Goal: Task Accomplishment & Management: Use online tool/utility

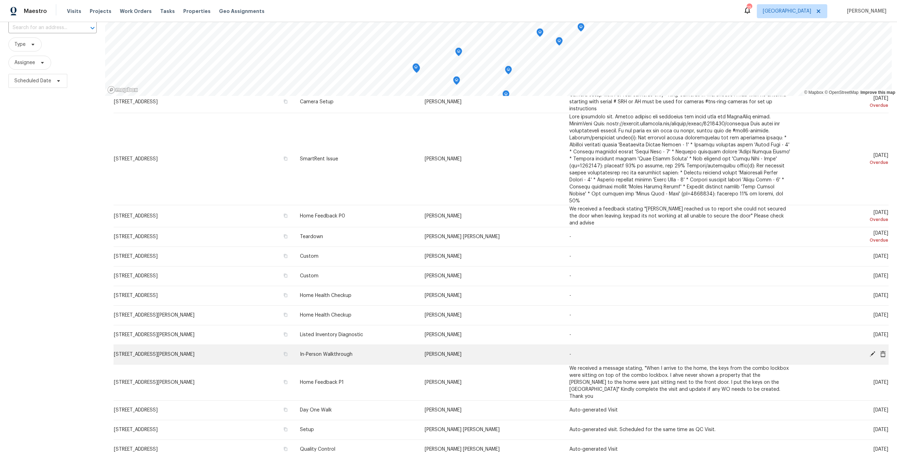
scroll to position [62, 0]
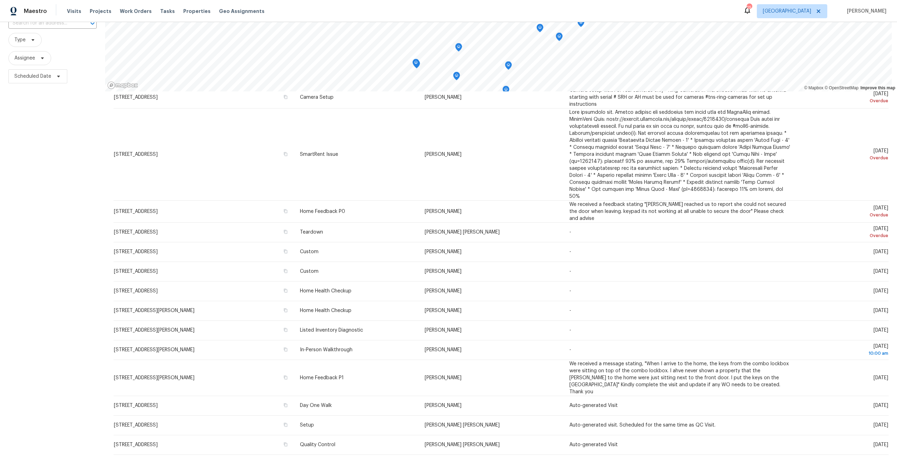
click at [521, 457] on icon at bounding box center [522, 464] width 2 height 4
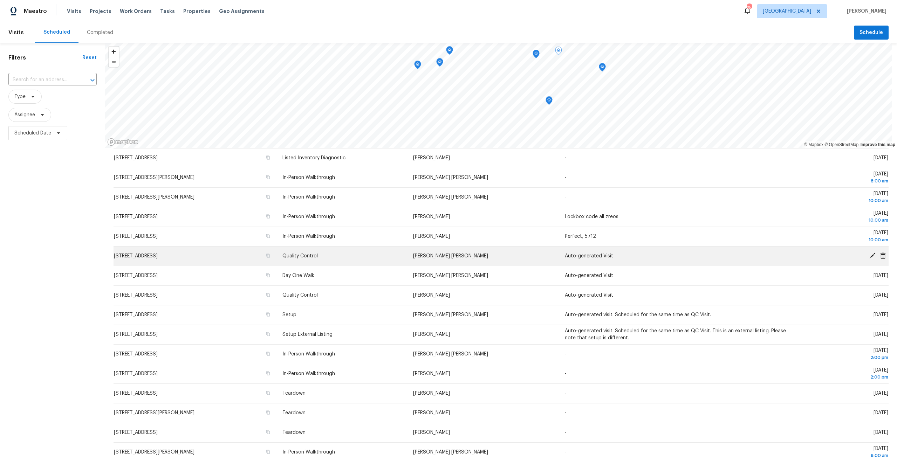
scroll to position [68, 0]
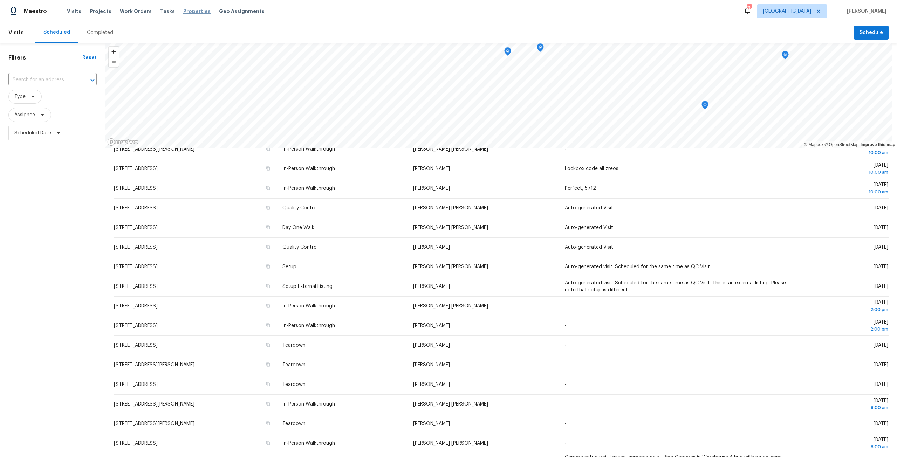
click at [187, 14] on span "Properties" at bounding box center [196, 11] width 27 height 7
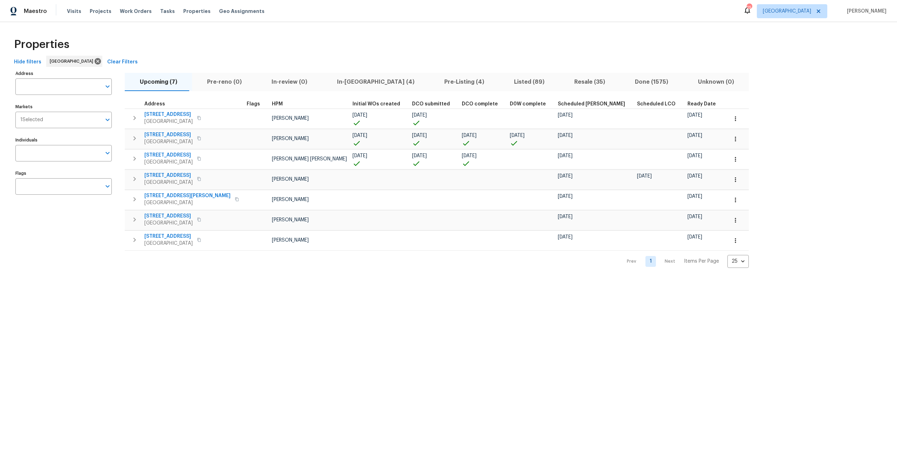
click at [329, 81] on span "In-[GEOGRAPHIC_DATA] (4)" at bounding box center [375, 82] width 99 height 10
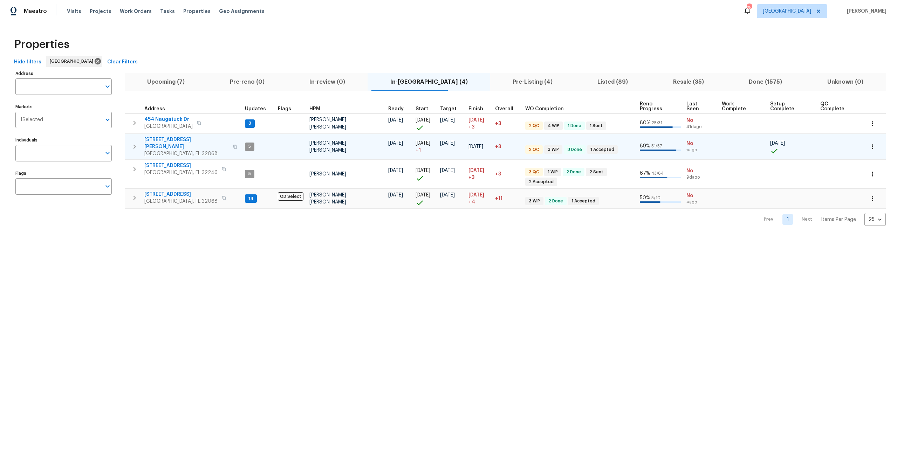
click at [136, 143] on icon "button" at bounding box center [134, 147] width 8 height 8
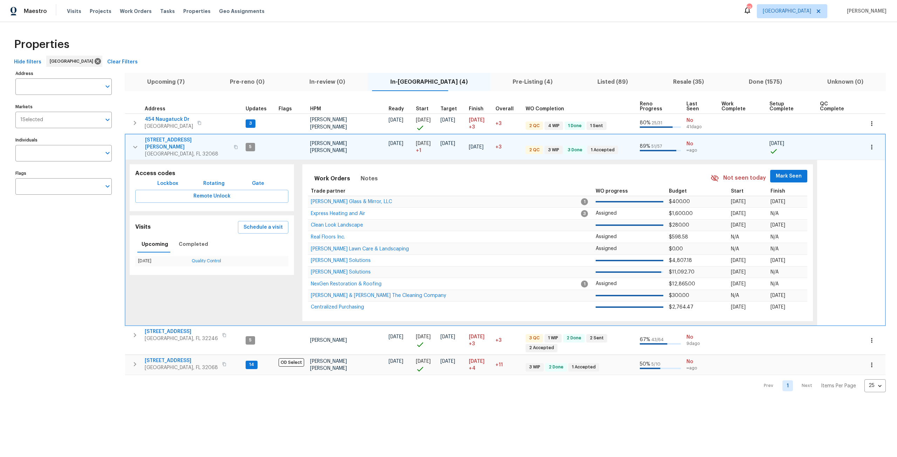
click at [139, 140] on button "button" at bounding box center [135, 147] width 14 height 21
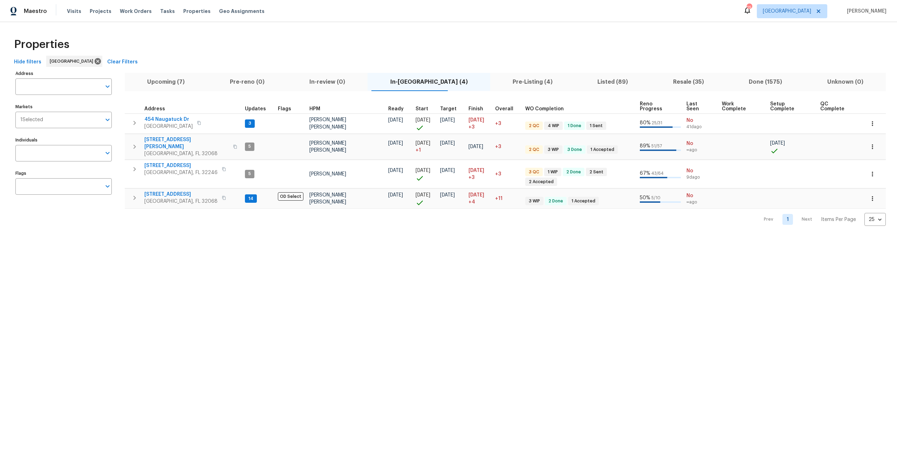
click at [167, 86] on span "Upcoming (7)" at bounding box center [166, 82] width 74 height 10
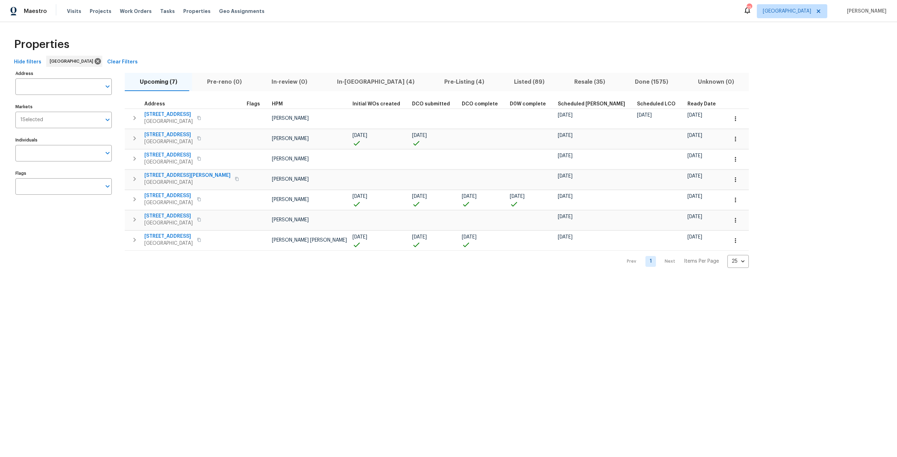
click at [684, 101] on th "Ready Date" at bounding box center [704, 103] width 40 height 9
click at [684, 107] on th "Ready Date" at bounding box center [704, 103] width 40 height 9
click at [687, 104] on span "Ready Date" at bounding box center [701, 104] width 28 height 5
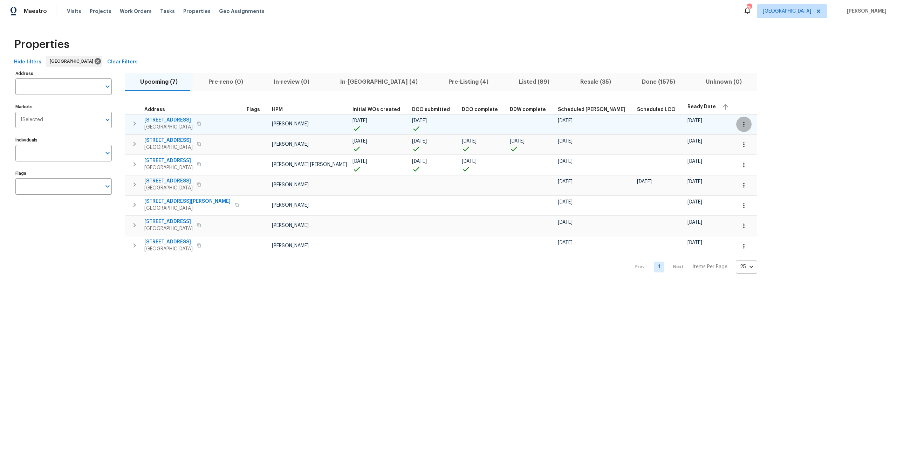
click at [740, 127] on icon "button" at bounding box center [743, 124] width 7 height 7
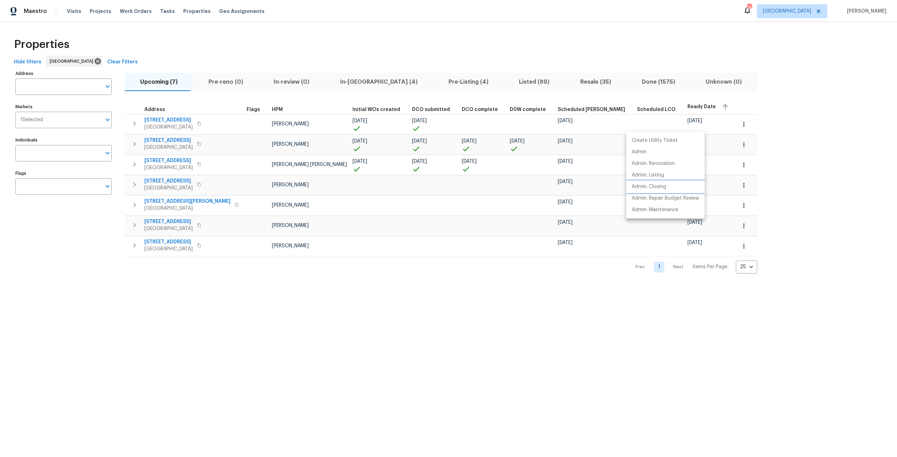
click at [672, 184] on li "Admin: Closing" at bounding box center [665, 187] width 78 height 12
click at [337, 83] on div at bounding box center [448, 228] width 897 height 457
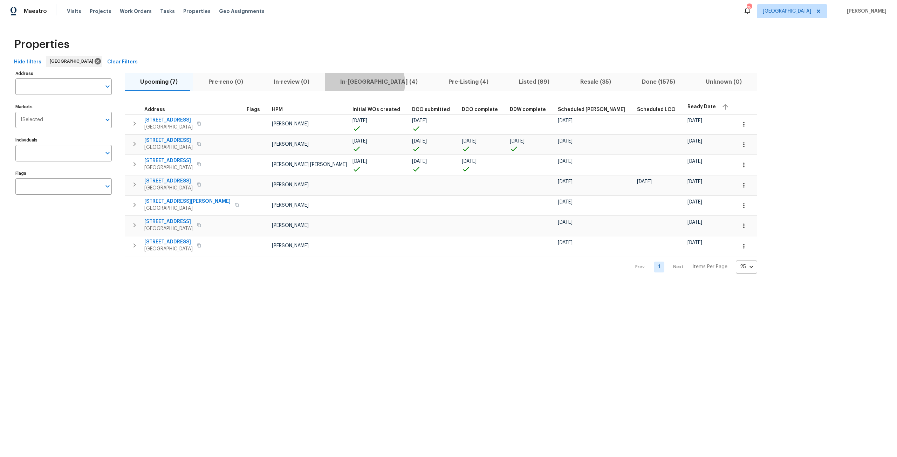
click at [354, 83] on span "In-reno (4)" at bounding box center [379, 82] width 100 height 10
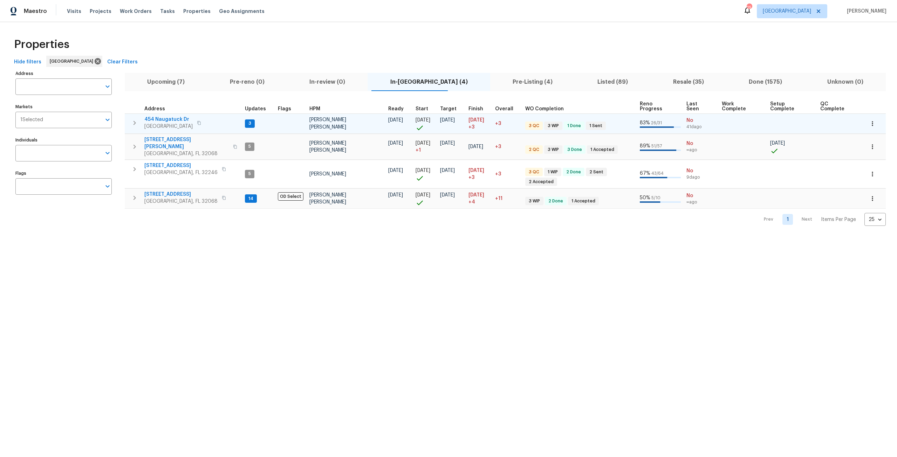
click at [133, 119] on icon "button" at bounding box center [134, 123] width 8 height 8
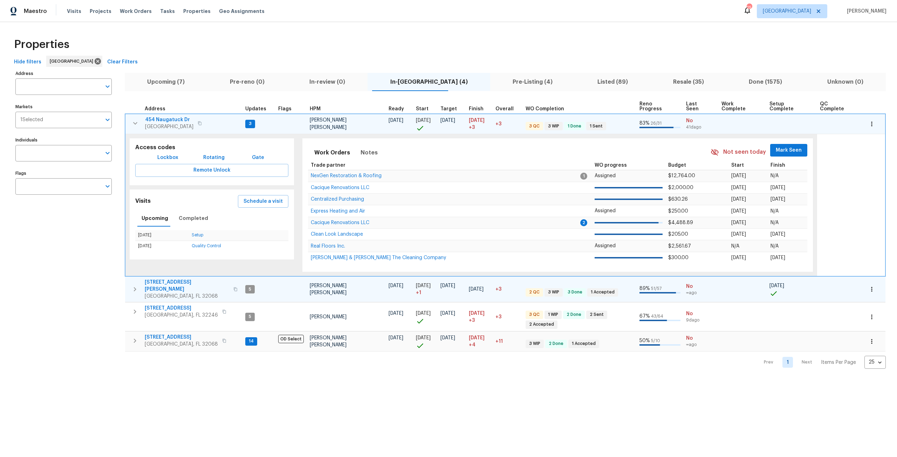
click at [138, 285] on icon "button" at bounding box center [135, 289] width 8 height 8
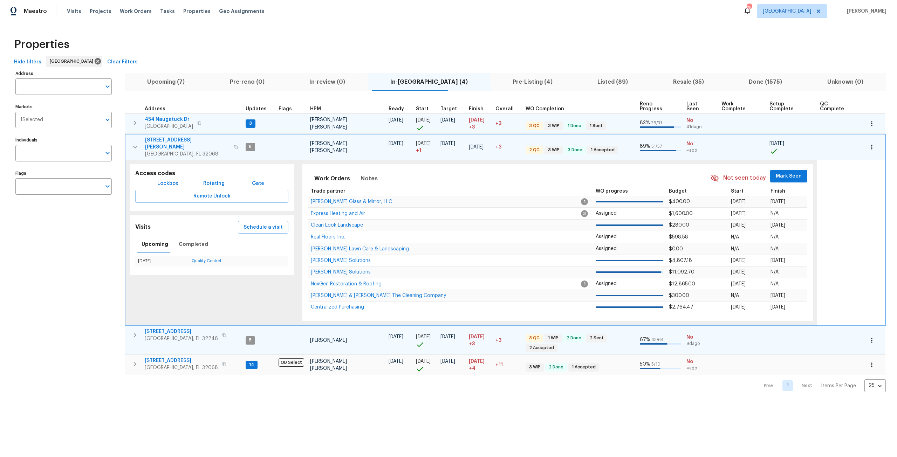
click at [136, 331] on icon "button" at bounding box center [135, 335] width 8 height 8
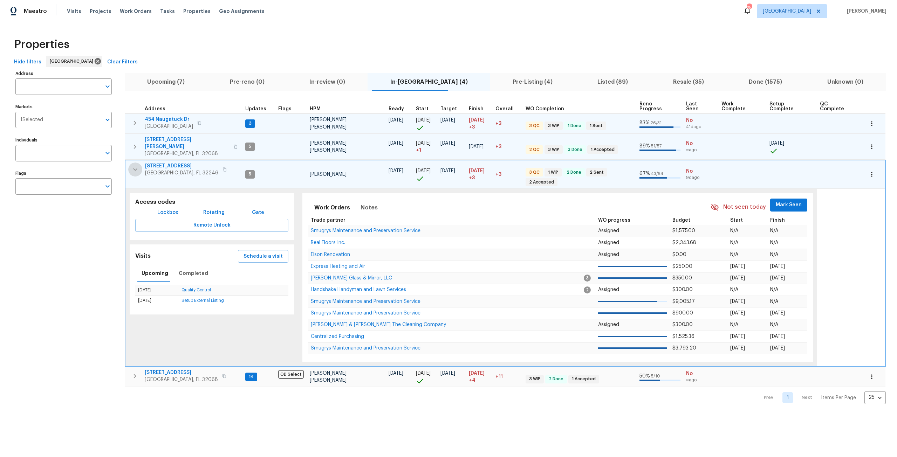
click at [136, 165] on icon "button" at bounding box center [135, 169] width 8 height 8
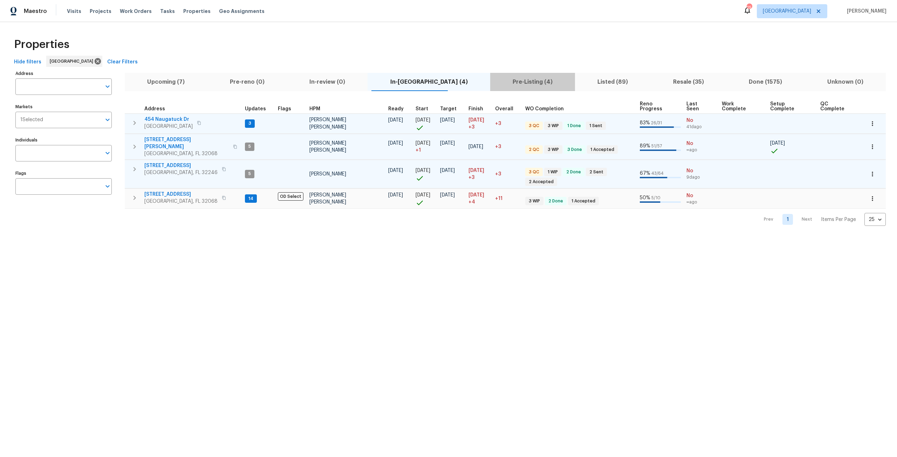
click at [494, 84] on span "Pre-Listing (4)" at bounding box center [532, 82] width 76 height 10
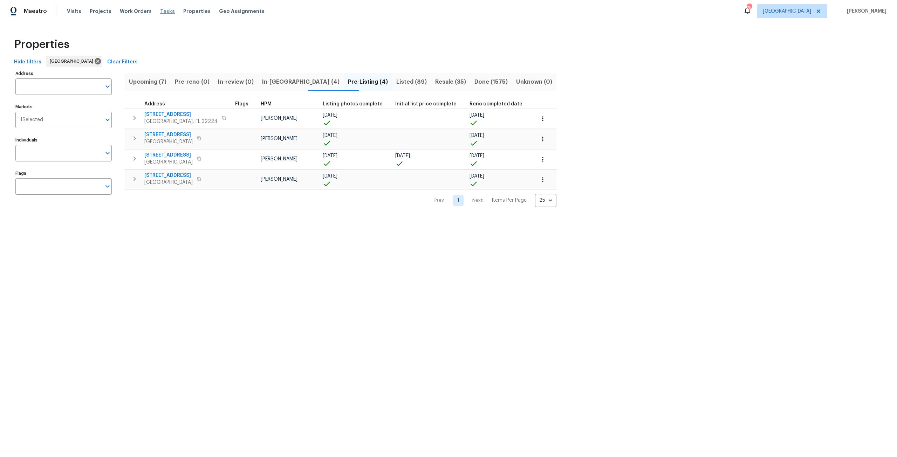
click at [164, 10] on span "Tasks" at bounding box center [167, 11] width 15 height 5
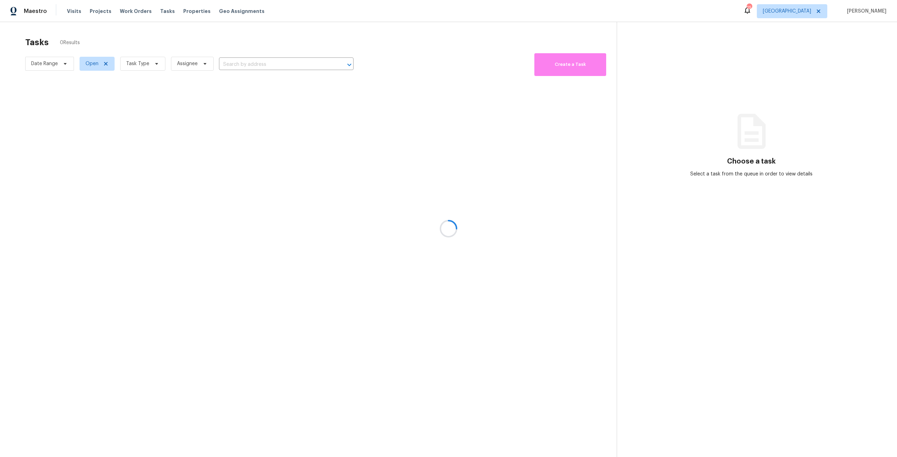
click at [148, 62] on div at bounding box center [448, 228] width 897 height 457
click at [150, 62] on div at bounding box center [448, 228] width 897 height 457
click at [155, 65] on div at bounding box center [448, 228] width 897 height 457
click at [153, 64] on div at bounding box center [448, 228] width 897 height 457
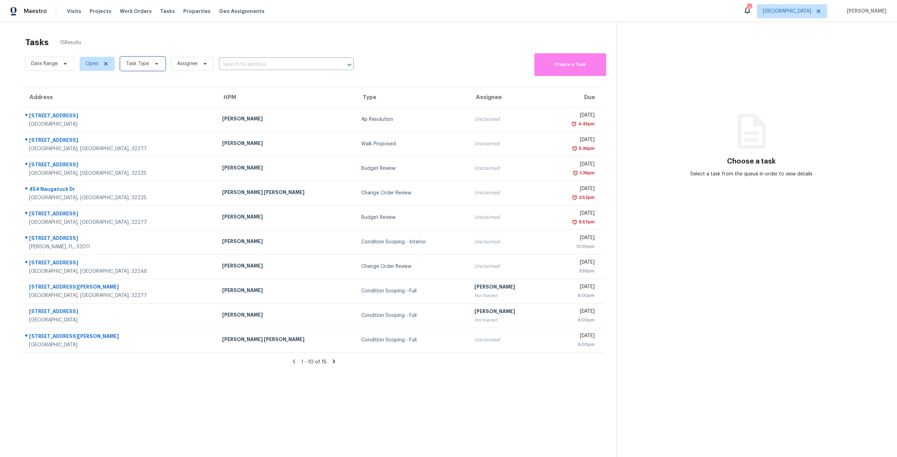
click at [154, 64] on icon at bounding box center [157, 64] width 6 height 6
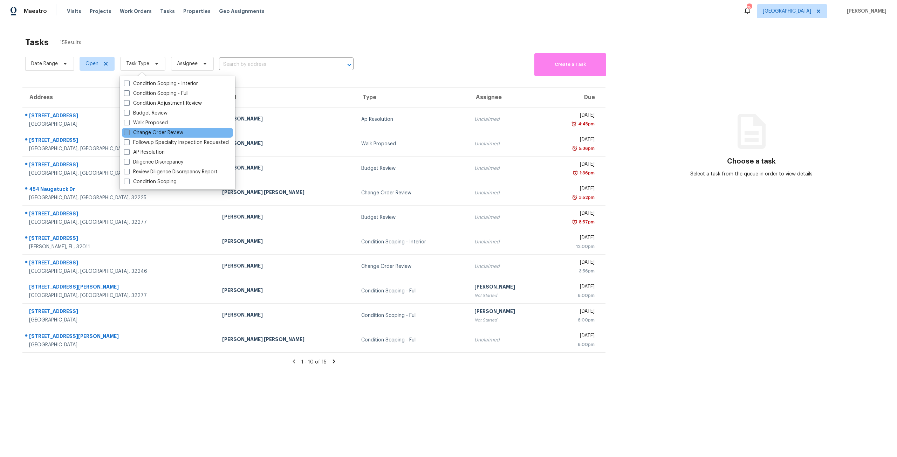
click at [159, 133] on label "Change Order Review" at bounding box center [153, 132] width 59 height 7
click at [129, 133] on input "Change Order Review" at bounding box center [126, 131] width 5 height 5
checkbox input "true"
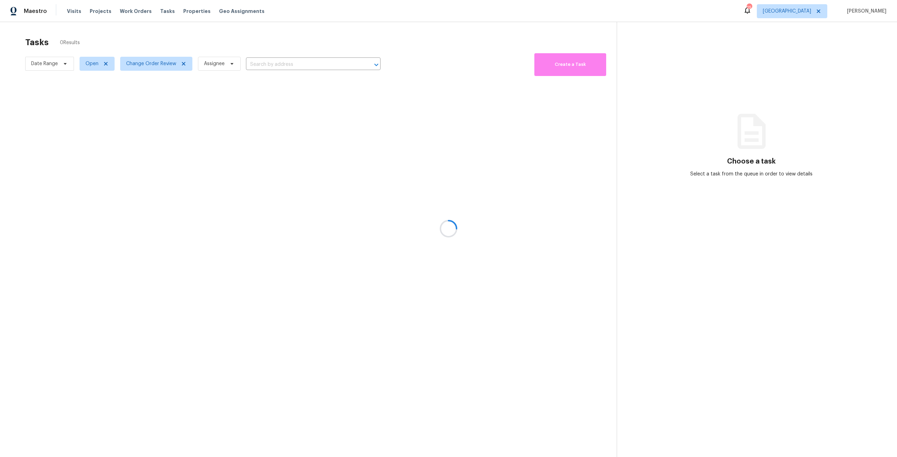
click at [237, 26] on div at bounding box center [448, 228] width 897 height 457
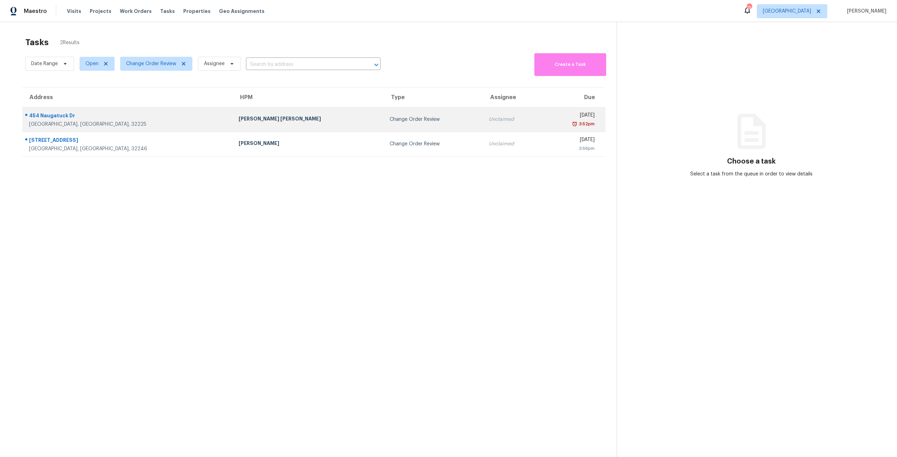
click at [389, 123] on div "Change Order Review" at bounding box center [433, 119] width 88 height 7
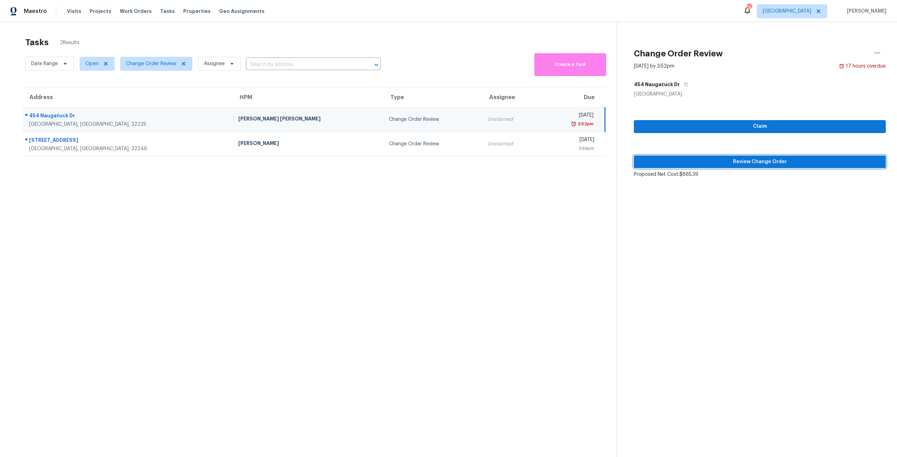
click at [752, 167] on button "Review Change Order" at bounding box center [760, 162] width 252 height 13
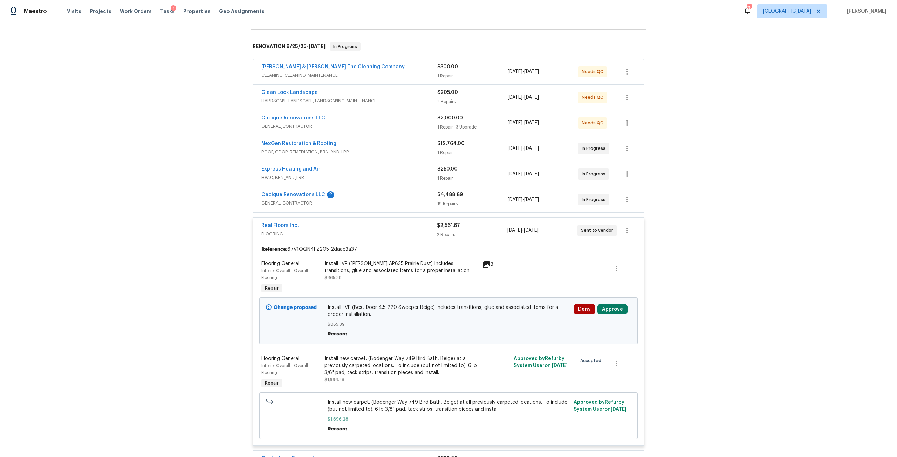
scroll to position [105, 0]
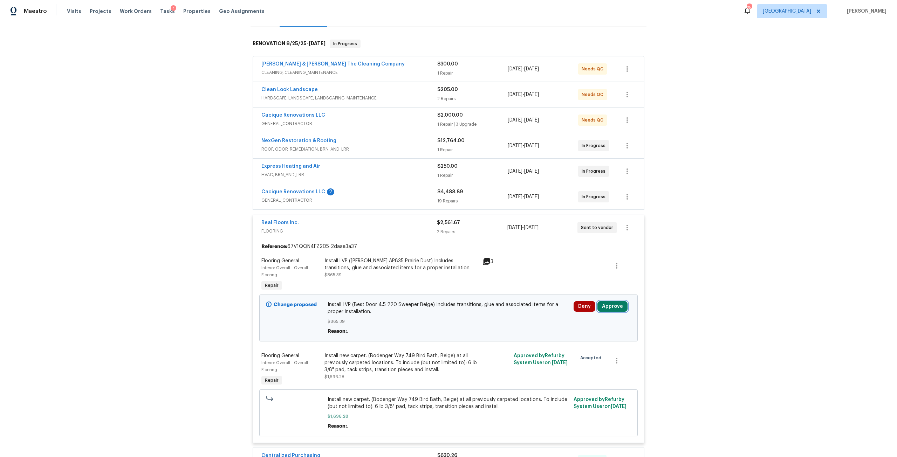
click at [603, 301] on button "Approve" at bounding box center [612, 306] width 30 height 11
click at [520, 311] on button "Approve" at bounding box center [509, 308] width 42 height 14
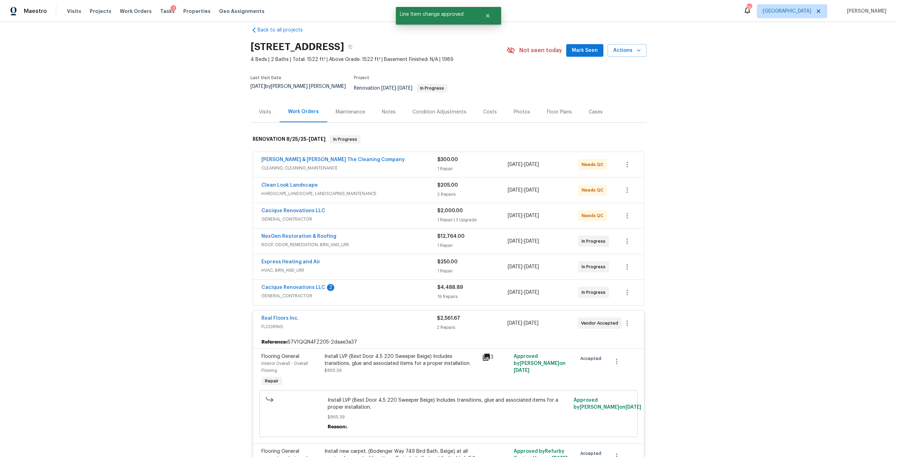
scroll to position [0, 0]
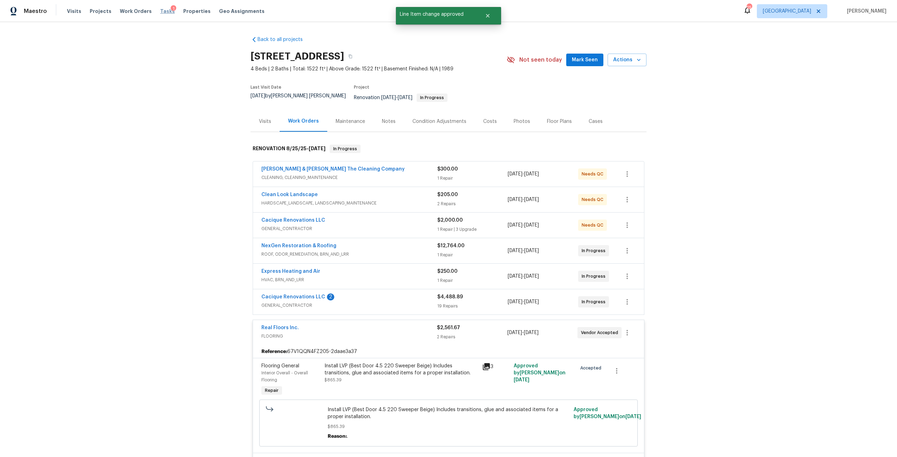
click at [160, 13] on span "Tasks" at bounding box center [167, 11] width 15 height 5
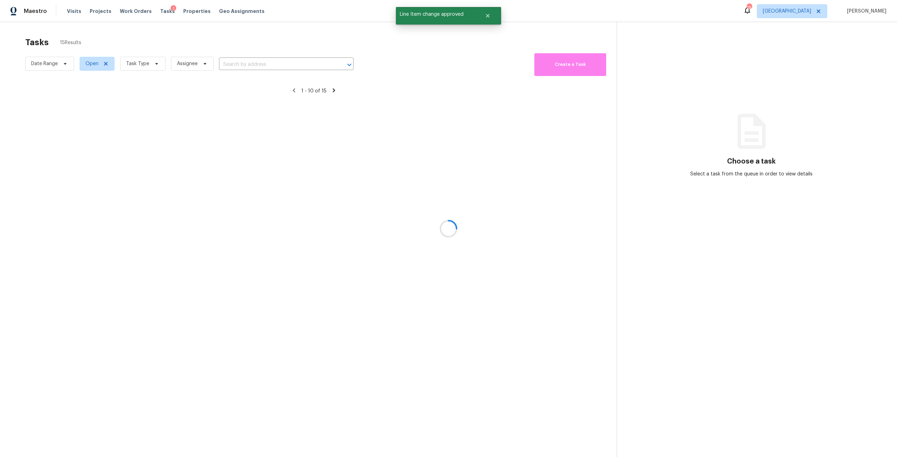
click at [158, 75] on div at bounding box center [448, 228] width 897 height 457
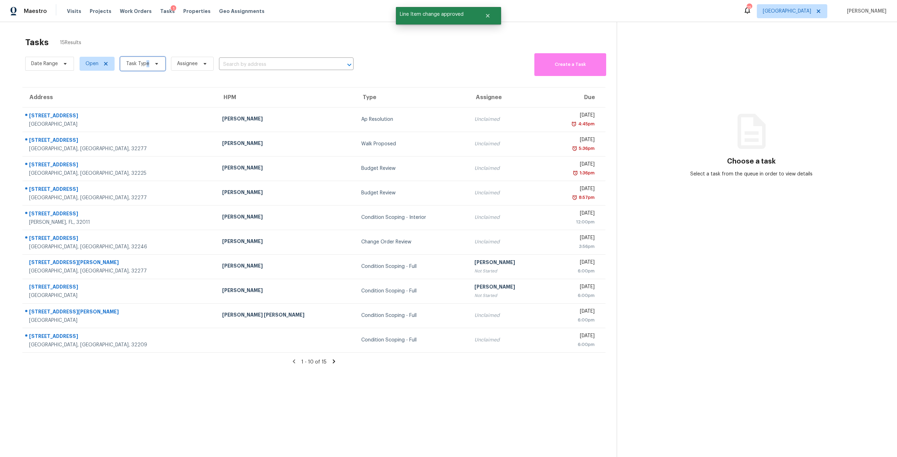
drag, startPoint x: 146, startPoint y: 61, endPoint x: 151, endPoint y: 61, distance: 4.9
click at [151, 61] on span "Task Type" at bounding box center [142, 64] width 45 height 14
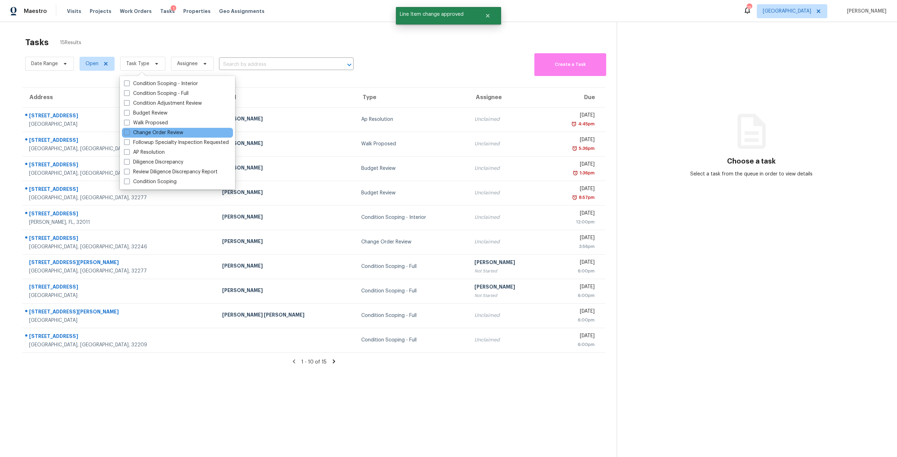
click at [165, 128] on div "Change Order Review" at bounding box center [177, 133] width 111 height 10
click at [167, 131] on label "Change Order Review" at bounding box center [153, 132] width 59 height 7
click at [129, 131] on input "Change Order Review" at bounding box center [126, 131] width 5 height 5
checkbox input "true"
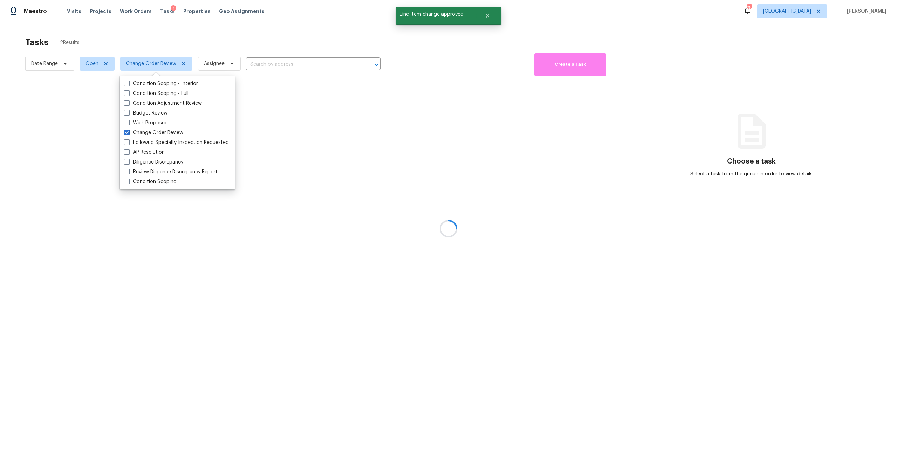
click at [200, 45] on div at bounding box center [448, 228] width 897 height 457
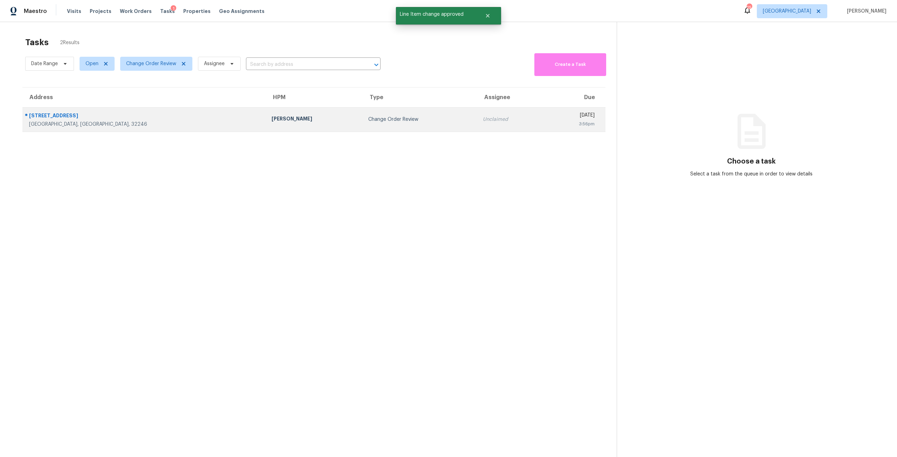
click at [266, 114] on td "[PERSON_NAME]" at bounding box center [314, 119] width 97 height 25
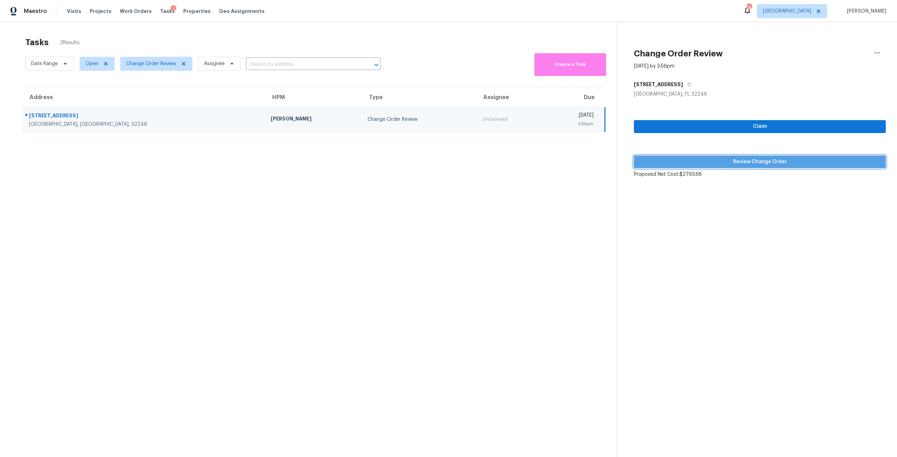
click at [793, 162] on span "Review Change Order" at bounding box center [759, 162] width 241 height 9
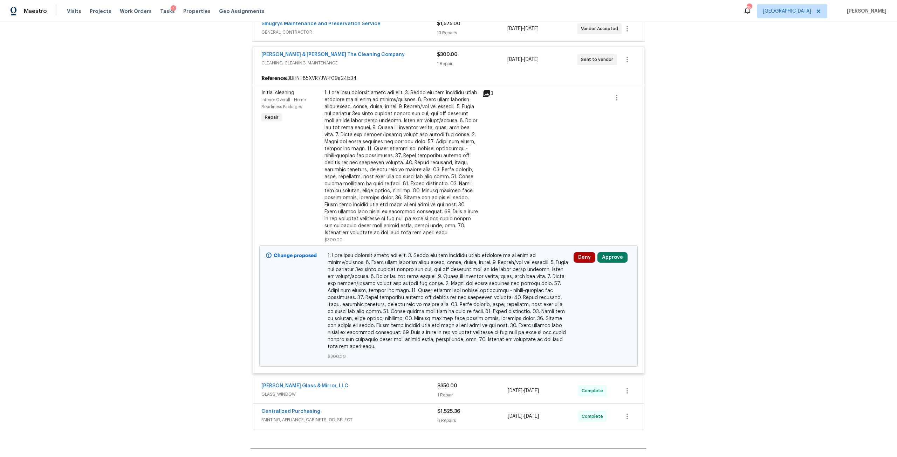
scroll to position [630, 0]
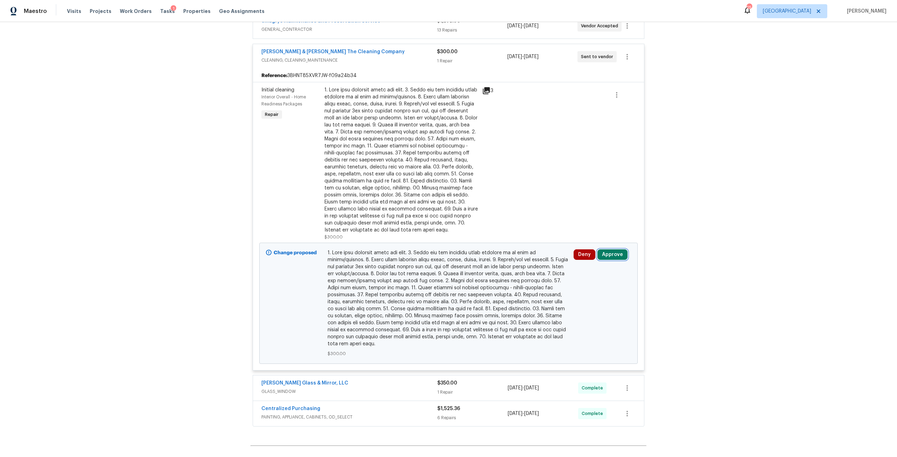
click at [619, 256] on button "Approve" at bounding box center [612, 254] width 30 height 11
click at [519, 260] on button "Approve" at bounding box center [509, 261] width 42 height 14
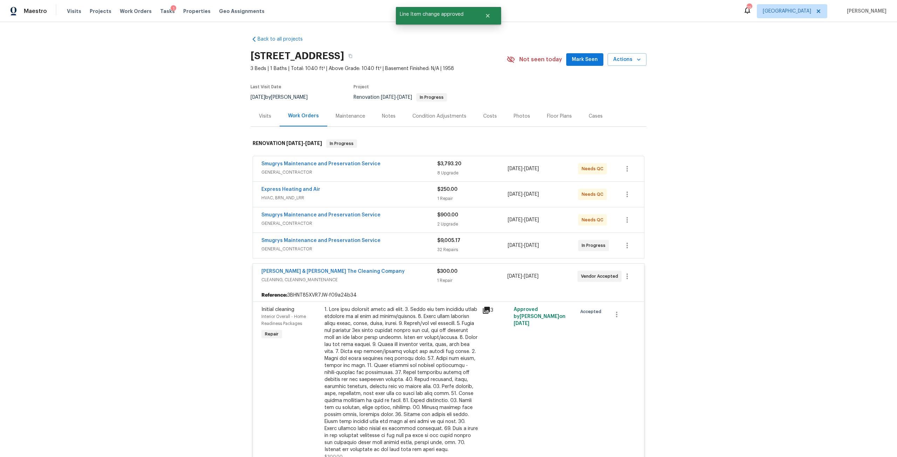
scroll to position [0, 0]
click at [185, 12] on span "Properties" at bounding box center [196, 11] width 27 height 7
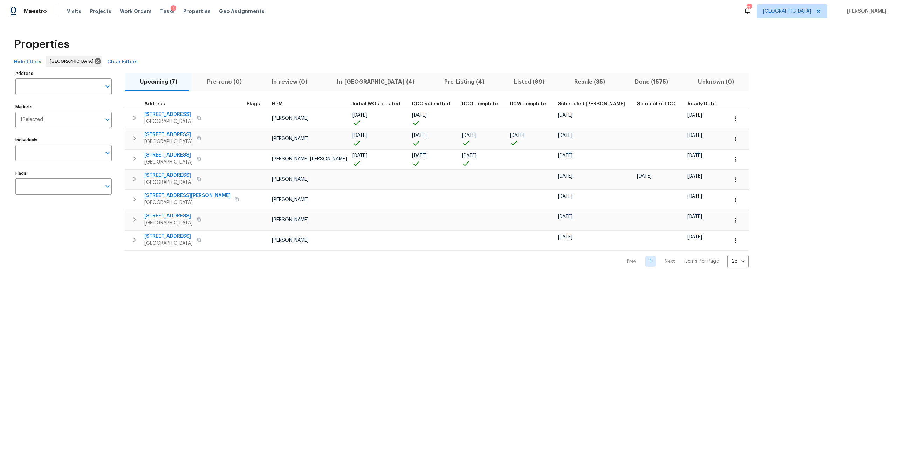
click at [160, 8] on div "Tasks 1" at bounding box center [167, 11] width 15 height 7
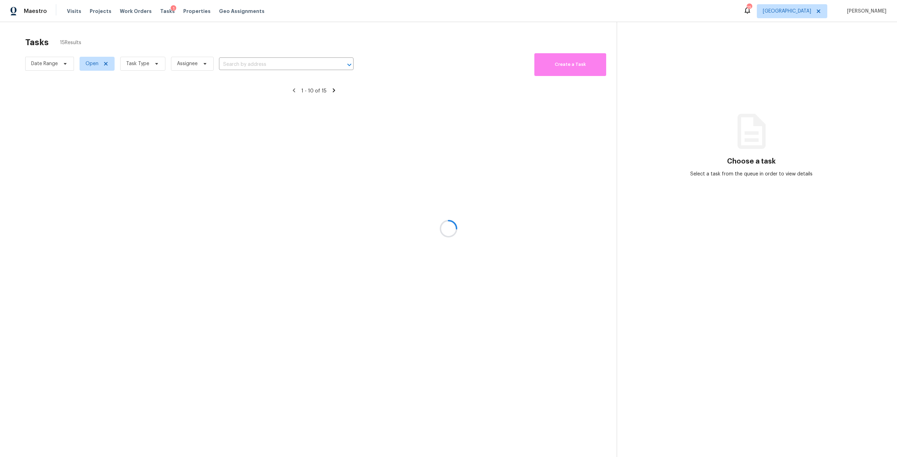
click at [163, 10] on div at bounding box center [448, 228] width 897 height 457
click at [161, 11] on span "Tasks" at bounding box center [167, 11] width 15 height 5
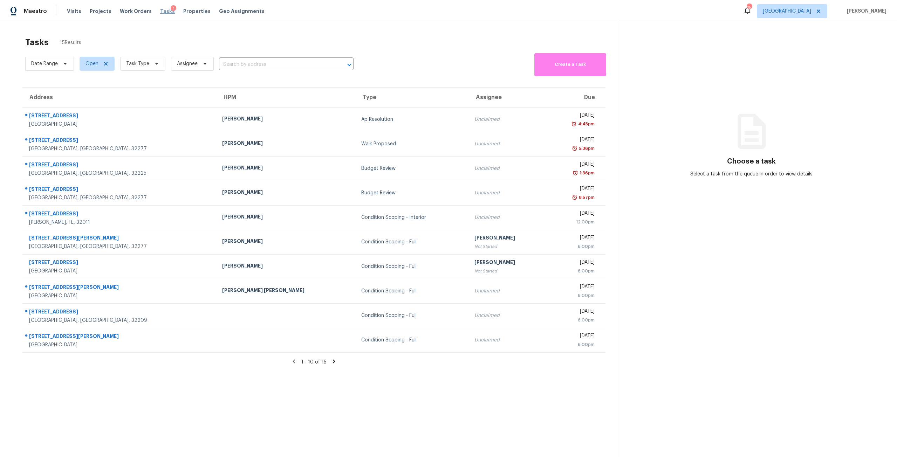
click at [160, 13] on span "Tasks" at bounding box center [167, 11] width 15 height 5
click at [163, 10] on span "Tasks" at bounding box center [167, 11] width 15 height 5
click at [161, 12] on span "Tasks" at bounding box center [167, 11] width 15 height 5
click at [150, 65] on span "Task Type" at bounding box center [142, 64] width 45 height 14
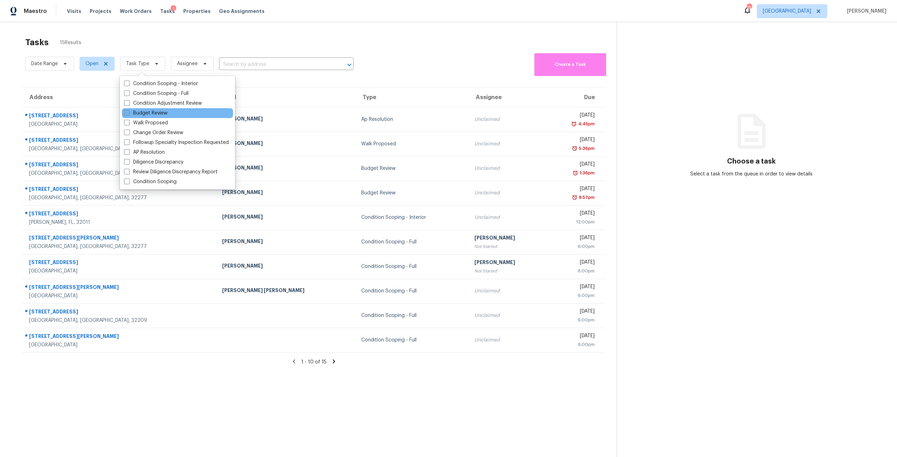
click at [157, 116] on label "Budget Review" at bounding box center [145, 113] width 43 height 7
click at [129, 114] on input "Budget Review" at bounding box center [126, 112] width 5 height 5
checkbox input "true"
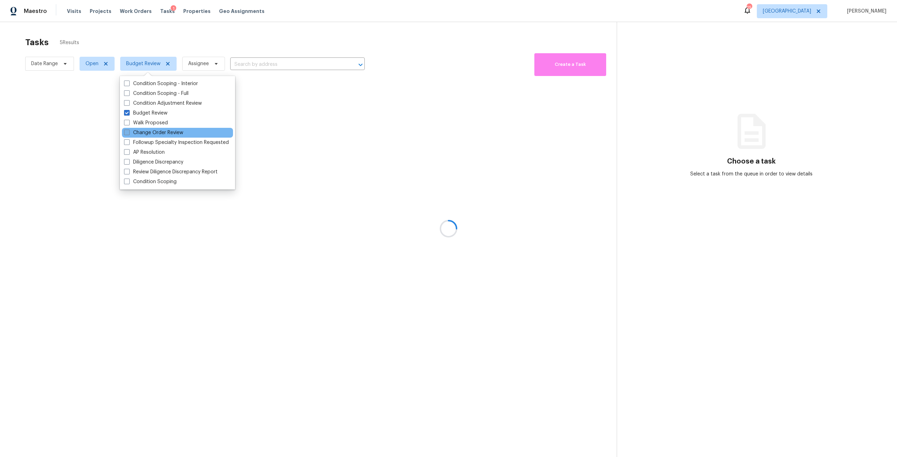
click at [166, 134] on label "Change Order Review" at bounding box center [153, 132] width 59 height 7
click at [129, 134] on input "Change Order Review" at bounding box center [126, 131] width 5 height 5
checkbox input "true"
click at [216, 40] on div "Tasks 5 Results" at bounding box center [320, 42] width 591 height 18
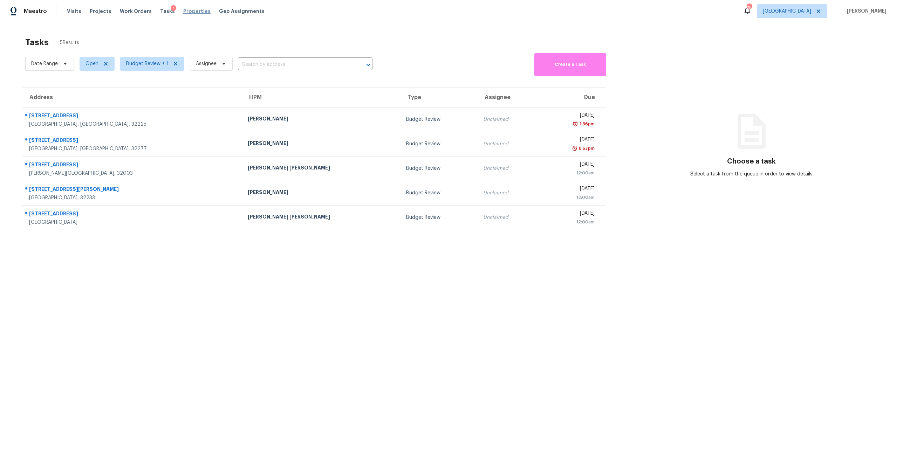
click at [183, 9] on span "Properties" at bounding box center [196, 11] width 27 height 7
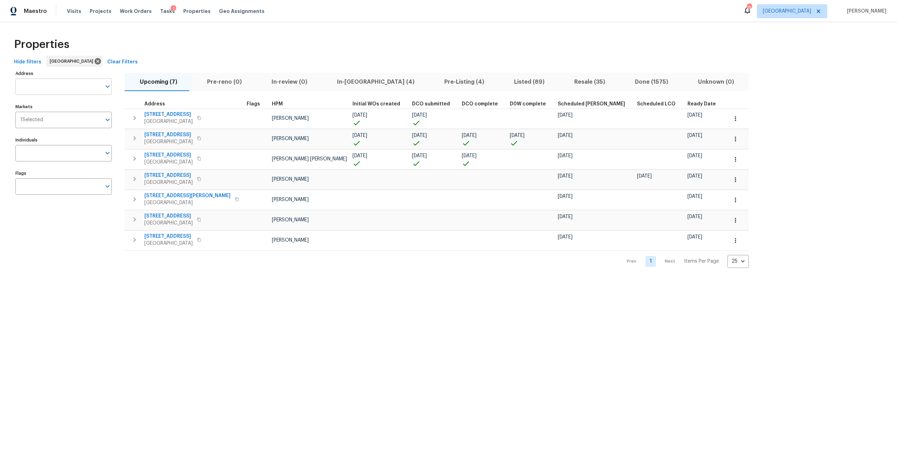
click at [81, 85] on input "Address" at bounding box center [58, 86] width 86 height 16
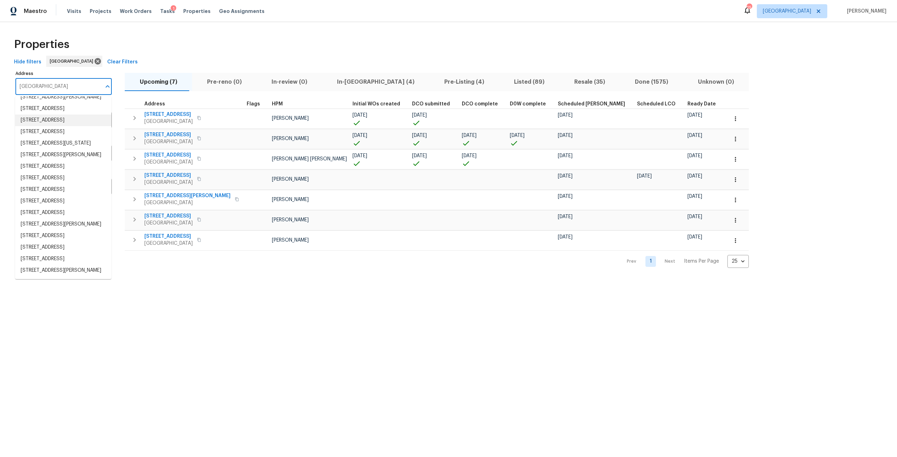
scroll to position [175, 0]
type input "oak ridge"
click at [503, 82] on span "Listed (89)" at bounding box center [529, 82] width 52 height 10
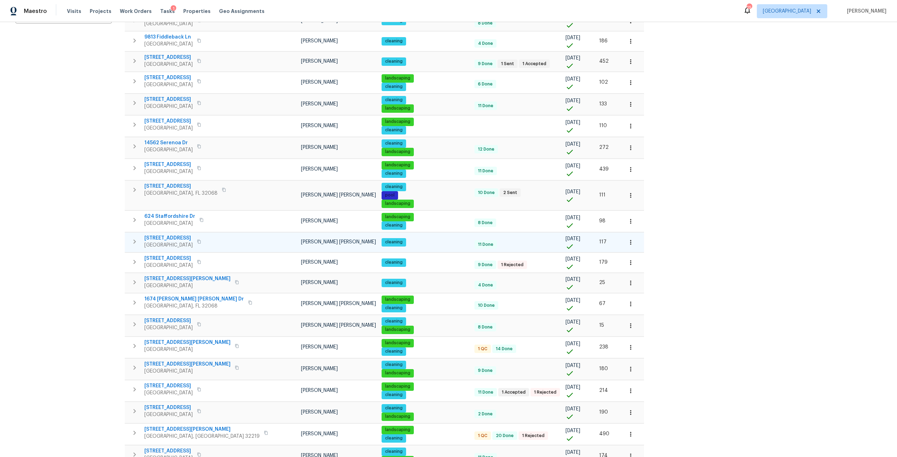
scroll to position [235, 0]
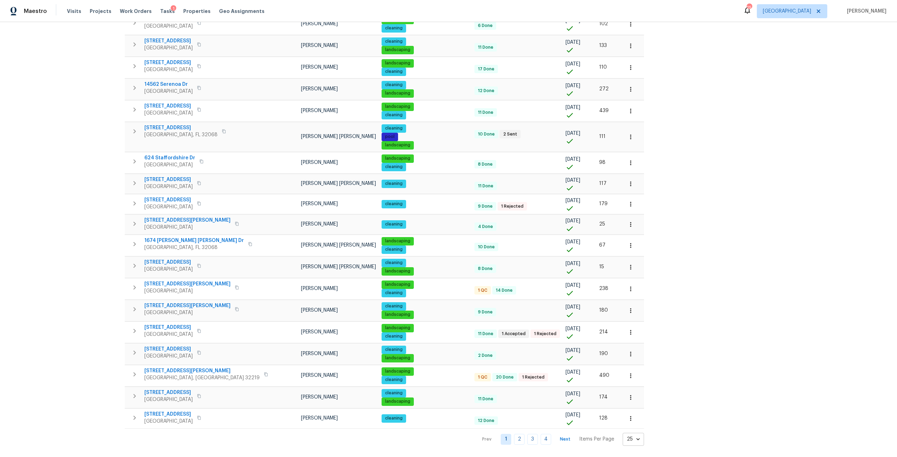
drag, startPoint x: 585, startPoint y: 441, endPoint x: 581, endPoint y: 439, distance: 5.2
click at [581, 440] on div "Properties Hide filters Jacksonville Clear Filters Address Address Markets 1 Se…" at bounding box center [448, 124] width 897 height 665
click at [580, 437] on body "Maestro Visits Projects Work Orders Tasks 1 Properties Geo Assignments 25 Jacks…" at bounding box center [448, 228] width 897 height 457
click at [566, 443] on li "100" at bounding box center [571, 438] width 33 height 21
type input "100"
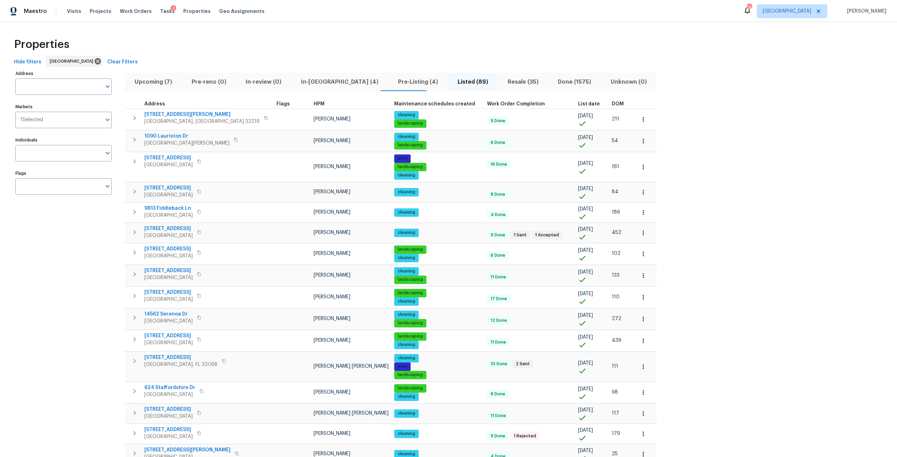
click at [612, 102] on div "DOM" at bounding box center [621, 104] width 18 height 5
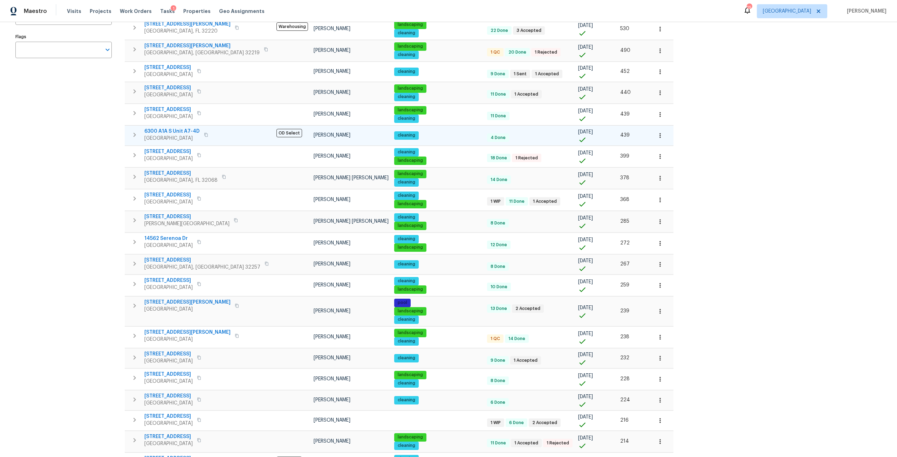
scroll to position [140, 0]
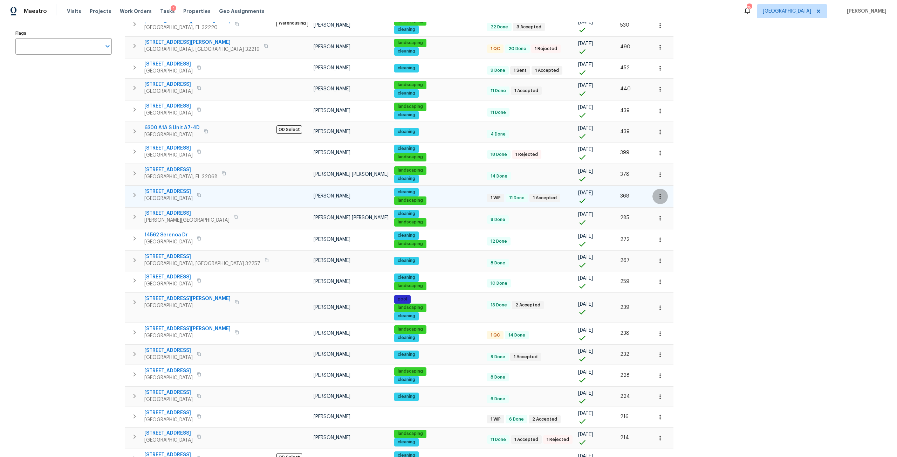
click at [656, 196] on icon "button" at bounding box center [659, 196] width 7 height 7
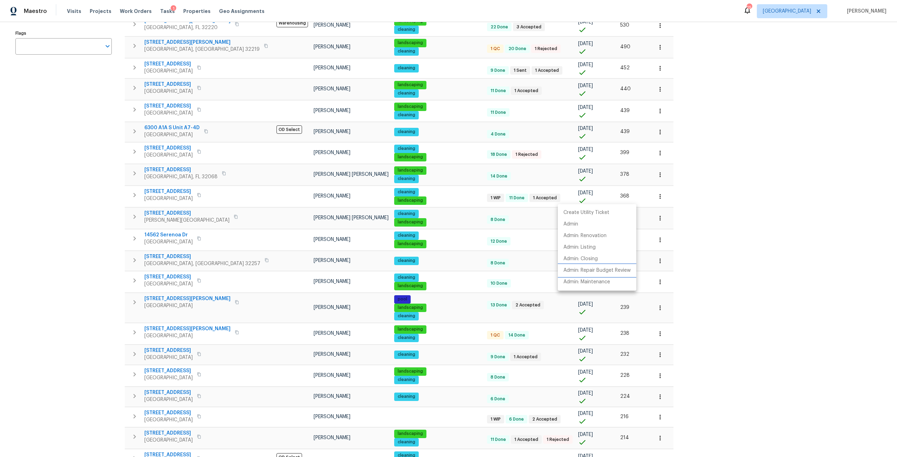
click at [600, 271] on p "Admin: Repair Budget Review" at bounding box center [596, 270] width 67 height 7
click at [165, 191] on div at bounding box center [448, 228] width 897 height 457
click at [165, 191] on span "1615 Oak Ridge Dr W" at bounding box center [168, 191] width 48 height 7
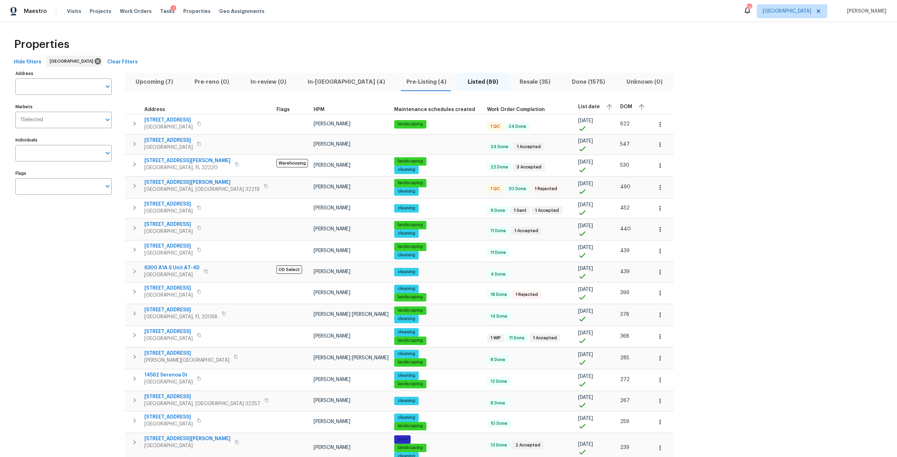
click at [202, 13] on div "Visits Projects Work Orders Tasks 1 Properties Geo Assignments" at bounding box center [170, 11] width 206 height 14
click at [191, 11] on span "Properties" at bounding box center [196, 11] width 27 height 7
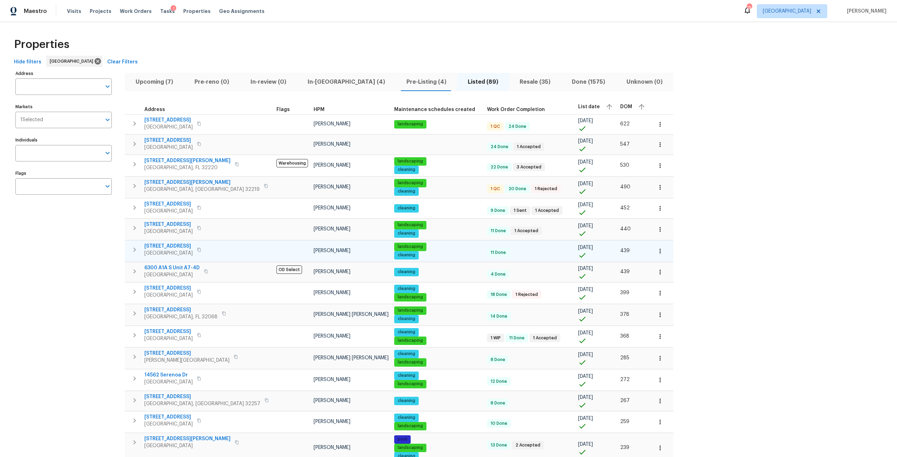
click at [172, 246] on span "7320 Old Kings Rd S" at bounding box center [168, 246] width 48 height 7
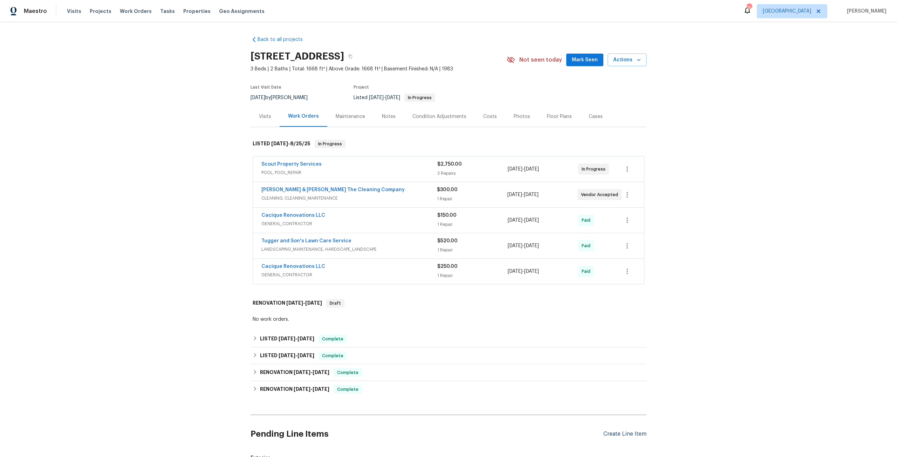
click at [636, 433] on div "Create Line Item" at bounding box center [624, 434] width 43 height 7
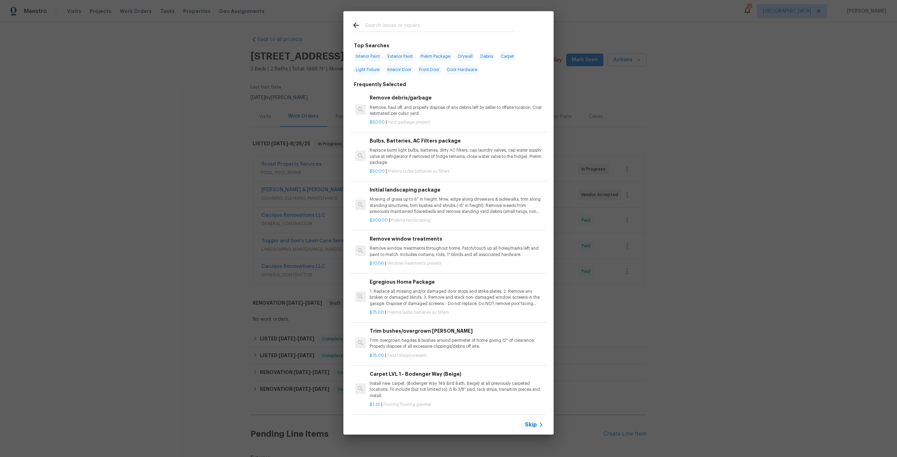
click at [407, 23] on input "text" at bounding box center [439, 26] width 148 height 11
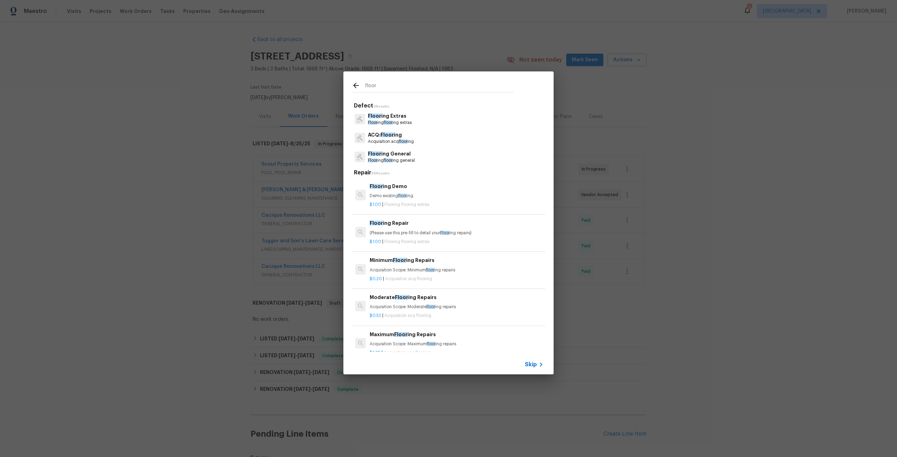
type input "floor"
click at [408, 159] on p "Floor ing floor ing general" at bounding box center [391, 161] width 47 height 6
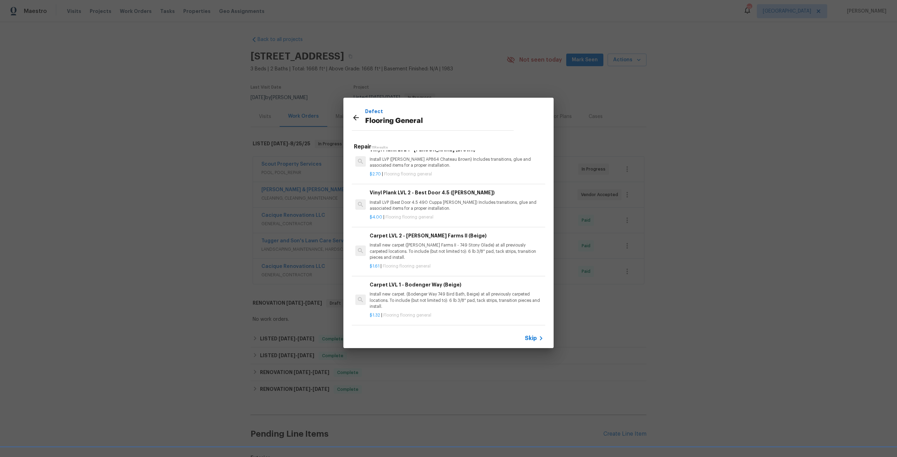
scroll to position [323, 0]
click at [424, 249] on p "Install LVP (Best Door 4.5 220 Sweeper Beige) Includes transitions, glue and as…" at bounding box center [456, 255] width 174 height 12
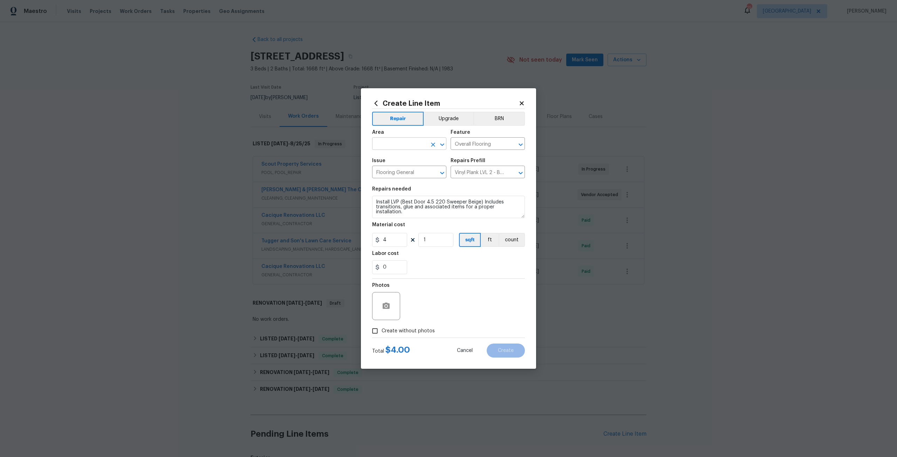
click at [395, 148] on input "text" at bounding box center [399, 144] width 55 height 11
click at [386, 171] on li "Interior Overall" at bounding box center [409, 172] width 74 height 12
type input "Interior Overall"
click at [482, 202] on textarea "Install LVP (Best Door 4.5 220 Sweeper Beige) Includes transitions, glue and as…" at bounding box center [448, 207] width 153 height 22
click at [511, 202] on textarea "Install LVP (Best Door 4.5 220 Sweeper Beige) IN KITCHEN< L?R AND HallwayInclud…" at bounding box center [448, 207] width 153 height 22
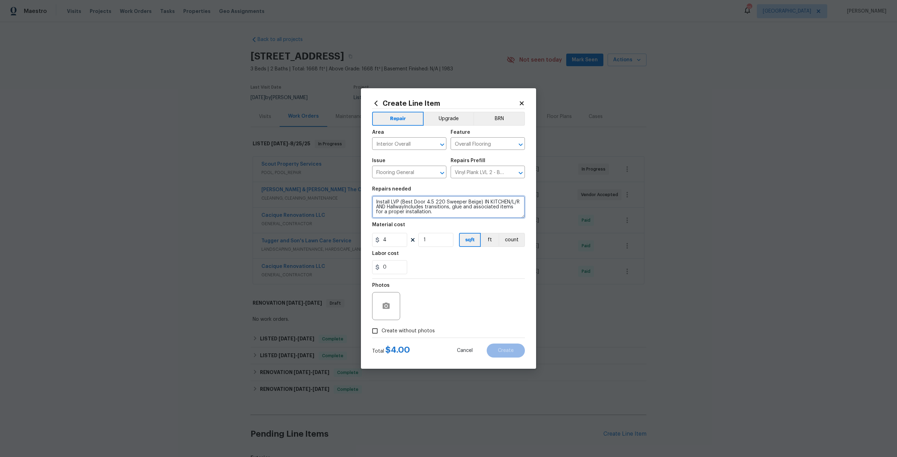
type textarea "Install LVP (Best Door 4.5 220 Sweeper Beige) IN KITCHEN/L/R AND HallwayInclude…"
click at [424, 324] on label "Create without photos" at bounding box center [401, 330] width 67 height 13
click at [381, 324] on input "Create without photos" at bounding box center [374, 330] width 13 height 13
checkbox input "true"
click at [443, 300] on textarea at bounding box center [465, 306] width 119 height 28
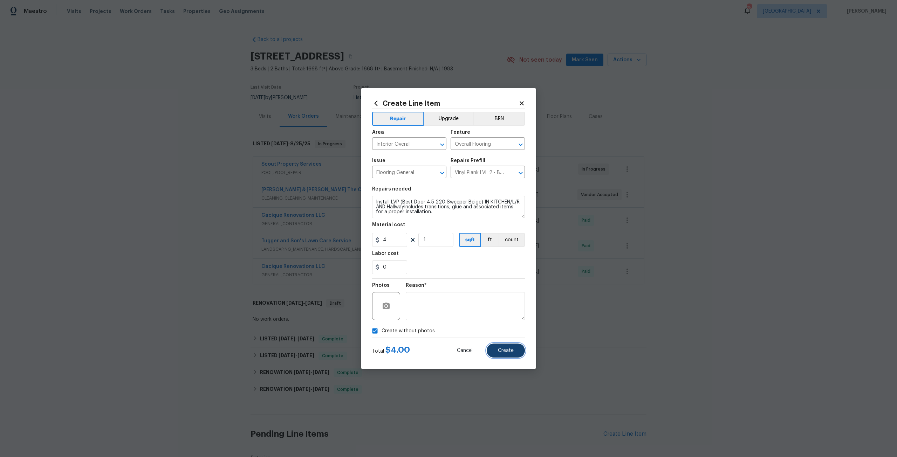
click at [506, 347] on button "Create" at bounding box center [505, 351] width 38 height 14
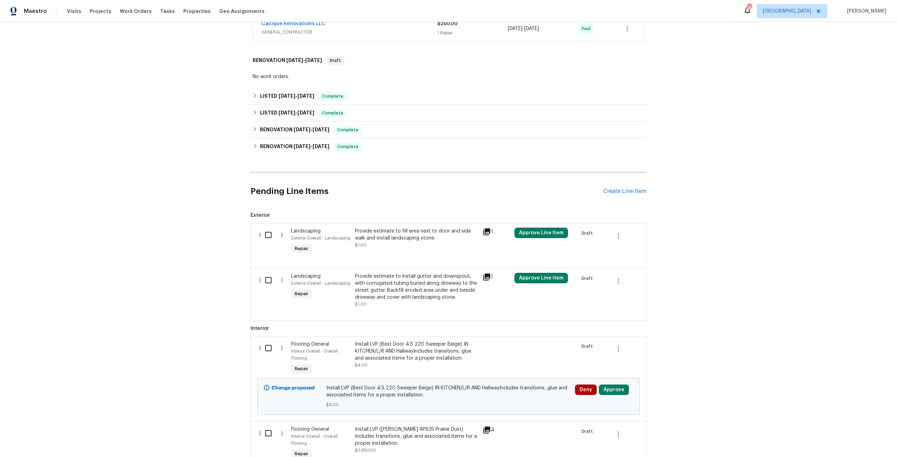
scroll to position [245, 0]
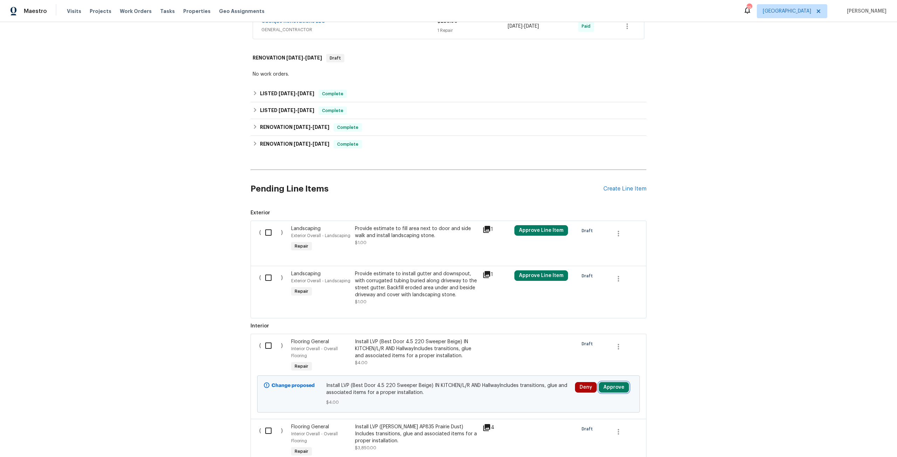
click at [613, 392] on button "Approve" at bounding box center [614, 387] width 30 height 11
click at [593, 363] on span "Approve" at bounding box center [591, 364] width 20 height 5
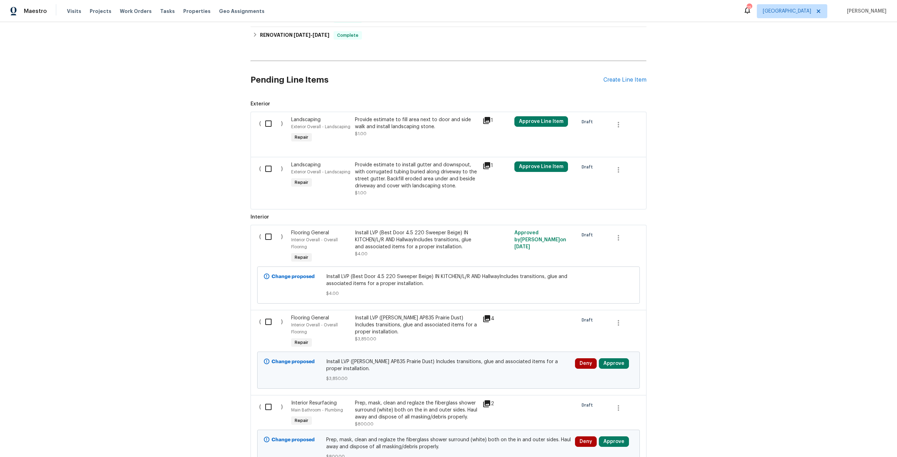
scroll to position [353, 0]
click at [265, 238] on input "checkbox" at bounding box center [271, 237] width 20 height 15
checkbox input "true"
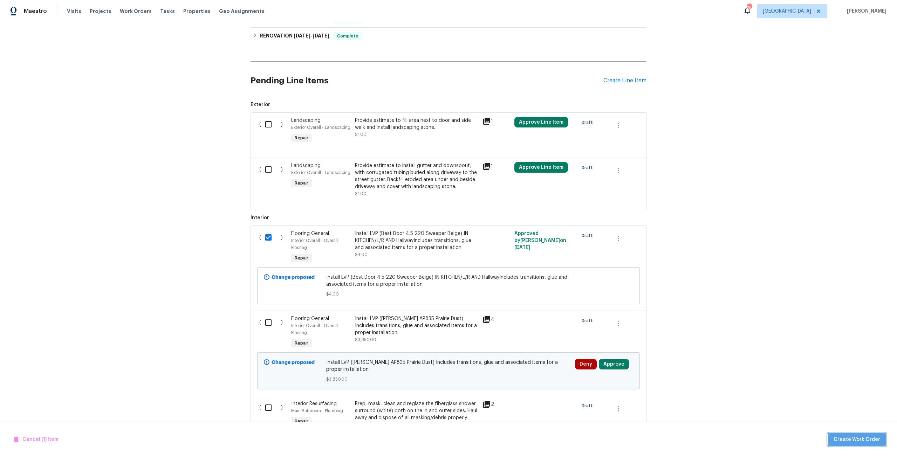
click at [875, 436] on span "Create Work Order" at bounding box center [856, 439] width 47 height 9
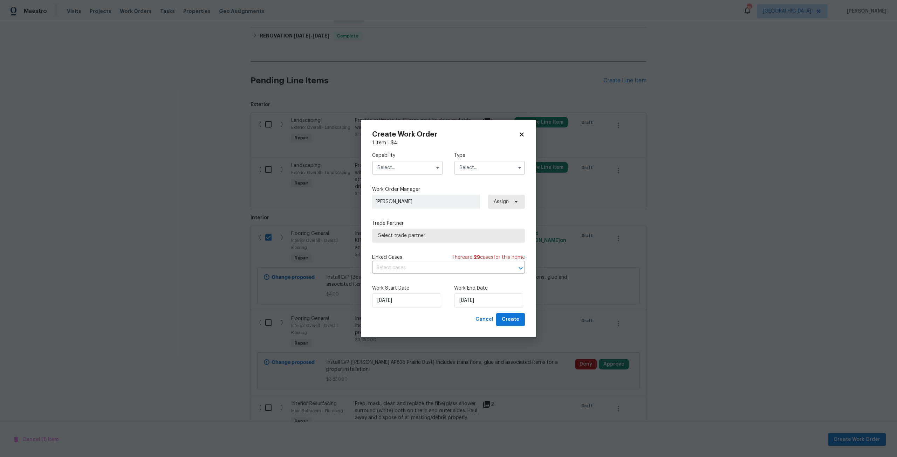
click at [426, 175] on div "Capability Type" at bounding box center [448, 163] width 153 height 34
click at [417, 165] on input "text" at bounding box center [407, 168] width 71 height 14
click at [398, 248] on div "Flooring" at bounding box center [407, 244] width 67 height 13
type input "Flooring"
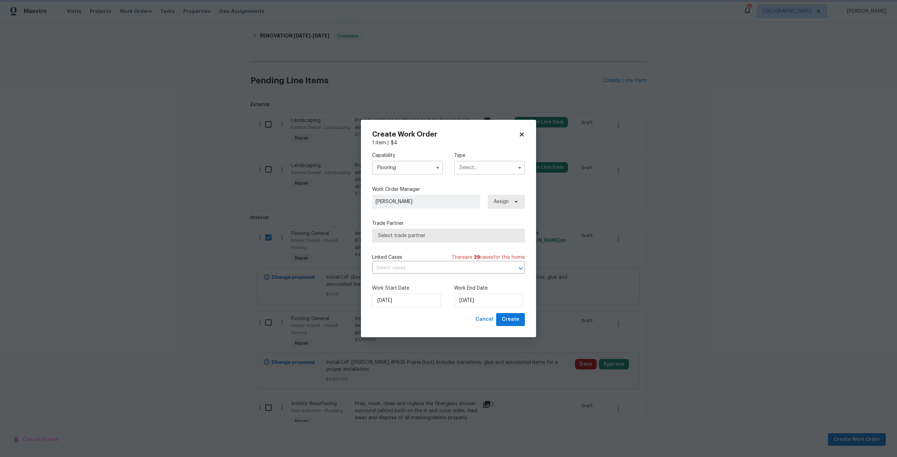
scroll to position [223, 0]
click at [493, 164] on input "text" at bounding box center [489, 168] width 71 height 14
click at [479, 254] on div "Listed" at bounding box center [489, 258] width 67 height 13
type input "Listed"
click at [504, 193] on div "Work Order Manager Unclaimed Assign" at bounding box center [448, 197] width 153 height 23
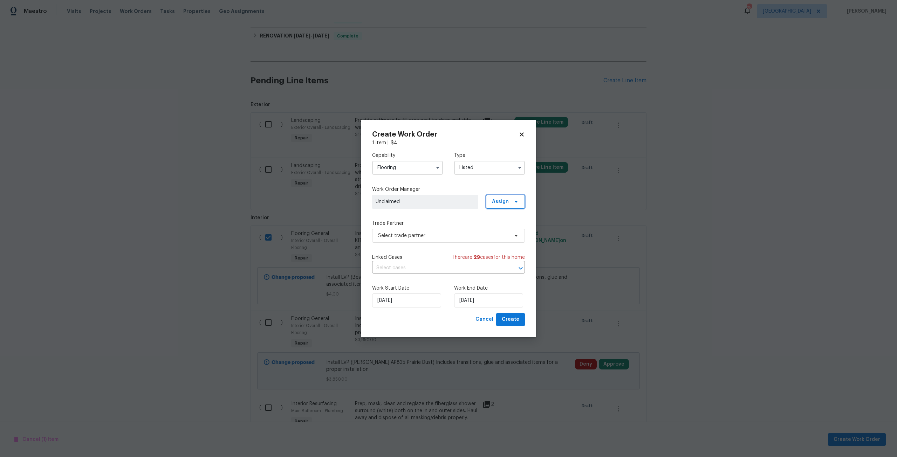
click at [505, 202] on span "Assign" at bounding box center [500, 201] width 17 height 7
click at [511, 230] on div "Assign to me" at bounding box center [506, 231] width 30 height 7
click at [496, 234] on div "Assign to me" at bounding box center [506, 231] width 30 height 7
click at [470, 231] on span "Select trade partner" at bounding box center [448, 236] width 153 height 14
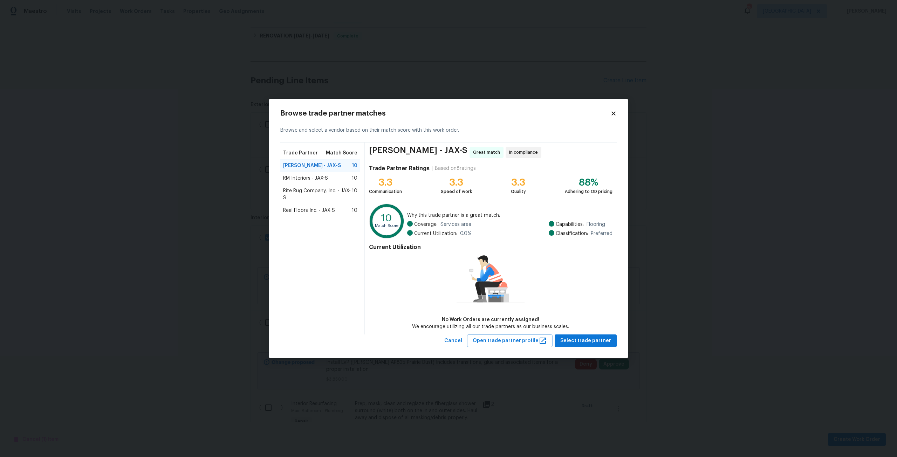
click at [318, 205] on div "Real Floors Inc. - JAX-S 10" at bounding box center [320, 210] width 80 height 13
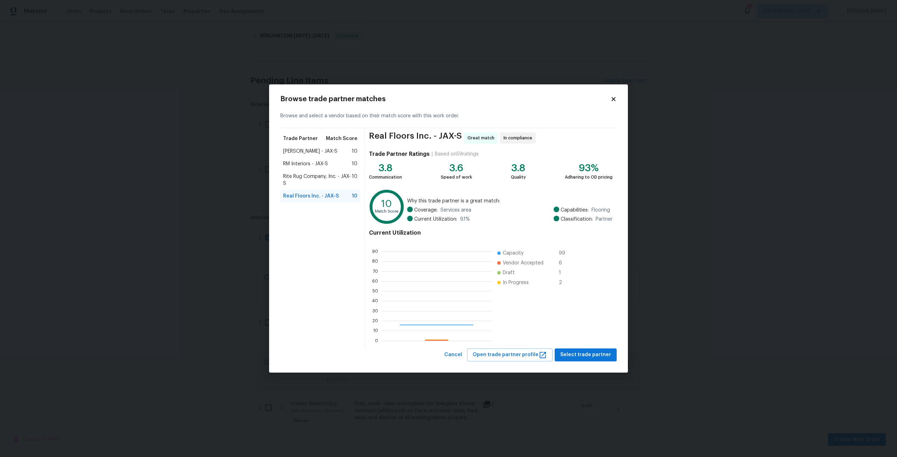
scroll to position [93, 105]
click at [602, 354] on span "Select trade partner" at bounding box center [585, 355] width 51 height 9
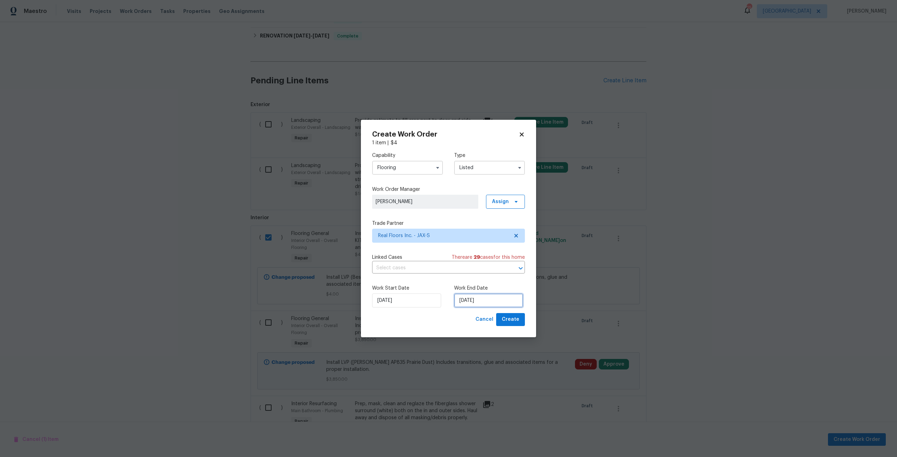
click at [486, 304] on input "9/2/2025" at bounding box center [488, 300] width 69 height 14
click at [509, 251] on div "12" at bounding box center [510, 250] width 11 height 10
type input "9/12/2025"
click at [503, 321] on span "Create" at bounding box center [511, 319] width 18 height 9
checkbox input "false"
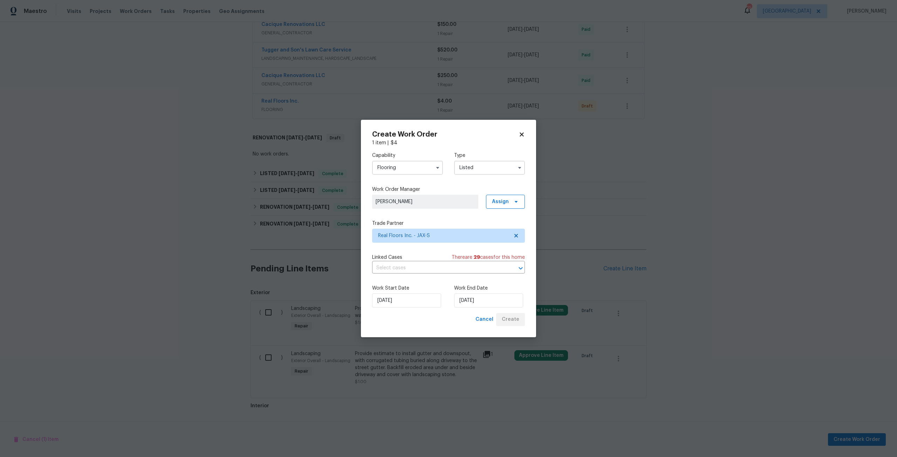
scroll to position [364, 0]
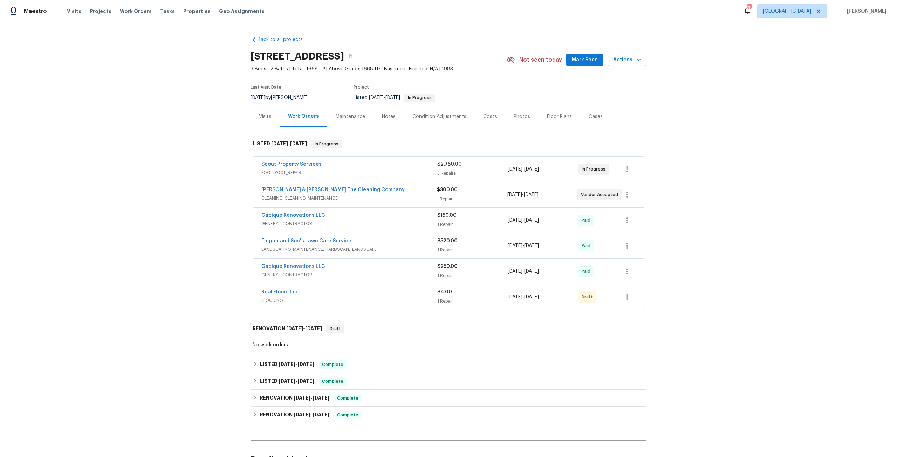
click at [615, 299] on div "Real Floors Inc. FLOORING $4.00 1 Repair [DATE] - [DATE] Draft" at bounding box center [439, 297] width 357 height 17
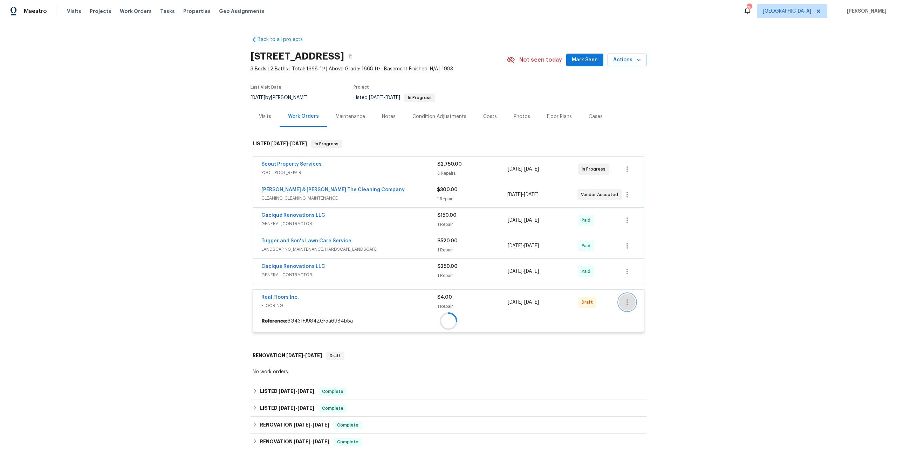
click at [620, 298] on button "button" at bounding box center [627, 302] width 17 height 17
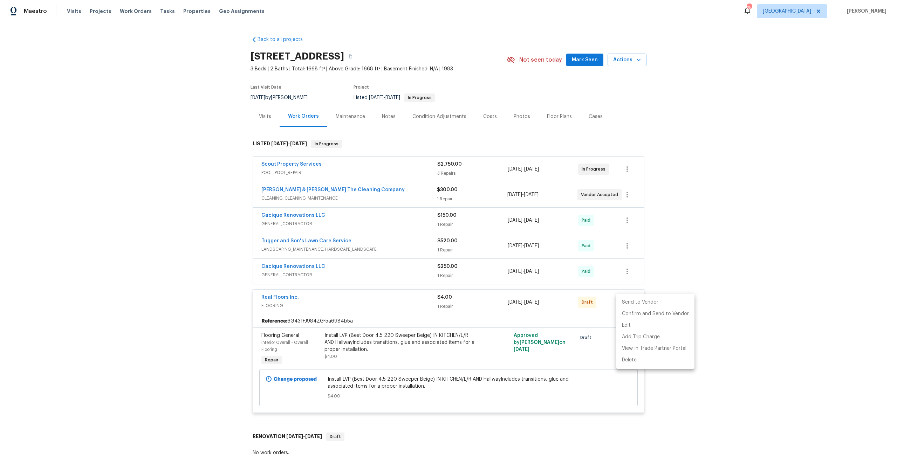
click at [625, 304] on li "Send to Vendor" at bounding box center [655, 303] width 78 height 12
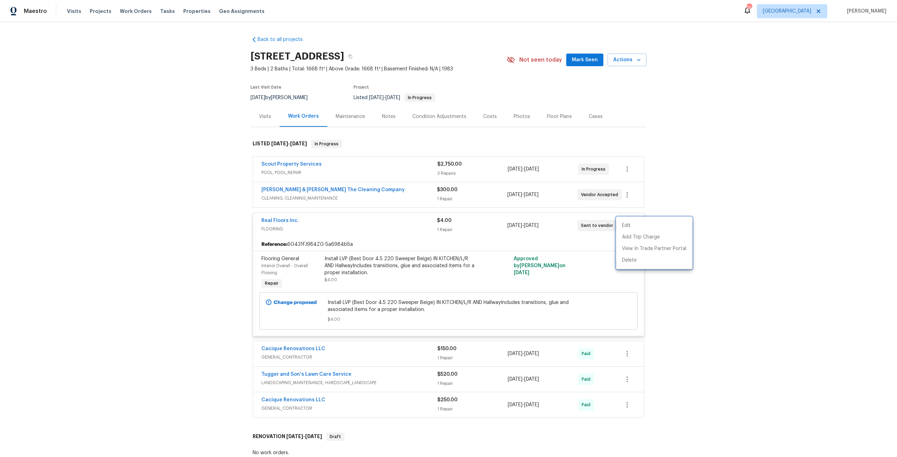
click at [286, 220] on div at bounding box center [448, 228] width 897 height 457
click at [287, 220] on link "Real Floors Inc." at bounding box center [279, 220] width 37 height 5
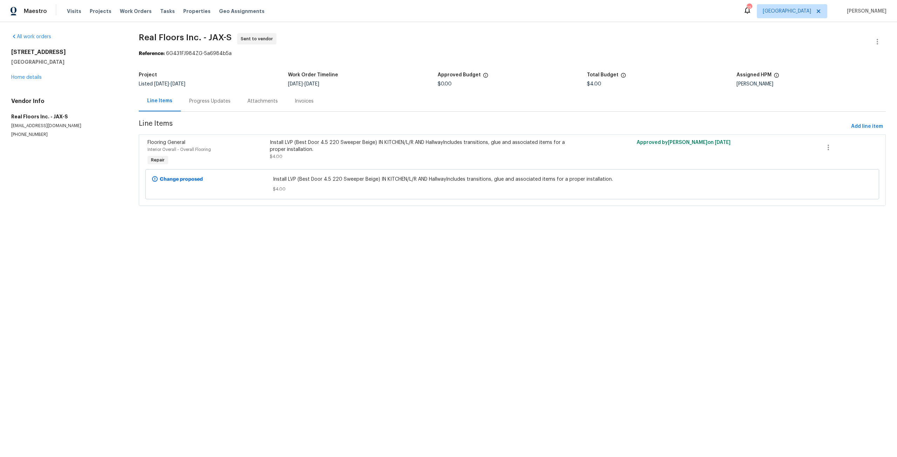
click at [206, 105] on div "Progress Updates" at bounding box center [210, 101] width 58 height 21
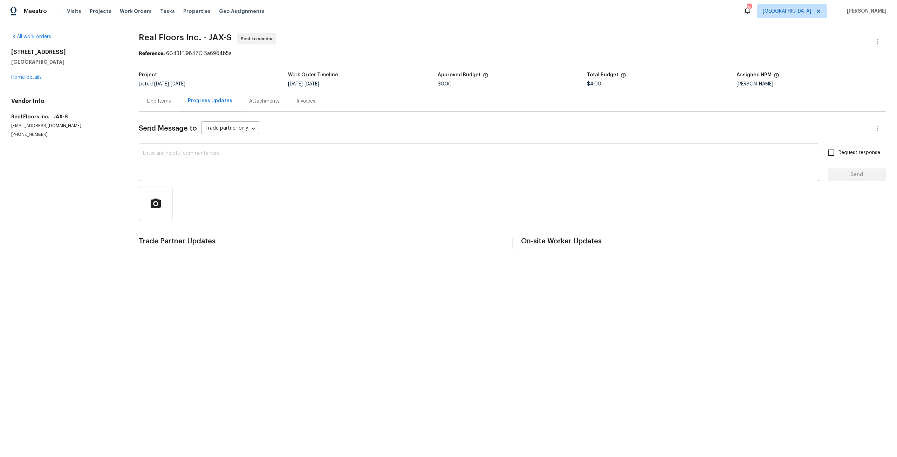
click at [228, 141] on div "Send Message to Trade partner only Trade partner only ​ x ​ Request response Se…" at bounding box center [512, 180] width 747 height 137
click at [227, 147] on div "x ​" at bounding box center [479, 163] width 680 height 36
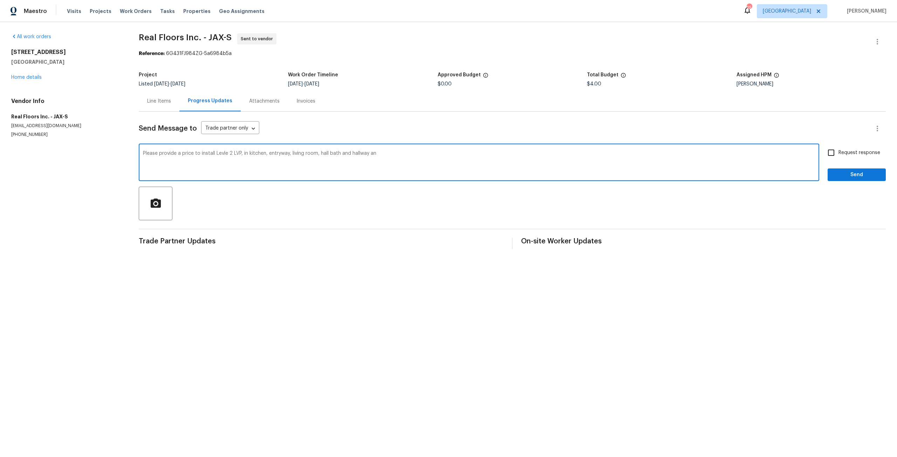
drag, startPoint x: 381, startPoint y: 152, endPoint x: 385, endPoint y: 152, distance: 3.9
click at [383, 152] on textarea "Please provide a price to install Levle 2 LVP, in kitchen, entryway, living roo…" at bounding box center [479, 163] width 672 height 25
type textarea "Please provide a price to install Levle 2 LVP, in kitchen, entryway, living roo…"
click at [847, 154] on span "Request response" at bounding box center [859, 152] width 42 height 7
click at [838, 154] on input "Request response" at bounding box center [830, 152] width 15 height 15
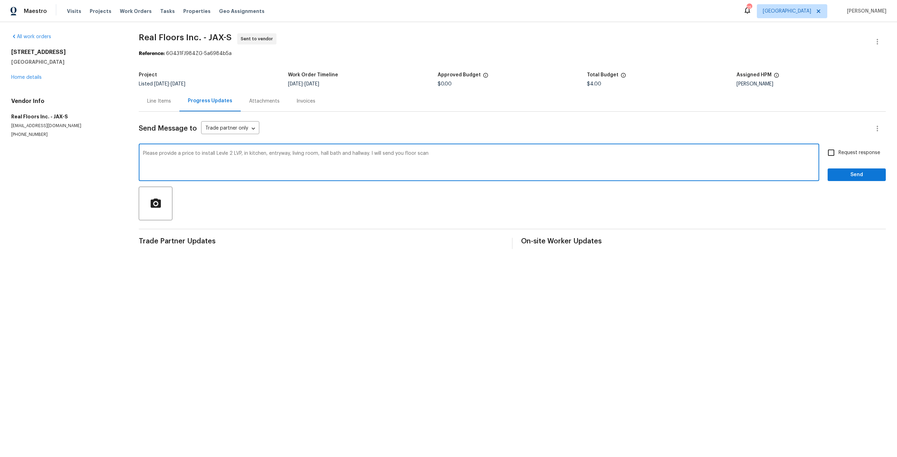
checkbox input "true"
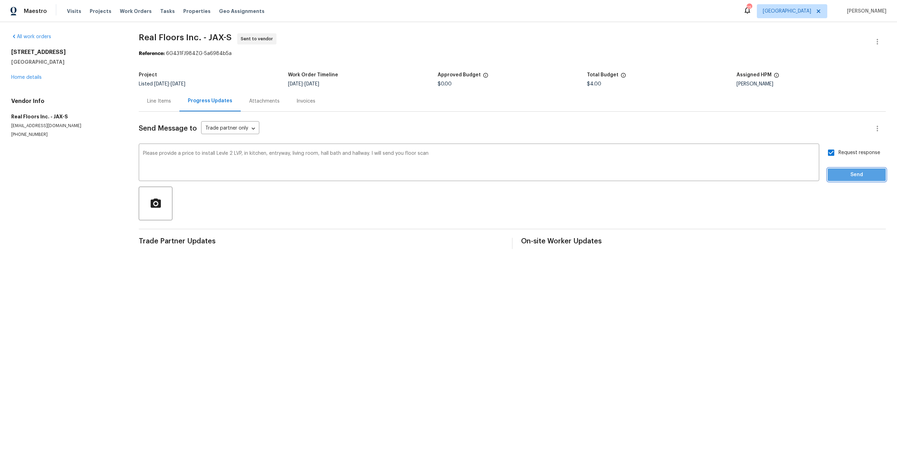
click at [842, 179] on button "Send" at bounding box center [856, 174] width 58 height 13
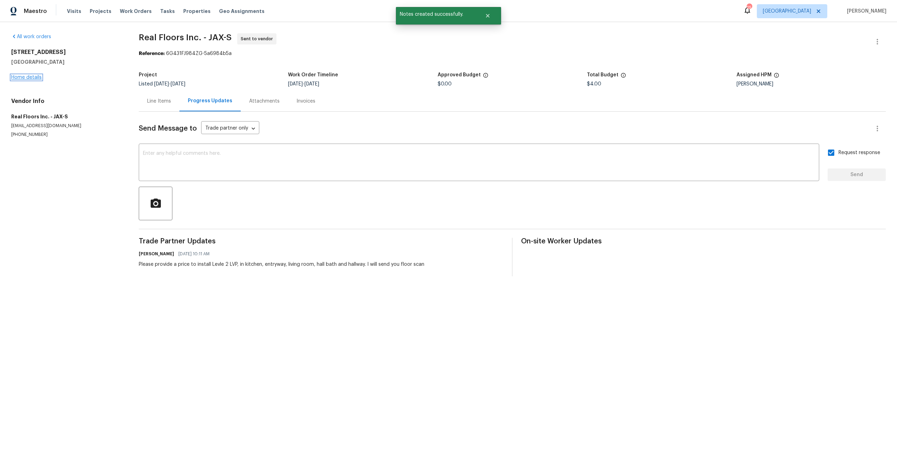
click at [28, 78] on link "Home details" at bounding box center [26, 77] width 30 height 5
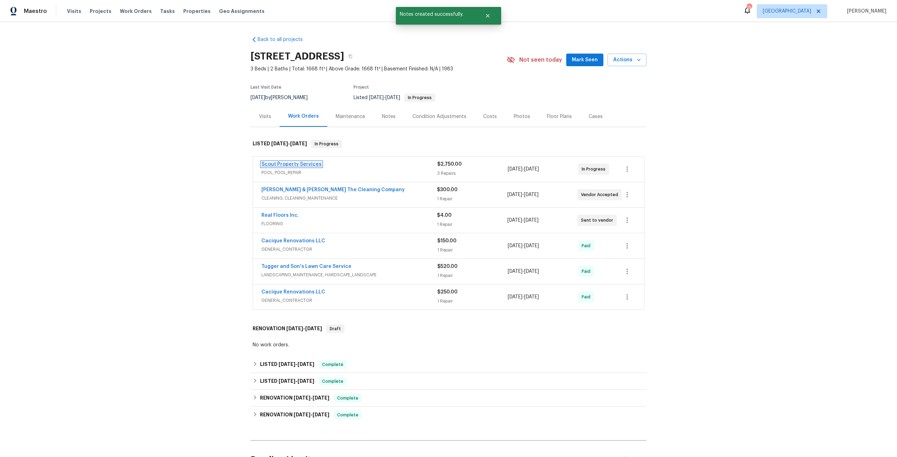
click at [272, 162] on link "Scout Property Services" at bounding box center [291, 164] width 60 height 5
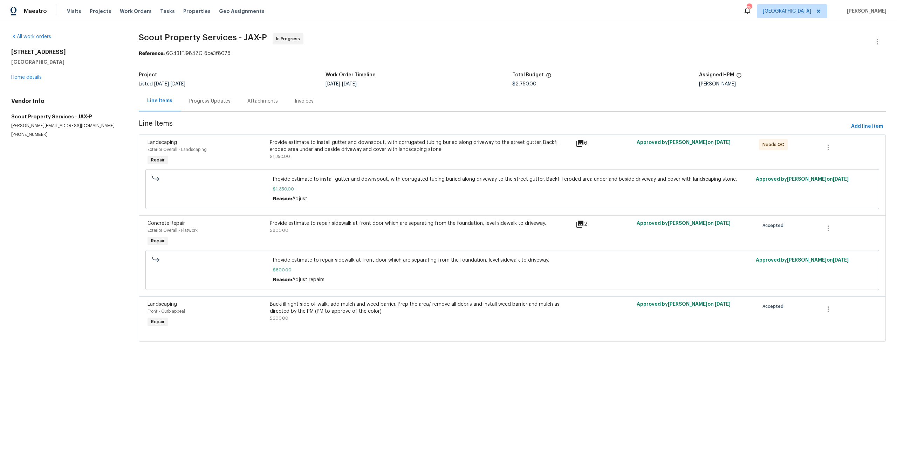
click at [417, 133] on span "Line Items" at bounding box center [493, 126] width 709 height 13
click at [419, 143] on div "Provide estimate to install gutter and downspout, with corrugated tubing buried…" at bounding box center [421, 146] width 302 height 14
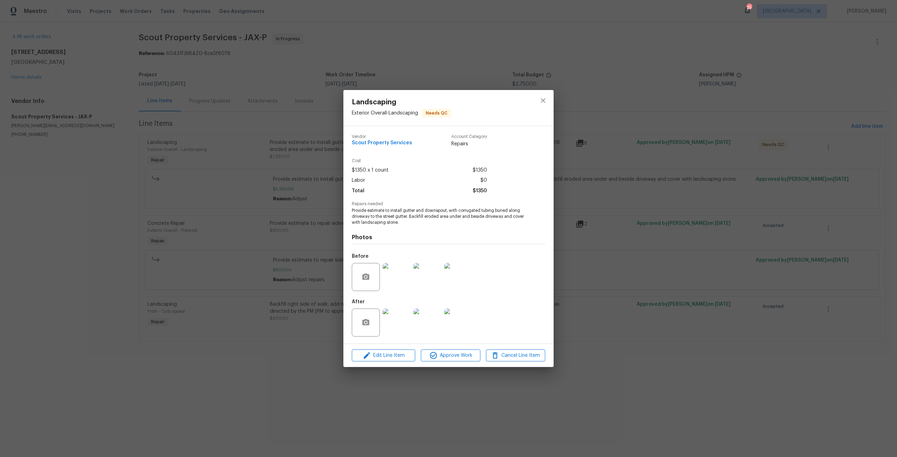
click at [401, 286] on img at bounding box center [396, 277] width 28 height 28
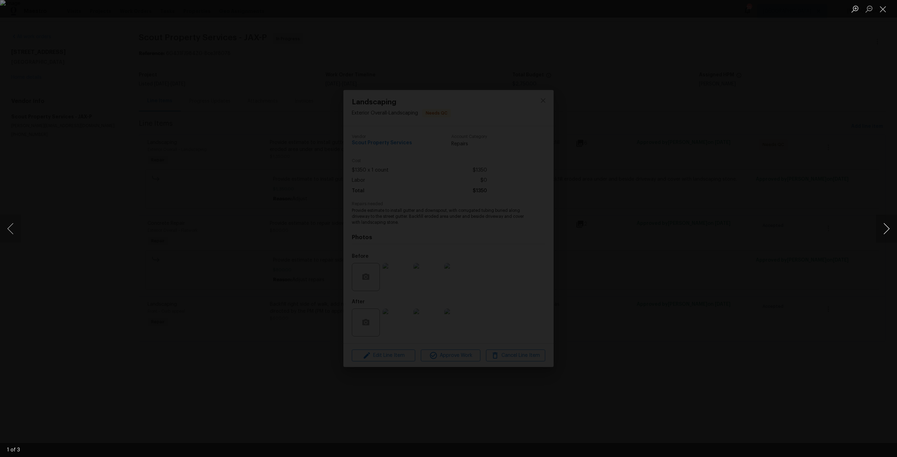
click at [885, 235] on button "Next image" at bounding box center [886, 229] width 21 height 28
click at [822, 206] on div "Lightbox" at bounding box center [448, 228] width 897 height 457
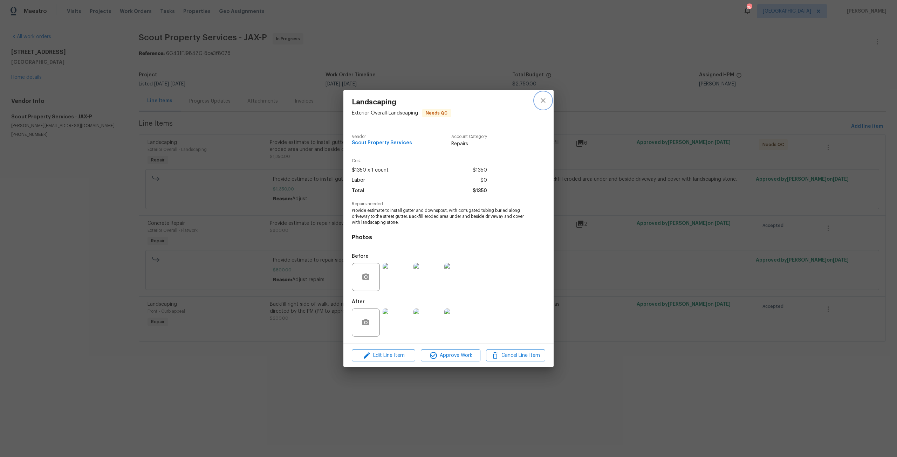
click at [538, 103] on button "close" at bounding box center [542, 100] width 17 height 17
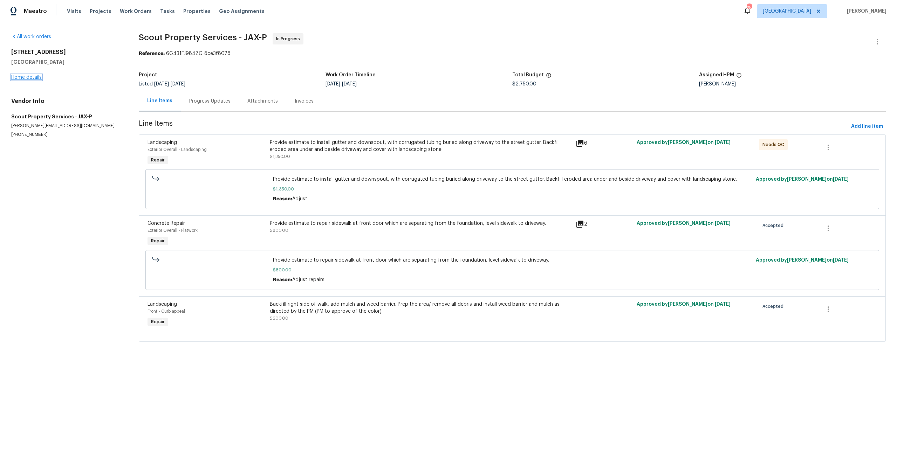
click at [23, 75] on link "Home details" at bounding box center [26, 77] width 30 height 5
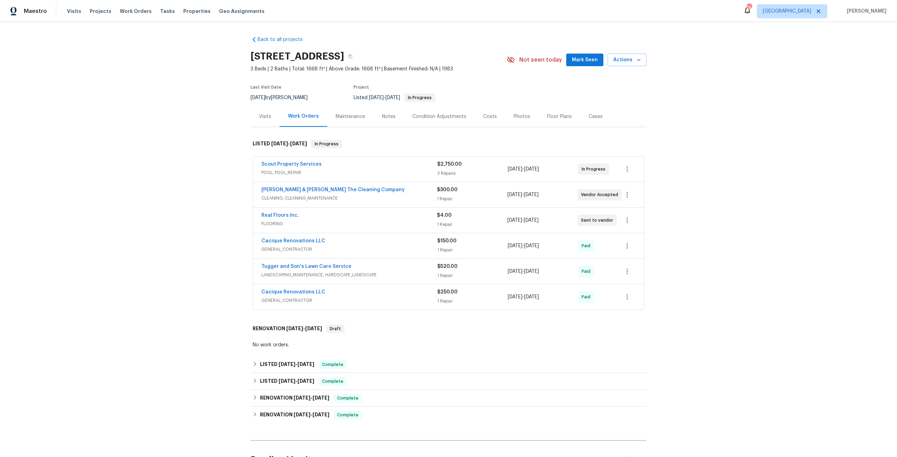
click at [309, 161] on span "Scout Property Services" at bounding box center [291, 164] width 60 height 7
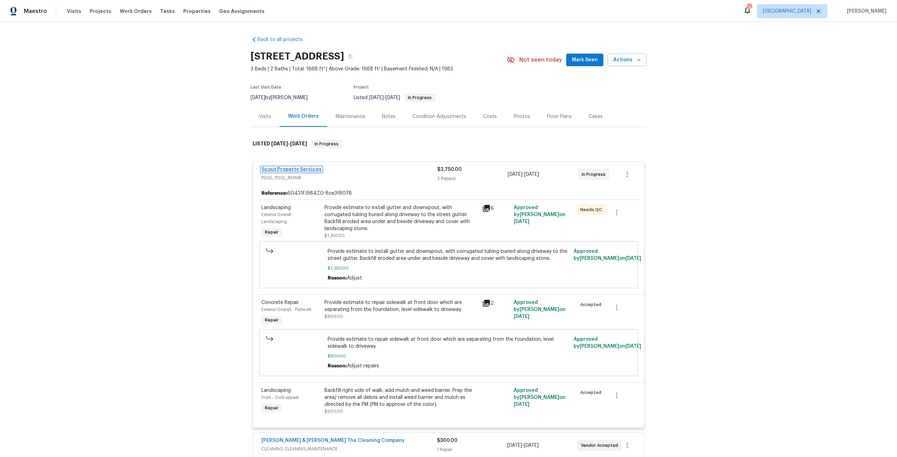
click at [293, 171] on link "Scout Property Services" at bounding box center [291, 169] width 60 height 5
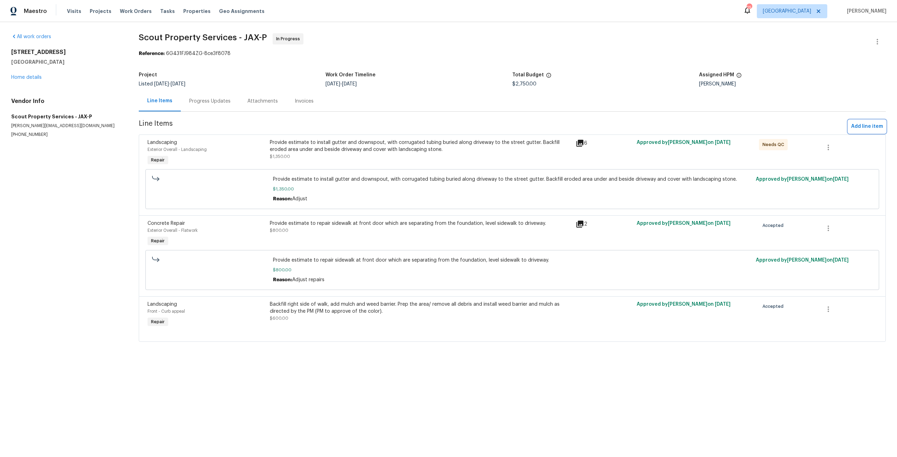
click at [862, 126] on span "Add line item" at bounding box center [867, 126] width 32 height 9
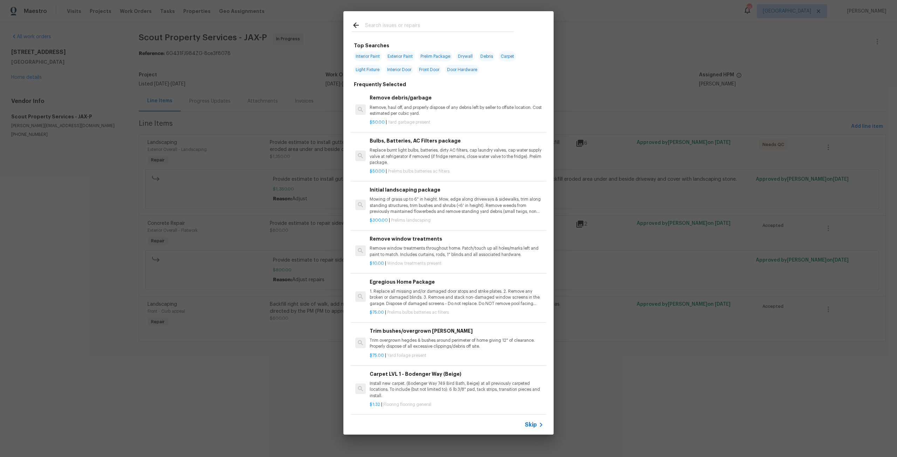
click at [410, 30] on input "text" at bounding box center [439, 26] width 148 height 11
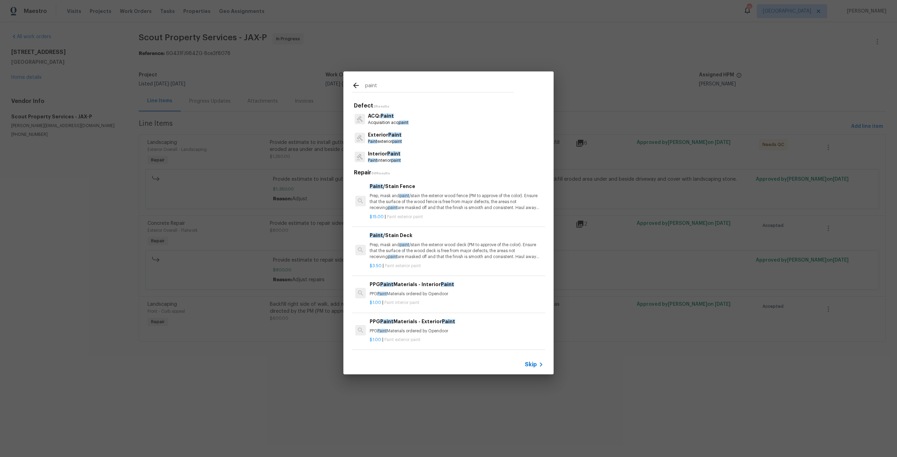
type input "paint"
click at [394, 150] on div "Interior Paint Paint interior paint" at bounding box center [448, 156] width 193 height 19
click at [391, 162] on p "Paint interior paint" at bounding box center [384, 161] width 33 height 6
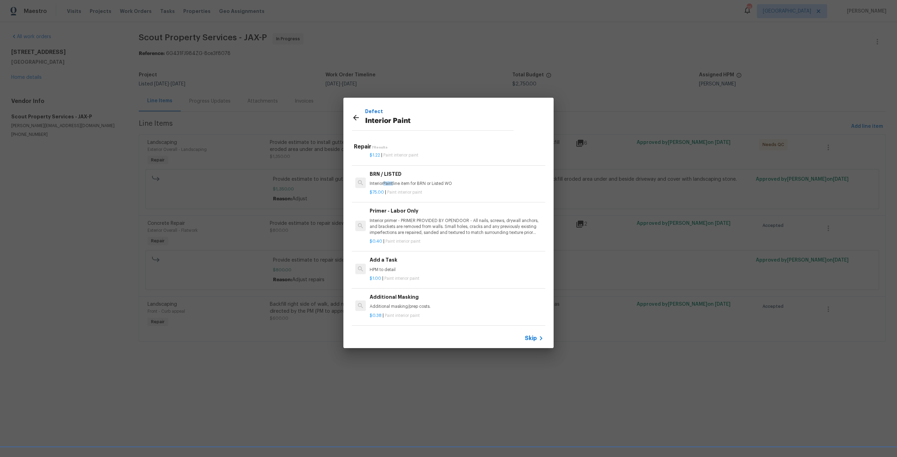
scroll to position [126, 0]
click at [401, 258] on h6 "Add a Task" at bounding box center [456, 260] width 174 height 8
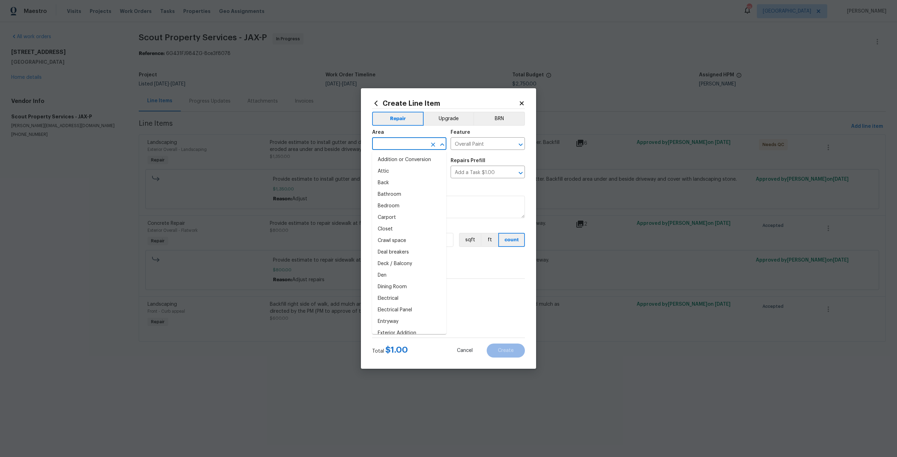
click at [401, 147] on input "text" at bounding box center [399, 144] width 55 height 11
type input "f"
click at [403, 157] on li "Living Room" at bounding box center [409, 160] width 74 height 12
type input "Living Room"
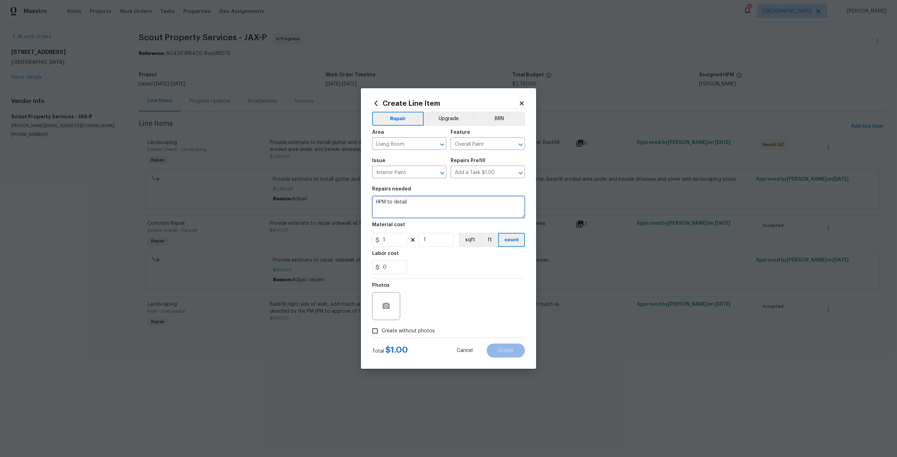
click at [417, 207] on textarea "HPM to detail" at bounding box center [448, 207] width 153 height 22
drag, startPoint x: 417, startPoint y: 207, endPoint x: 368, endPoint y: 206, distance: 49.4
click at [368, 206] on div "Create Line Item Repair Upgrade BRN Area Living Room ​ Feature Overall Paint ​ …" at bounding box center [448, 228] width 175 height 281
type textarea "Prep and paint fireplace in L/R."
click at [393, 244] on input "1" at bounding box center [389, 240] width 35 height 14
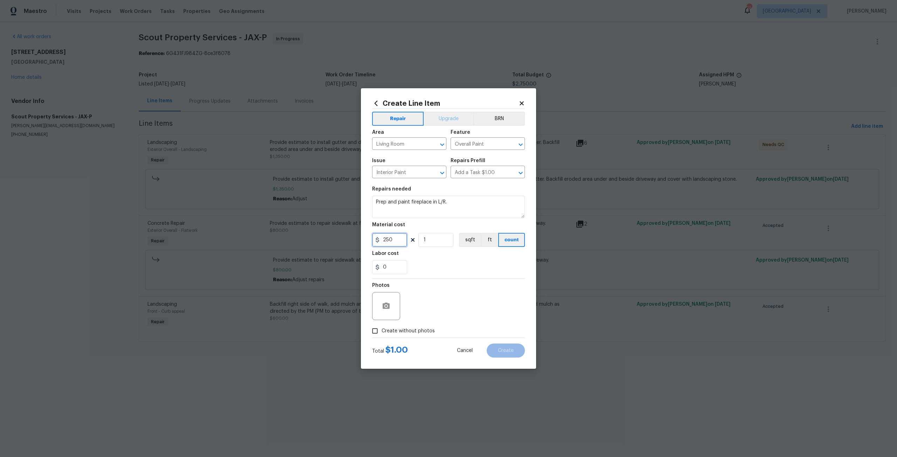
type input "250"
click at [459, 116] on button "Upgrade" at bounding box center [448, 119] width 50 height 14
click at [424, 333] on span "Create without photos" at bounding box center [407, 330] width 53 height 7
click at [381, 333] on input "Create without photos" at bounding box center [374, 330] width 13 height 13
checkbox input "true"
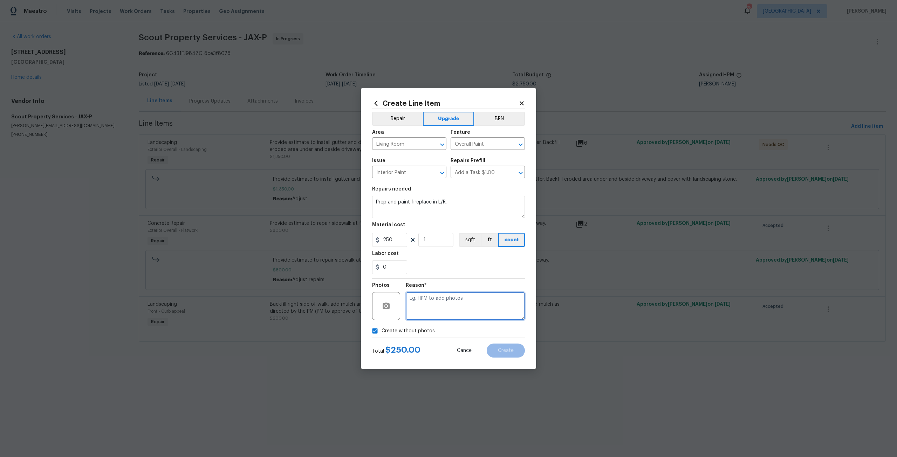
click at [435, 299] on textarea at bounding box center [465, 306] width 119 height 28
click at [516, 351] on button "Create" at bounding box center [505, 351] width 38 height 14
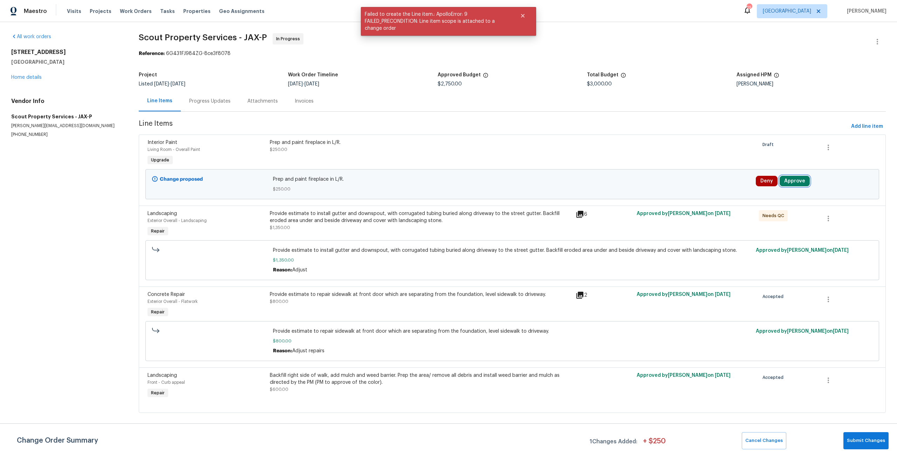
click at [787, 180] on button "Approve" at bounding box center [794, 181] width 30 height 11
click at [696, 188] on span "Approve" at bounding box center [690, 187] width 20 height 5
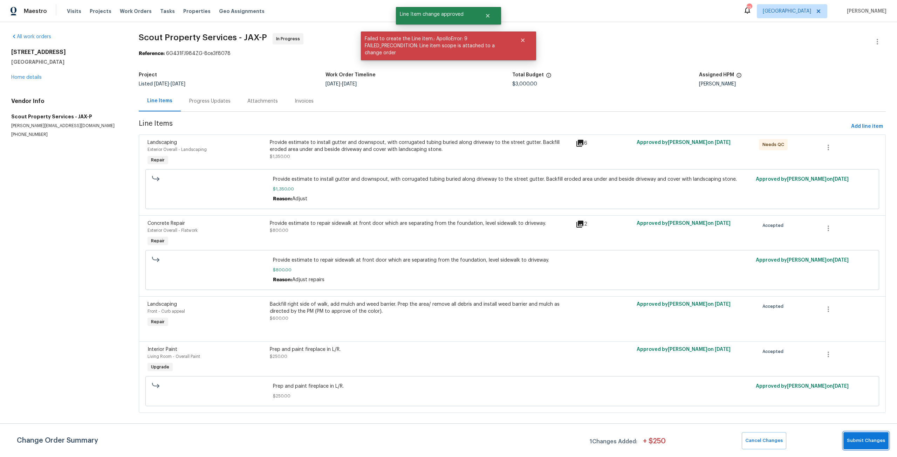
click at [850, 444] on span "Submit Changes" at bounding box center [866, 441] width 38 height 8
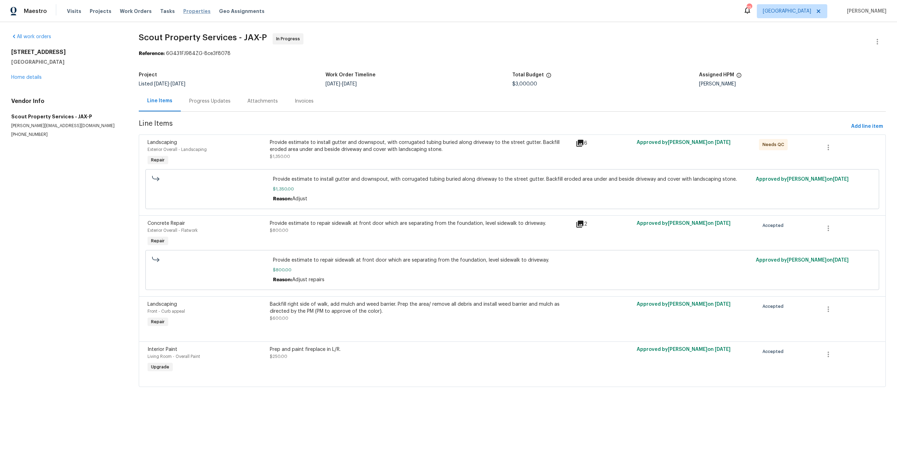
click at [187, 12] on span "Properties" at bounding box center [196, 11] width 27 height 7
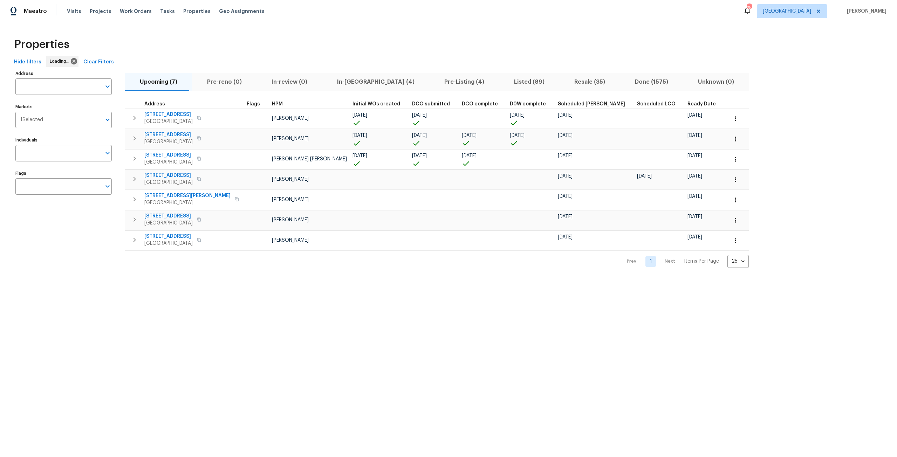
click at [77, 87] on input "Address" at bounding box center [58, 86] width 86 height 16
type input "smithfield"
click at [68, 122] on li "3686 Smithfield St Jacksonville FL 32217" at bounding box center [63, 117] width 96 height 12
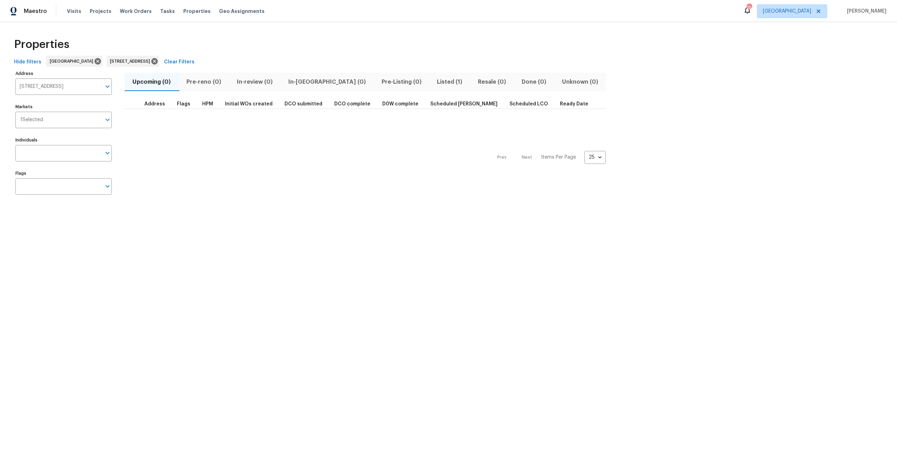
click at [433, 79] on span "Listed (1)" at bounding box center [449, 82] width 33 height 10
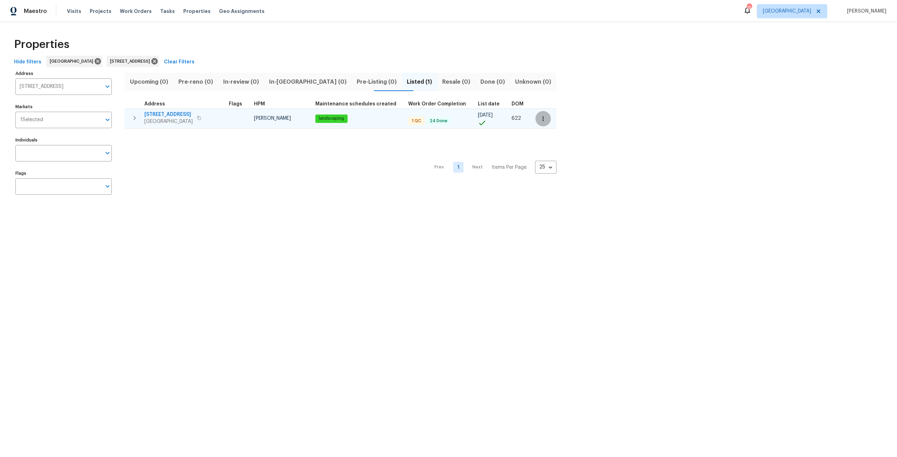
click at [539, 122] on icon "button" at bounding box center [542, 118] width 7 height 7
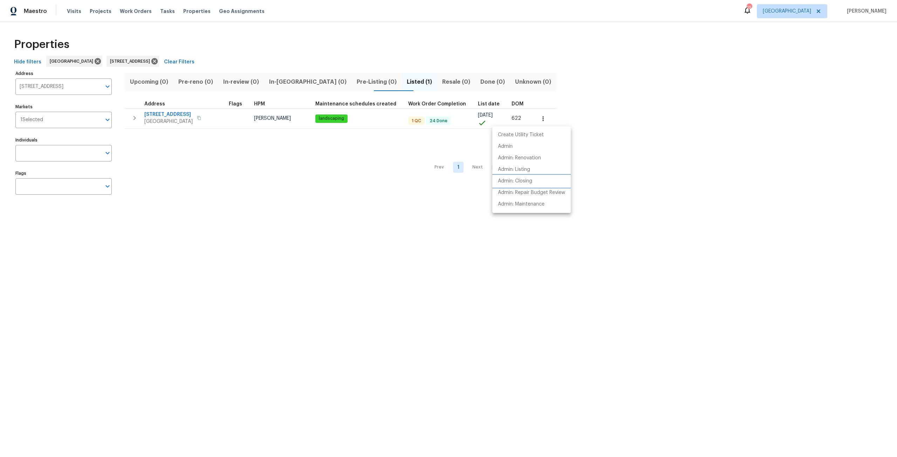
click at [548, 184] on li "Admin: Closing" at bounding box center [531, 181] width 78 height 12
click at [170, 63] on div at bounding box center [448, 228] width 897 height 457
click at [158, 63] on icon at bounding box center [154, 61] width 6 height 6
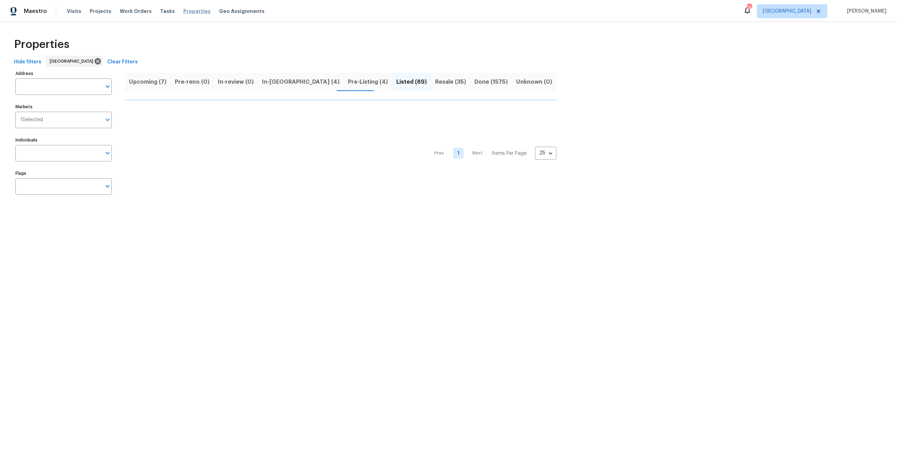
click at [184, 11] on span "Properties" at bounding box center [196, 11] width 27 height 7
click at [148, 87] on button "Upcoming (7)" at bounding box center [148, 82] width 46 height 18
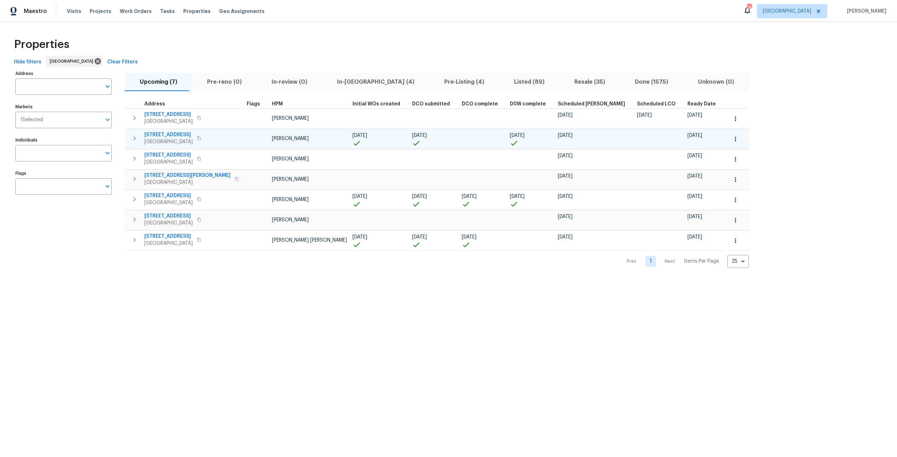
click at [132, 137] on icon "button" at bounding box center [134, 138] width 8 height 8
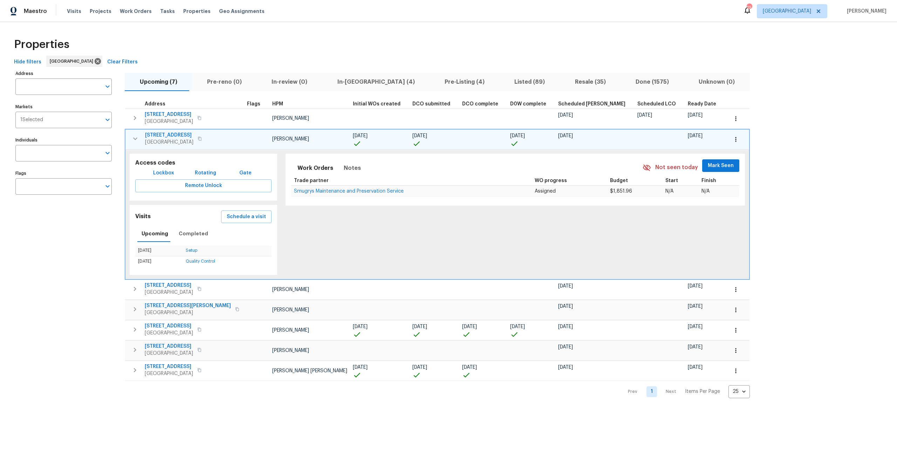
click at [135, 136] on icon "button" at bounding box center [135, 138] width 8 height 8
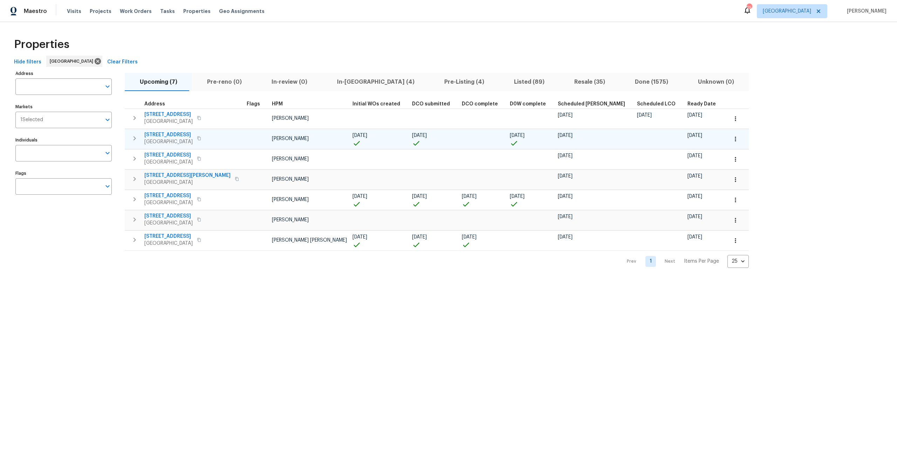
click at [732, 138] on icon "button" at bounding box center [735, 139] width 7 height 7
click at [676, 123] on div at bounding box center [448, 228] width 897 height 457
click at [725, 143] on td at bounding box center [737, 139] width 24 height 20
click at [727, 146] on button "button" at bounding box center [734, 138] width 15 height 15
click at [809, 125] on div at bounding box center [448, 228] width 897 height 457
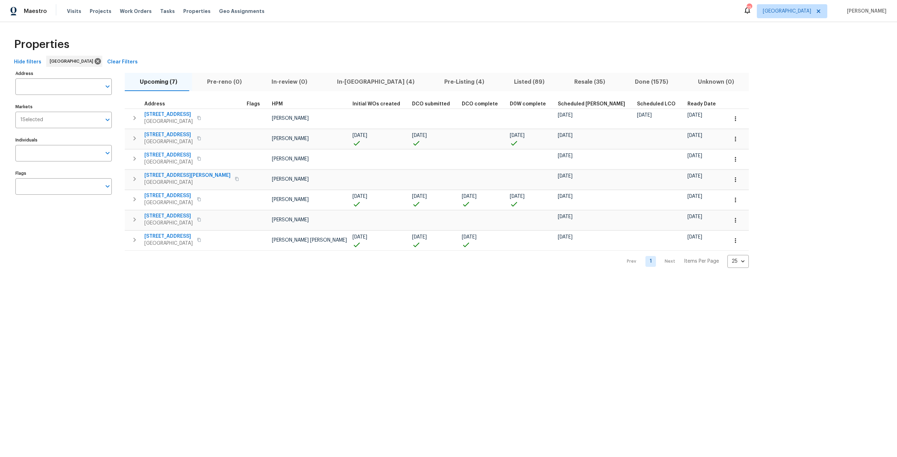
click at [171, 137] on span "3319 Victoria Ct E" at bounding box center [168, 134] width 48 height 7
click at [725, 148] on td at bounding box center [737, 139] width 24 height 20
click at [732, 141] on icon "button" at bounding box center [735, 139] width 7 height 7
click at [670, 215] on p "Admin: Repair Budget Review" at bounding box center [656, 212] width 67 height 7
click at [166, 131] on div at bounding box center [448, 228] width 897 height 457
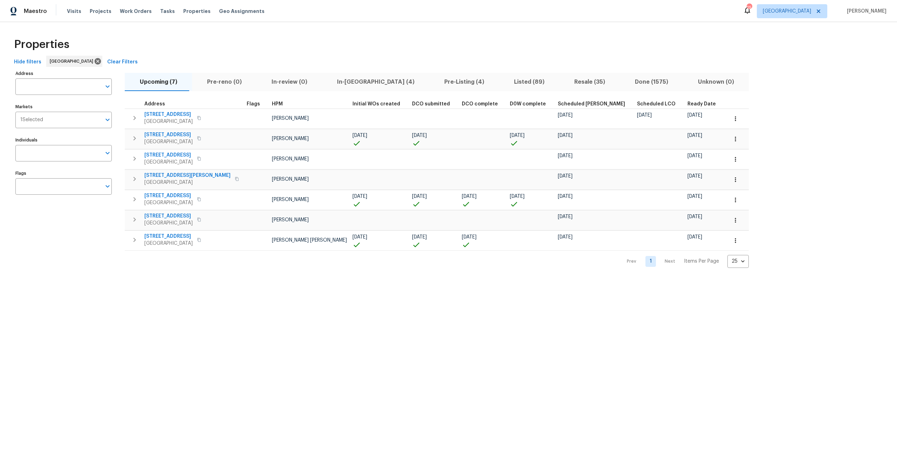
click at [173, 132] on span "3319 Victoria Ct E" at bounding box center [168, 134] width 48 height 7
click at [39, 90] on input "Address" at bounding box center [58, 86] width 86 height 16
type input "11238"
click at [433, 83] on span "Pre-Listing (4)" at bounding box center [463, 82] width 61 height 10
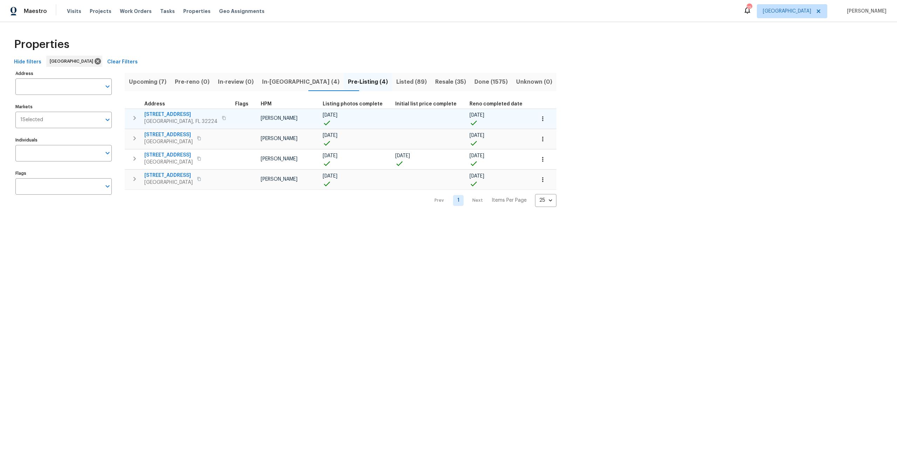
click at [174, 113] on span "12238 Bayonne St" at bounding box center [180, 114] width 73 height 7
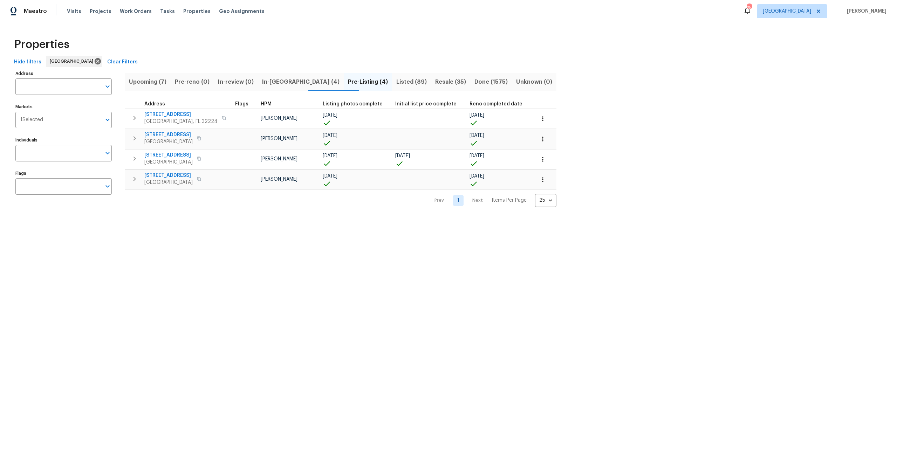
click at [295, 85] on span "In-reno (4)" at bounding box center [300, 82] width 77 height 10
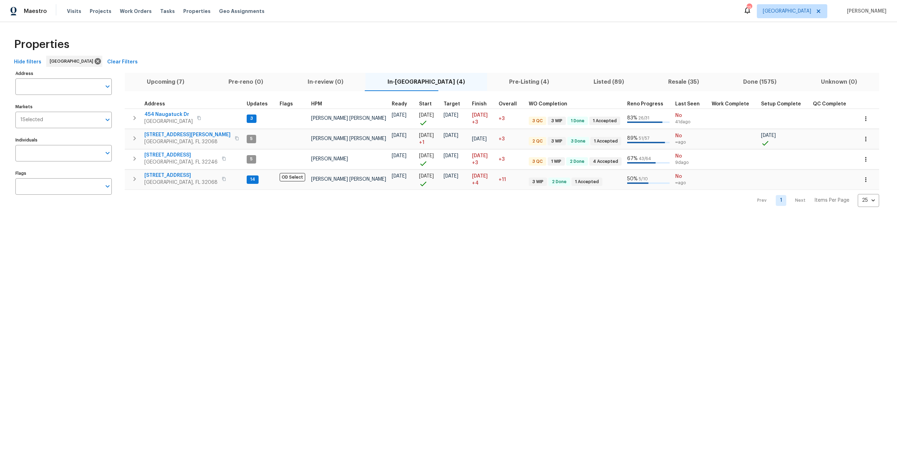
click at [184, 82] on span "Upcoming (7)" at bounding box center [165, 82] width 73 height 10
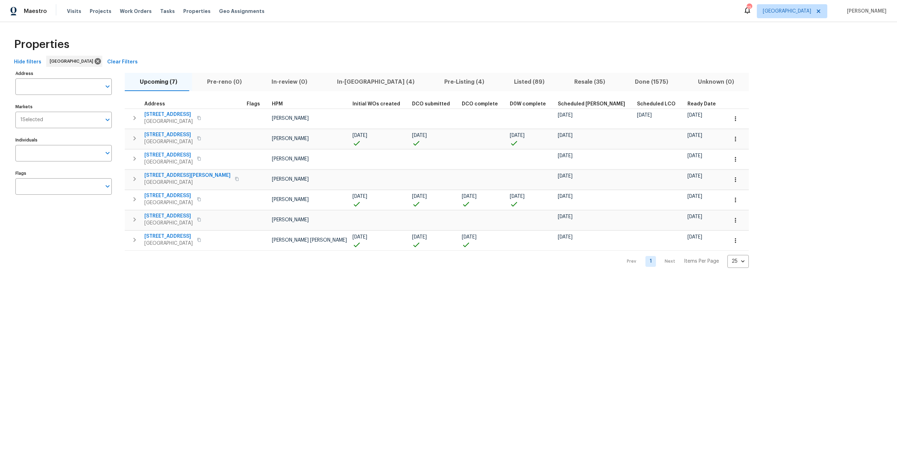
click at [503, 81] on span "Listed (89)" at bounding box center [529, 82] width 52 height 10
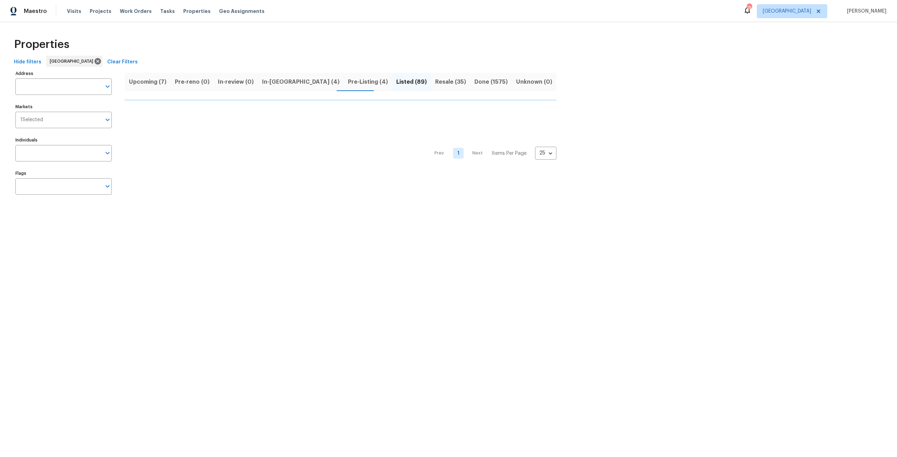
click at [348, 83] on span "Pre-Listing (4)" at bounding box center [368, 82] width 40 height 10
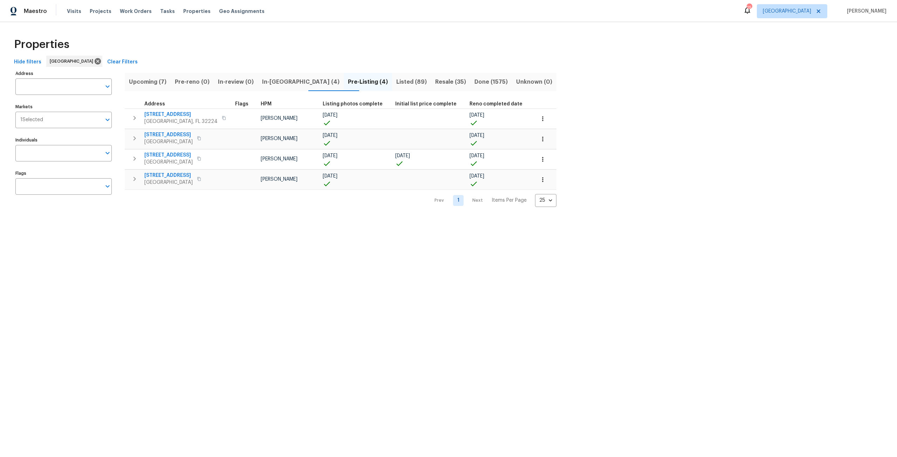
click at [396, 86] on span "Listed (89)" at bounding box center [411, 82] width 30 height 10
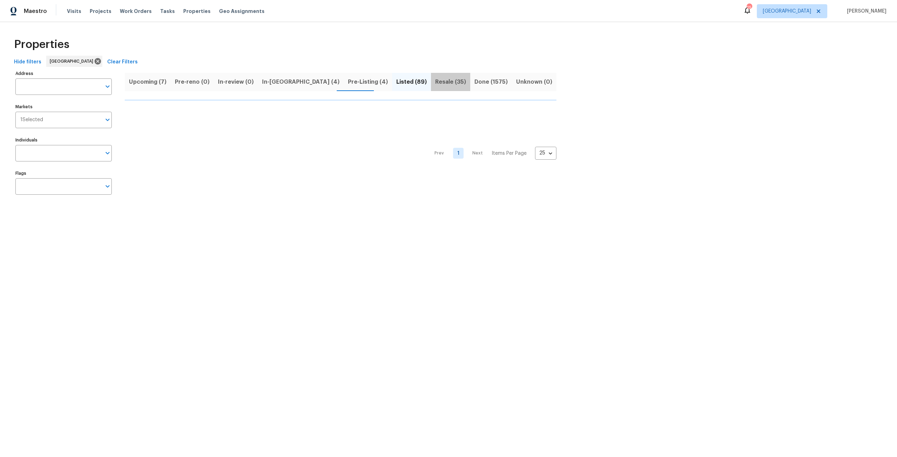
click at [435, 82] on span "Resale (35)" at bounding box center [450, 82] width 31 height 10
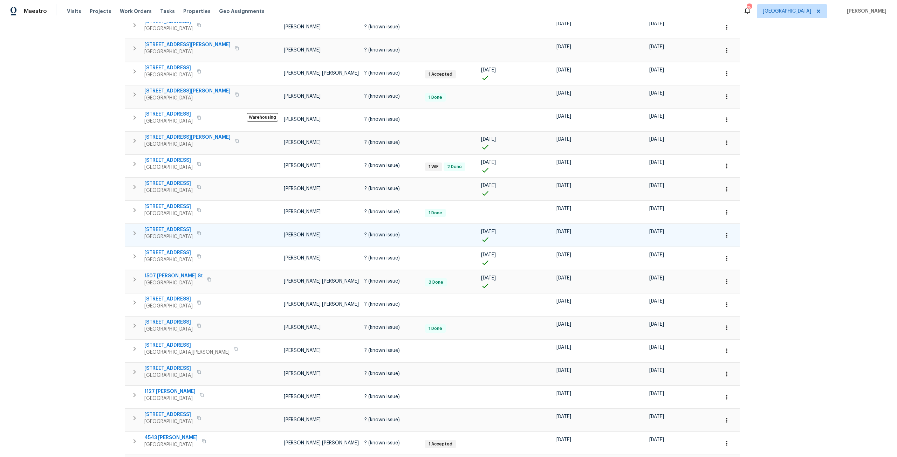
scroll to position [263, 0]
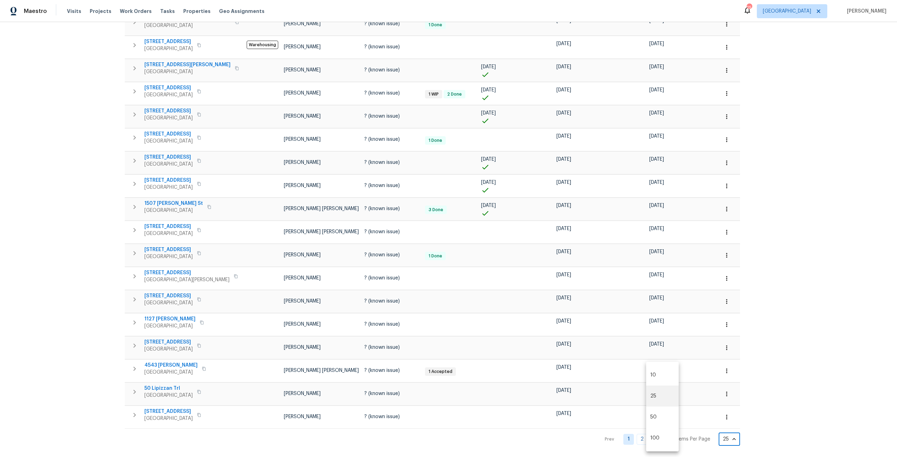
click at [671, 431] on body "Maestro Visits Projects Work Orders Tasks Properties Geo Assignments 25 Jackson…" at bounding box center [448, 228] width 897 height 457
click at [661, 415] on li "50" at bounding box center [662, 417] width 33 height 21
type input "50"
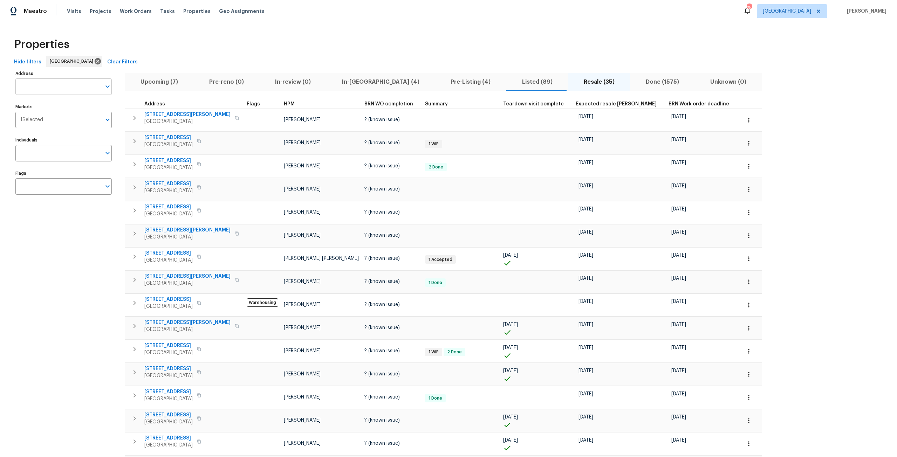
click at [74, 85] on input "Address" at bounding box center [58, 86] width 86 height 16
type input "7208"
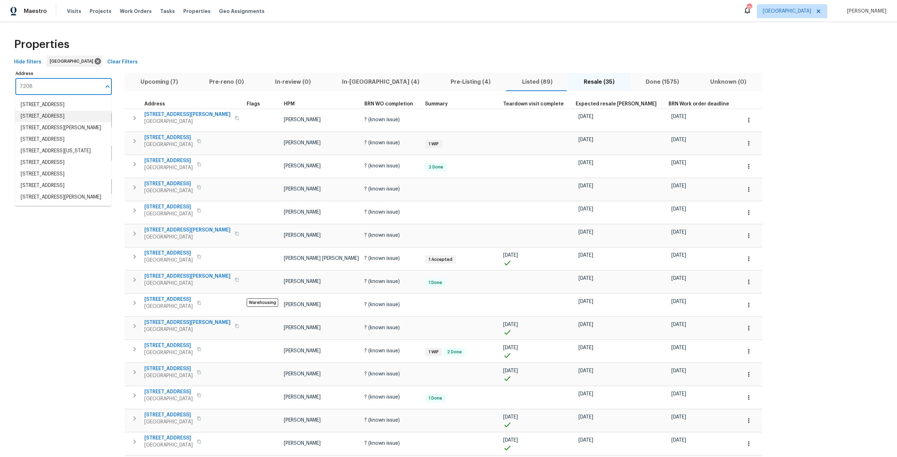
click at [68, 122] on li "7208 Cypress Cove Rd # 13 Jacksonville FL 32244" at bounding box center [63, 117] width 96 height 12
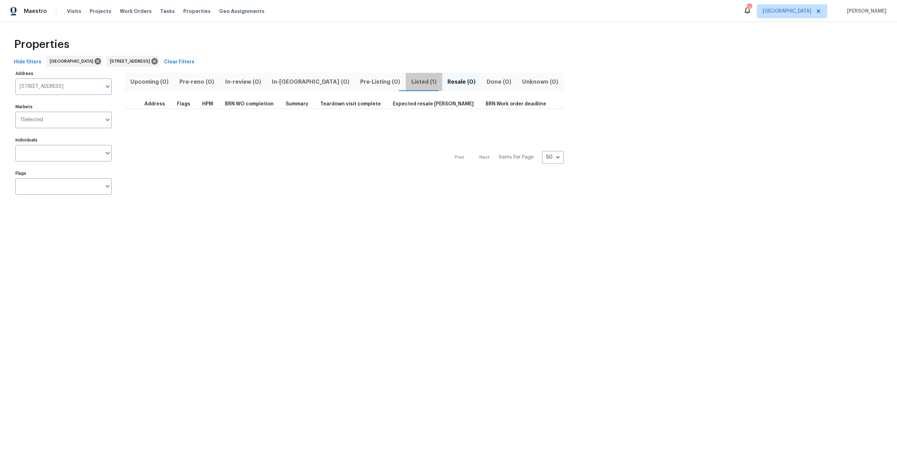
click at [410, 82] on span "Listed (1)" at bounding box center [424, 82] width 28 height 10
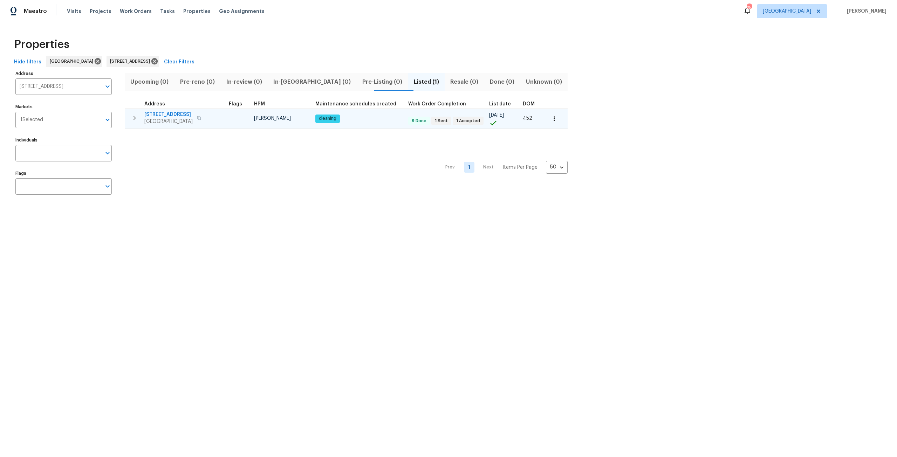
click at [553, 117] on icon "button" at bounding box center [553, 118] width 1 height 5
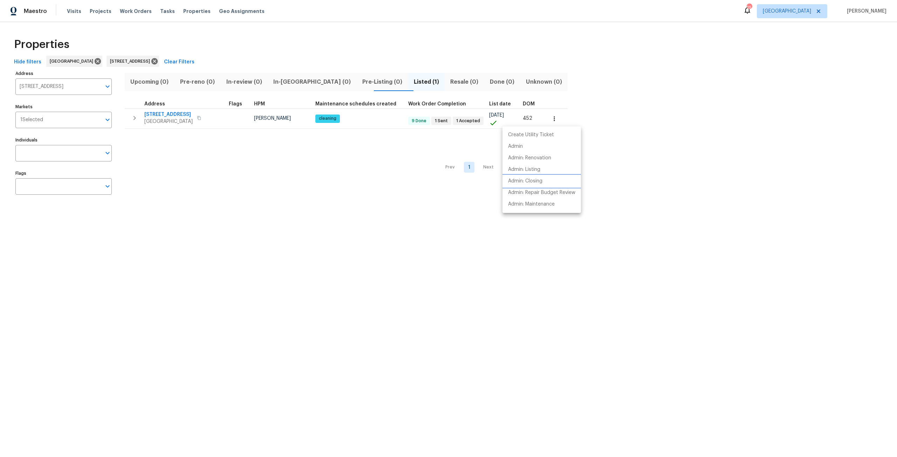
click at [544, 178] on li "Admin: Closing" at bounding box center [541, 181] width 78 height 12
click at [192, 59] on div at bounding box center [448, 228] width 897 height 457
click at [158, 59] on icon at bounding box center [154, 61] width 6 height 6
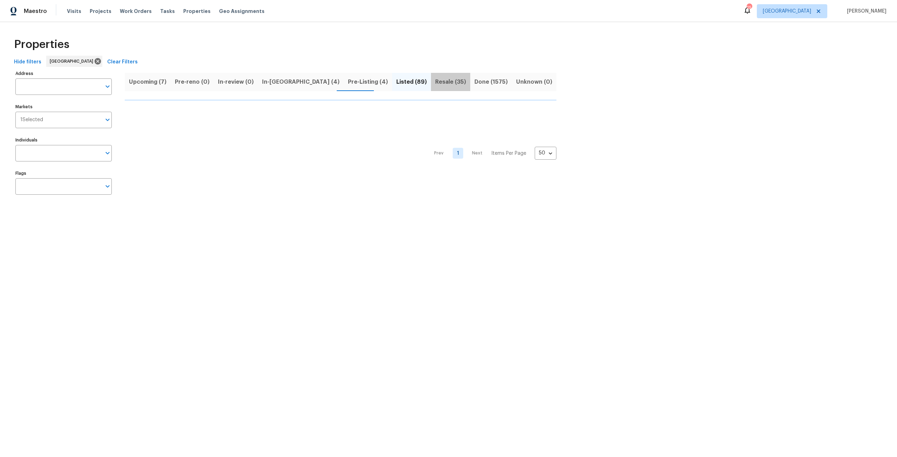
click at [435, 85] on span "Resale (35)" at bounding box center [450, 82] width 31 height 10
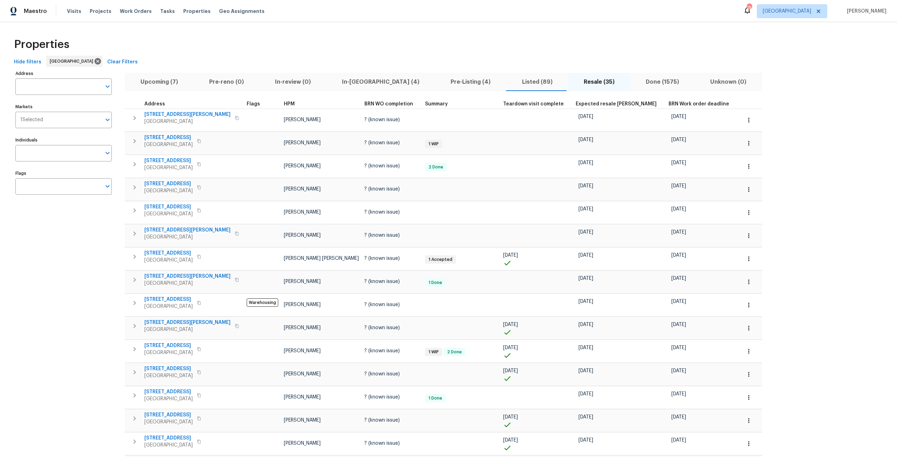
click at [64, 7] on div "Maestro Visits Projects Work Orders Tasks Properties Geo Assignments" at bounding box center [136, 11] width 273 height 14
click at [67, 11] on span "Visits" at bounding box center [74, 11] width 14 height 7
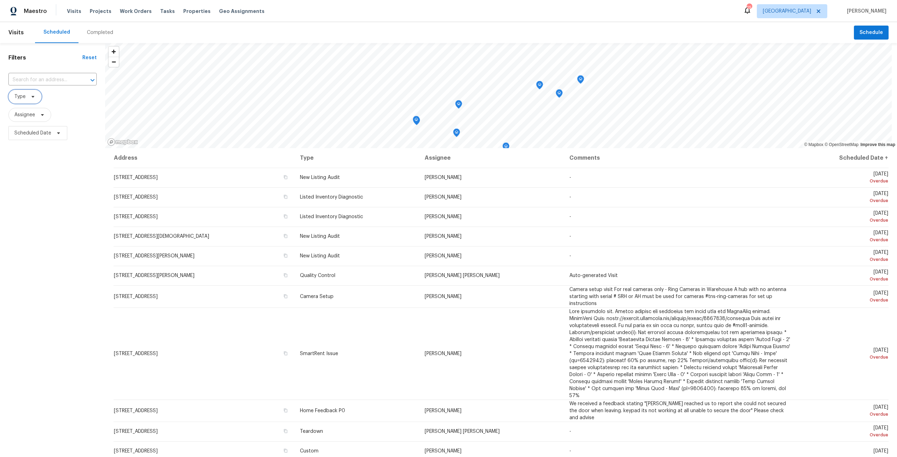
click at [41, 95] on span "Type" at bounding box center [24, 97] width 33 height 14
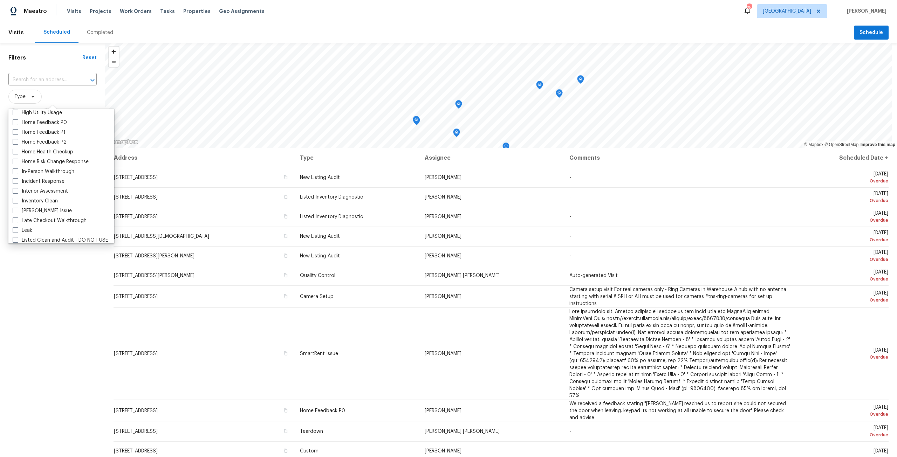
scroll to position [245, 0]
click at [69, 225] on label "Listed Inventory Diagnostic" at bounding box center [49, 223] width 72 height 7
click at [17, 224] on input "Listed Inventory Diagnostic" at bounding box center [15, 222] width 5 height 5
checkbox input "true"
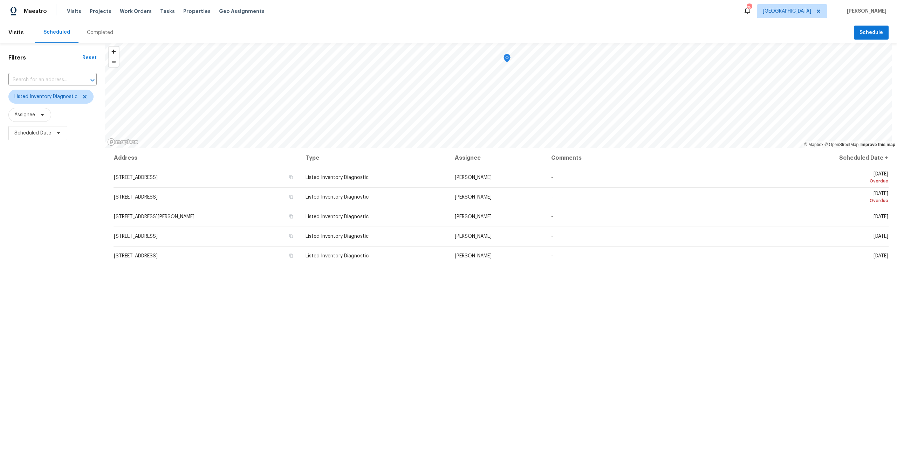
click at [49, 288] on div "Filters Reset ​ Listed Inventory Diagnostic Assignee Scheduled Date" at bounding box center [52, 278] width 105 height 471
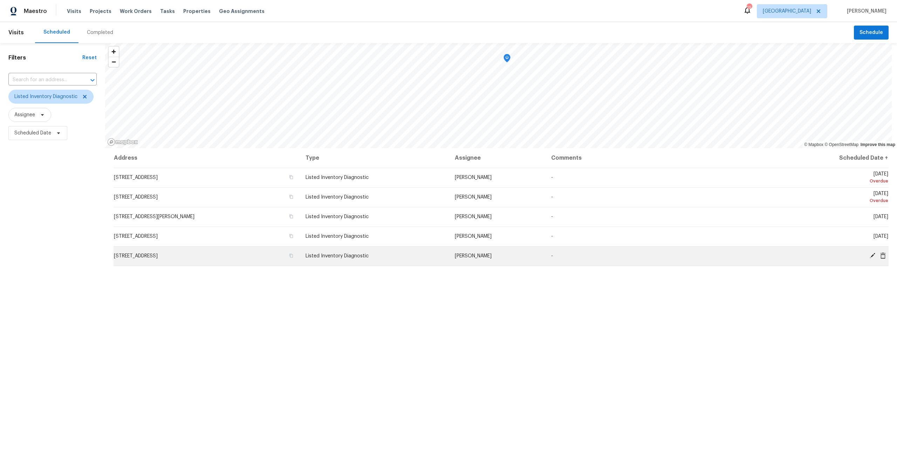
click at [869, 255] on icon at bounding box center [872, 256] width 6 height 6
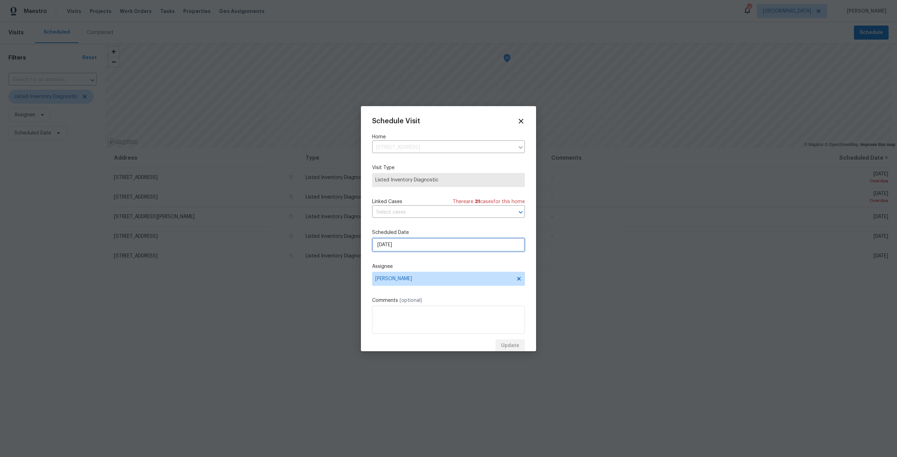
click at [414, 249] on input "9/30/2025" at bounding box center [448, 245] width 153 height 14
click at [458, 187] on div "4" at bounding box center [458, 184] width 11 height 10
type input "9/4/2025"
click at [417, 274] on span "[PERSON_NAME]" at bounding box center [448, 279] width 153 height 14
type input "dav"
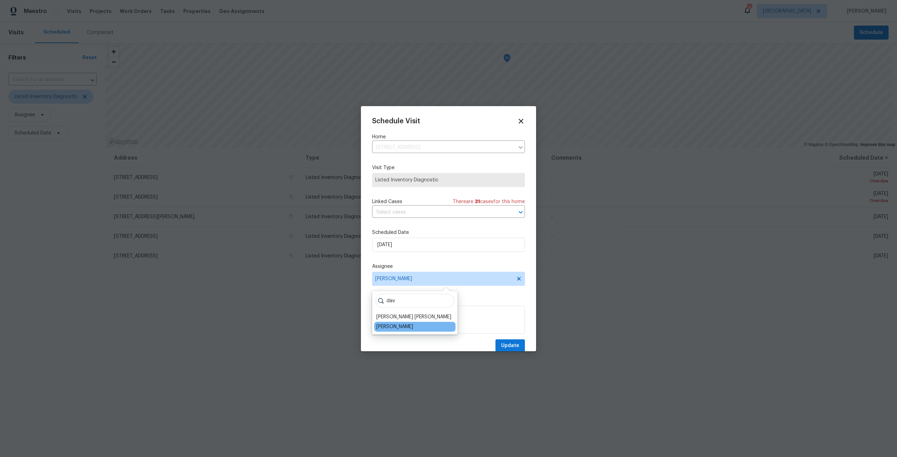
click at [403, 327] on div "[PERSON_NAME]" at bounding box center [394, 326] width 37 height 7
click at [508, 343] on span "Update" at bounding box center [510, 345] width 18 height 9
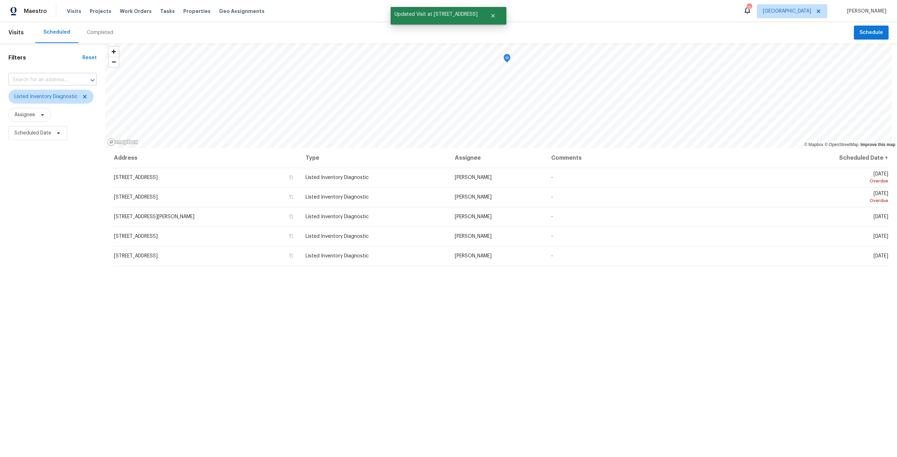
click at [51, 84] on input "text" at bounding box center [42, 80] width 69 height 11
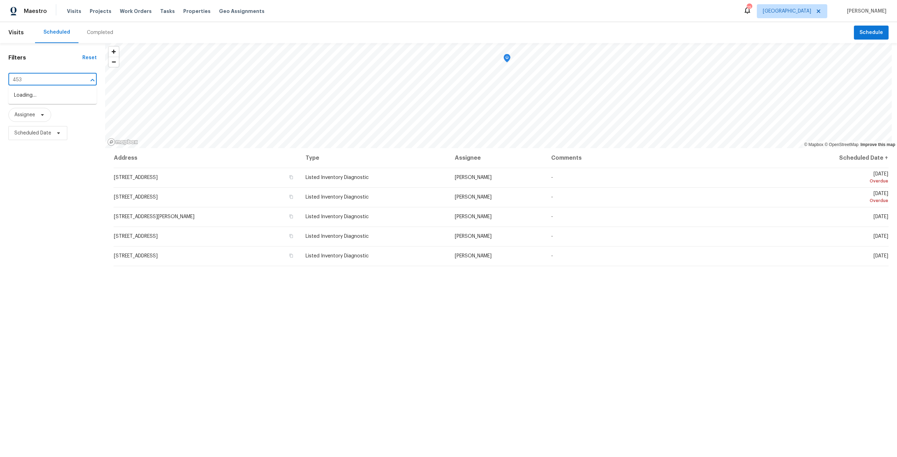
type input "4530"
click at [72, 148] on li "4530 Hercules Ave, Jacksonville, FL 32205" at bounding box center [52, 145] width 88 height 12
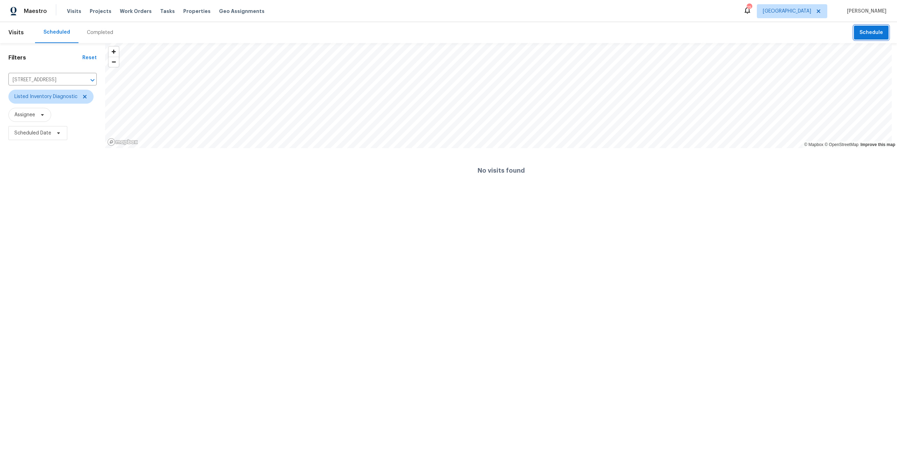
click at [880, 38] on button "Schedule" at bounding box center [871, 33] width 35 height 14
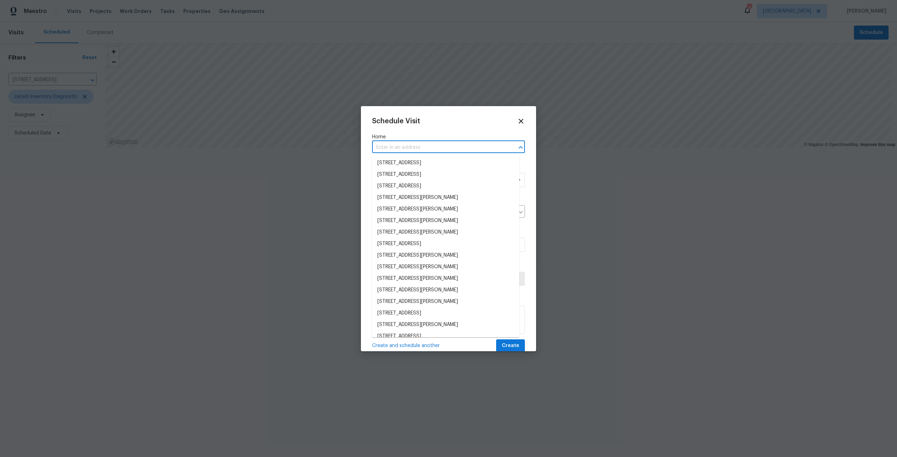
click at [412, 142] on input "text" at bounding box center [438, 147] width 133 height 11
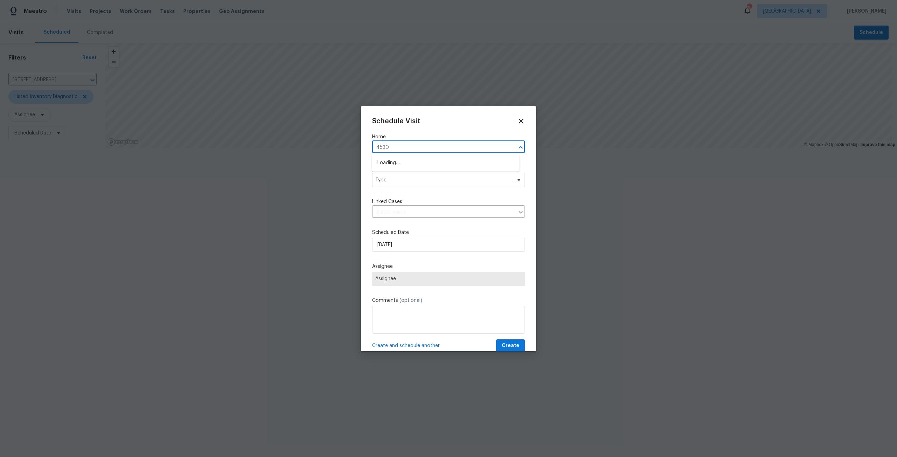
type input "4530"
click at [409, 199] on li "4530 Hercules Ave, Jacksonville, FL 32205" at bounding box center [445, 198] width 147 height 12
click at [413, 182] on span "Type" at bounding box center [443, 180] width 136 height 7
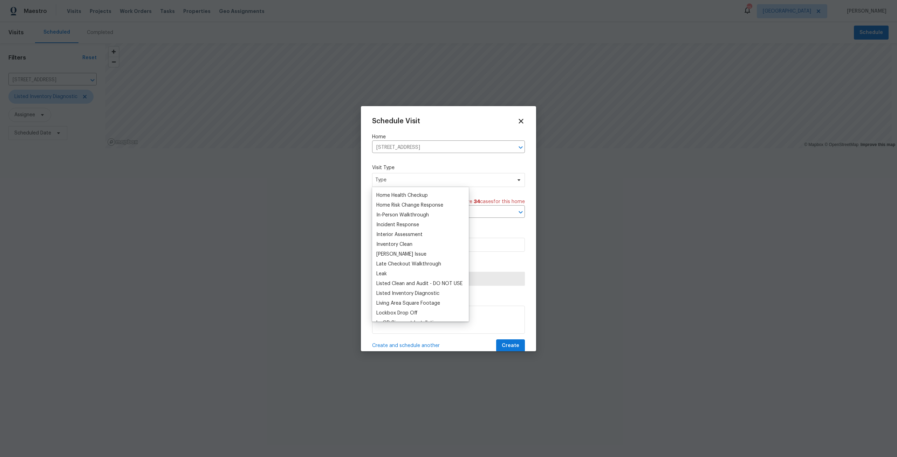
scroll to position [245, 0]
click at [419, 289] on div "Listed Inventory Diagnostic" at bounding box center [407, 291] width 63 height 7
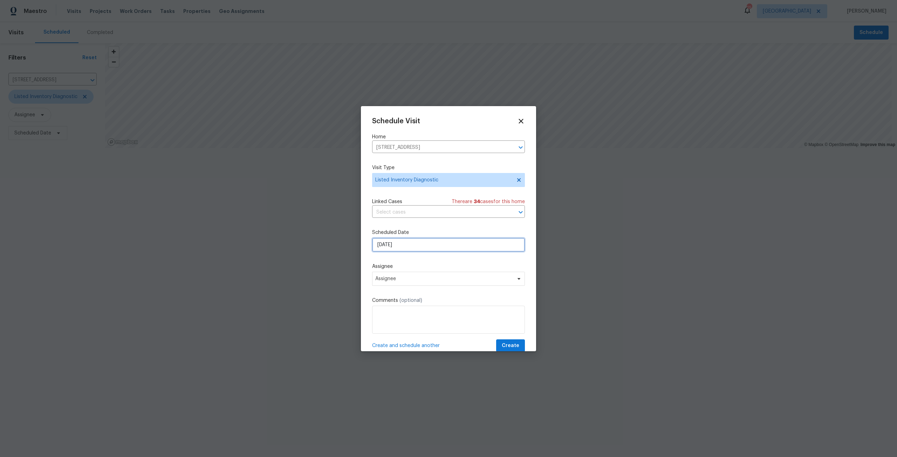
click at [416, 247] on input "9/2/2025" at bounding box center [448, 245] width 153 height 14
click at [454, 186] on div "4" at bounding box center [458, 184] width 11 height 10
type input "9/4/2025"
click at [419, 277] on span "Assignee" at bounding box center [443, 279] width 137 height 6
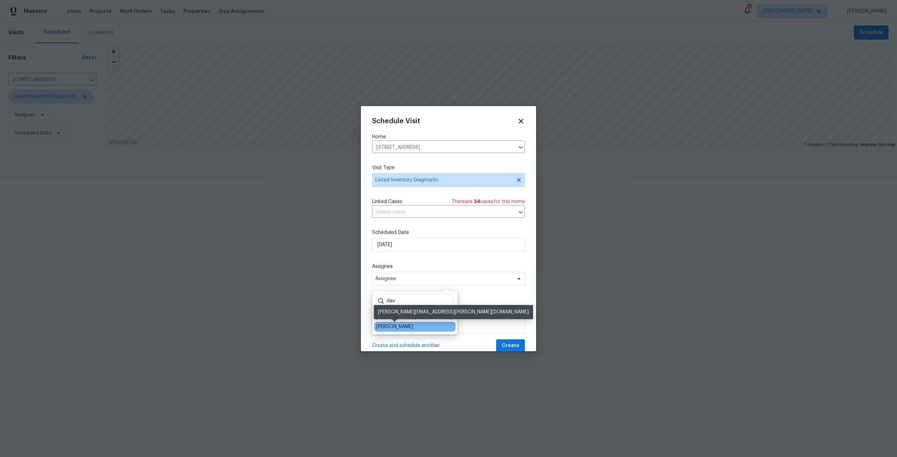
type input "dav"
click at [404, 325] on div "[PERSON_NAME]" at bounding box center [394, 326] width 37 height 7
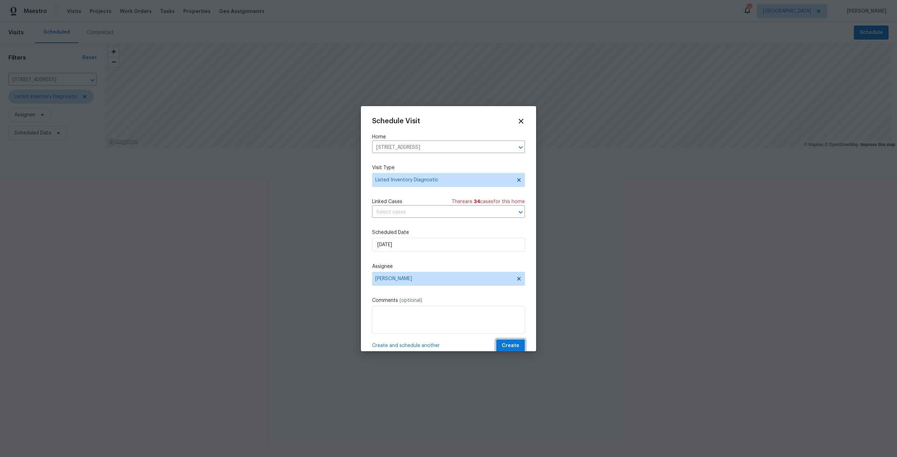
drag, startPoint x: 513, startPoint y: 346, endPoint x: 628, endPoint y: 336, distance: 114.6
click at [513, 346] on span "Create" at bounding box center [511, 345] width 18 height 9
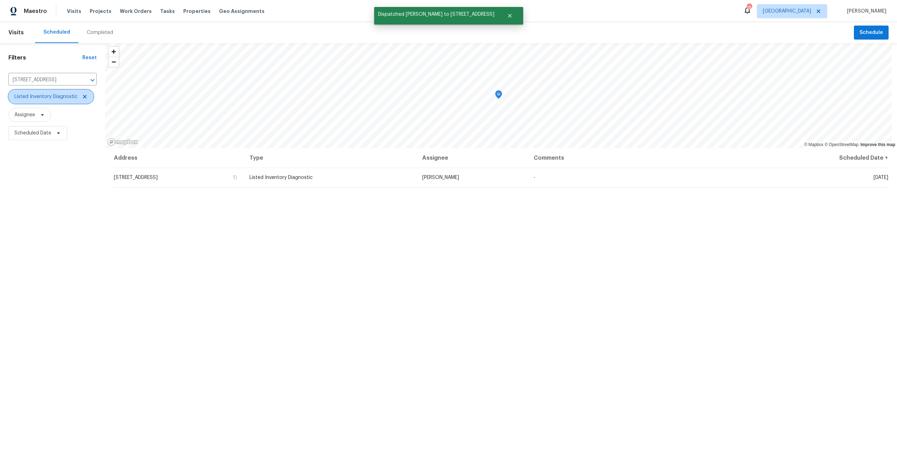
click at [84, 98] on icon at bounding box center [85, 97] width 6 height 6
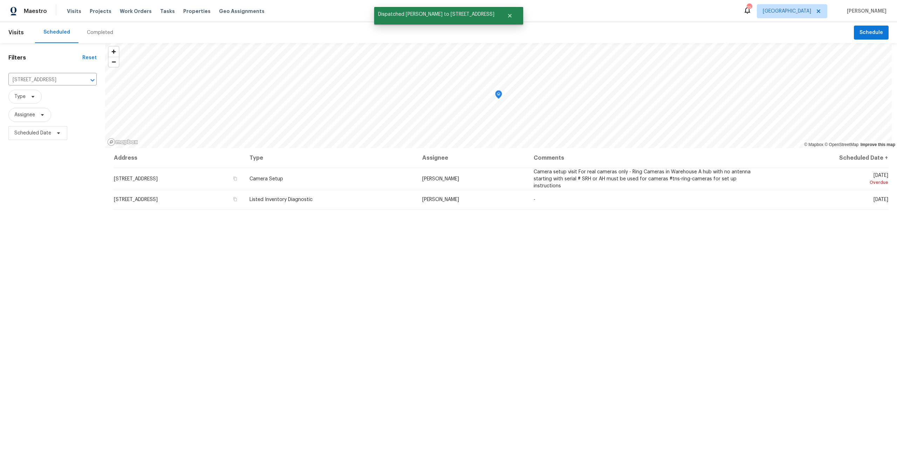
click at [71, 18] on div "Visits Projects Work Orders Tasks Properties Geo Assignments" at bounding box center [170, 11] width 206 height 14
click at [72, 9] on span "Visits" at bounding box center [74, 11] width 14 height 7
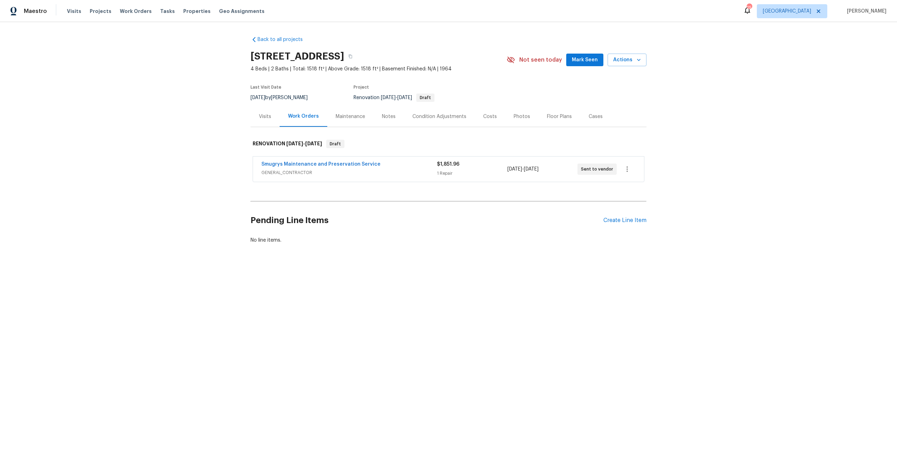
click at [485, 115] on div "Costs" at bounding box center [490, 116] width 14 height 7
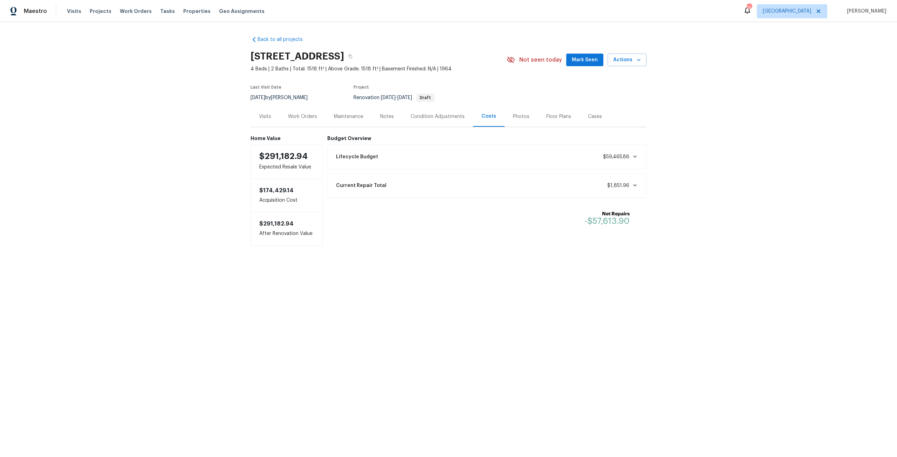
click at [436, 114] on div "Condition Adjustments" at bounding box center [437, 116] width 54 height 7
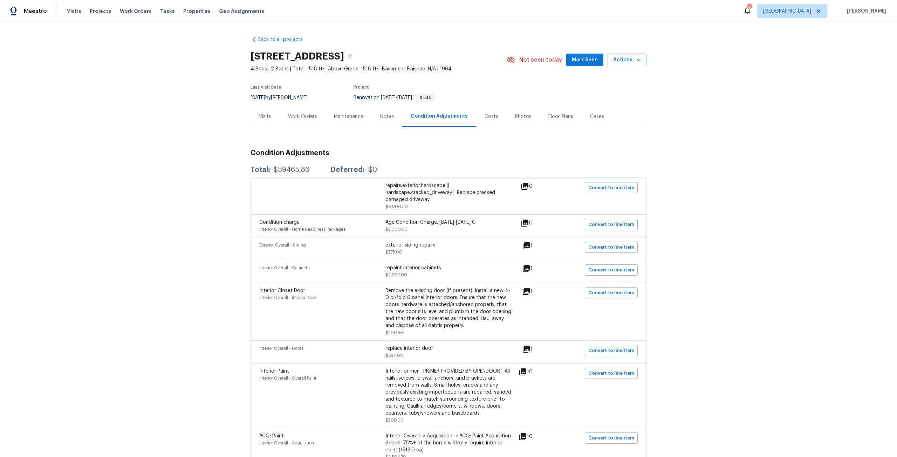
click at [486, 115] on div "Costs" at bounding box center [491, 116] width 14 height 7
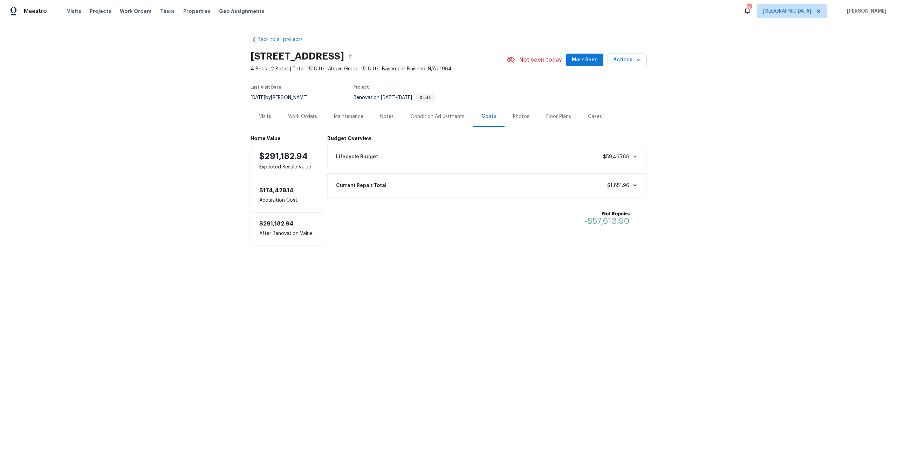
click at [428, 116] on div "Condition Adjustments" at bounding box center [437, 116] width 54 height 7
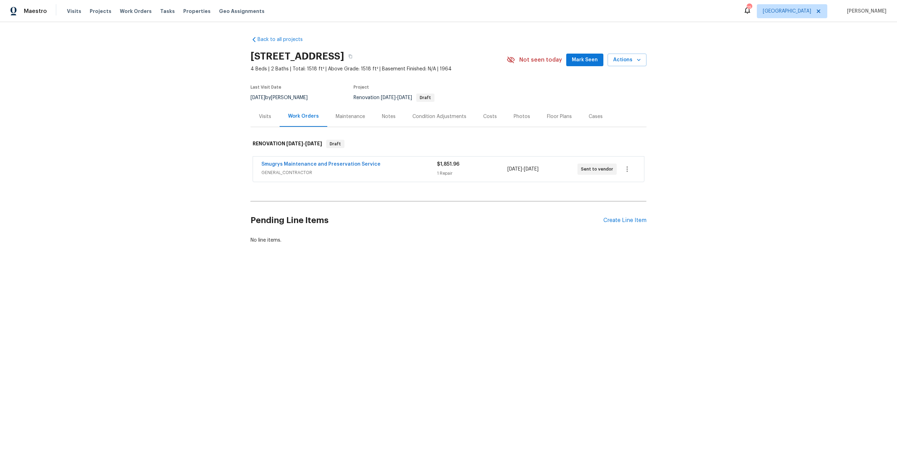
click at [483, 114] on div "Costs" at bounding box center [490, 116] width 14 height 7
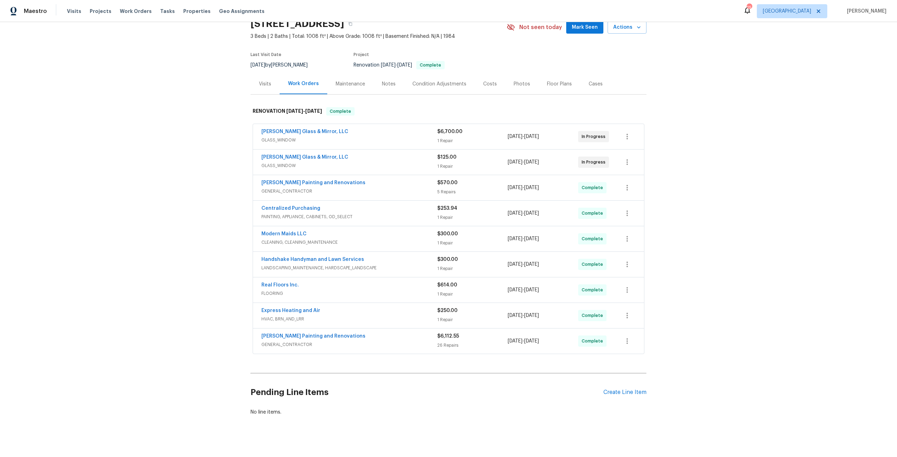
scroll to position [44, 0]
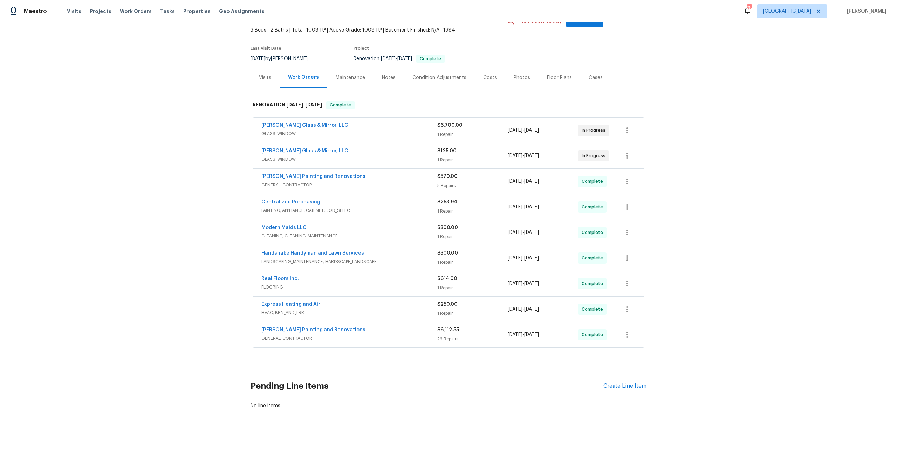
click at [513, 74] on div "Photos" at bounding box center [521, 77] width 16 height 7
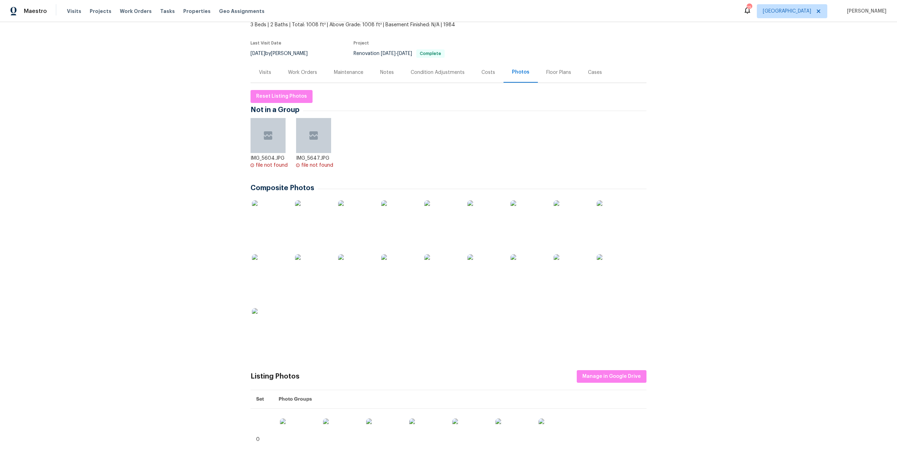
click at [284, 215] on img at bounding box center [269, 217] width 35 height 35
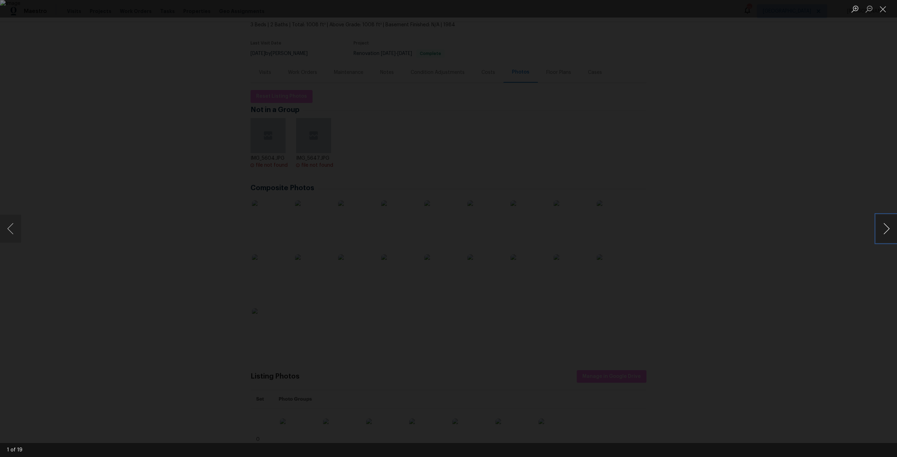
click at [890, 230] on button "Next image" at bounding box center [886, 229] width 21 height 28
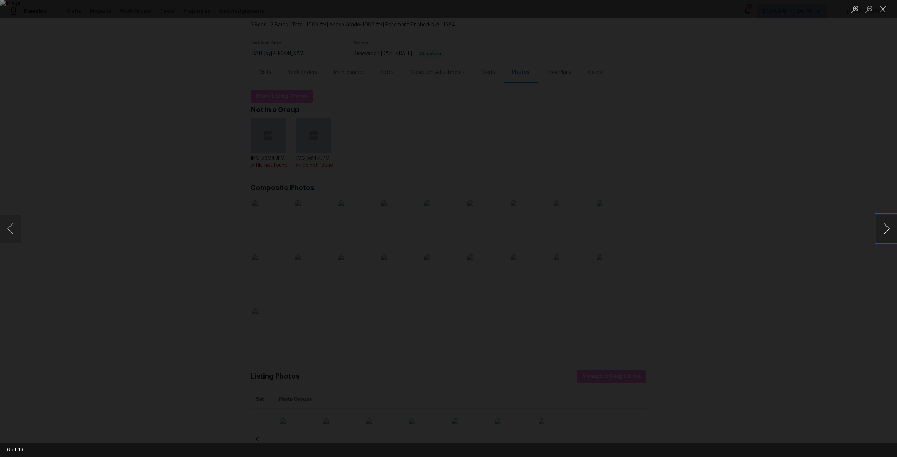
click at [890, 230] on button "Next image" at bounding box center [886, 229] width 21 height 28
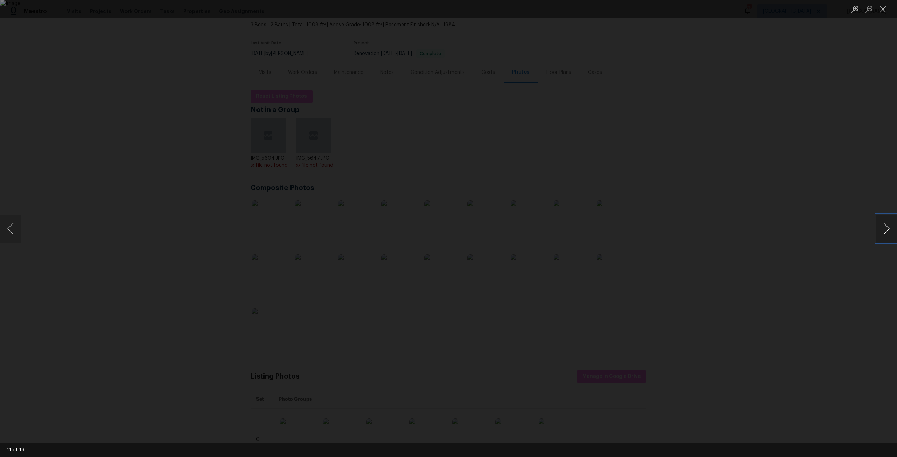
click at [890, 230] on button "Next image" at bounding box center [886, 229] width 21 height 28
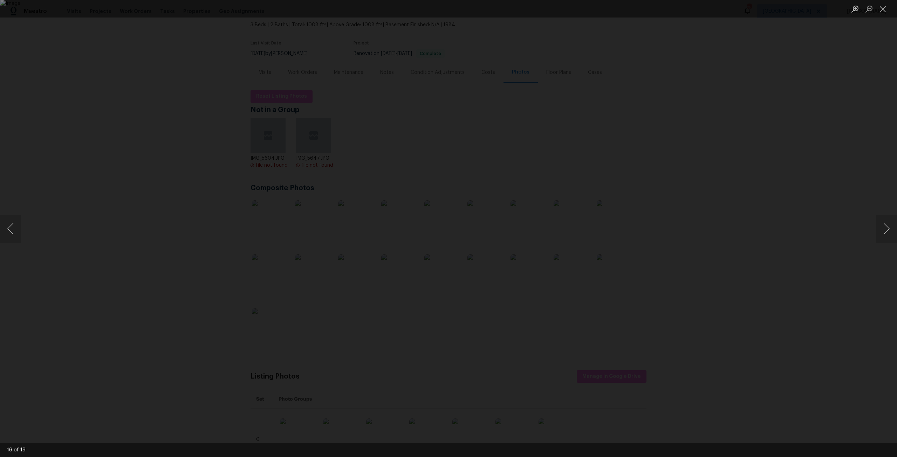
click at [755, 277] on div "Lightbox" at bounding box center [448, 228] width 897 height 457
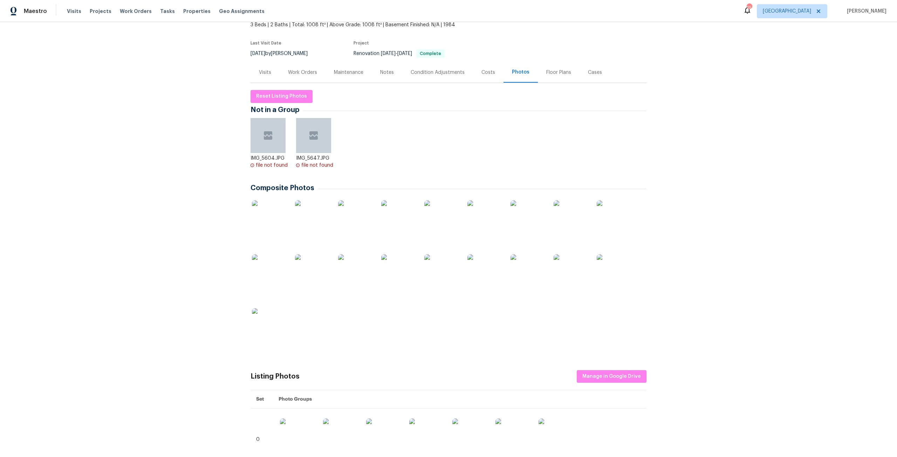
click at [884, 233] on div "Back to all projects 12238 Bayonne St, Jacksonville, FL 32224 3 Beds | 2 Baths …" at bounding box center [448, 239] width 897 height 435
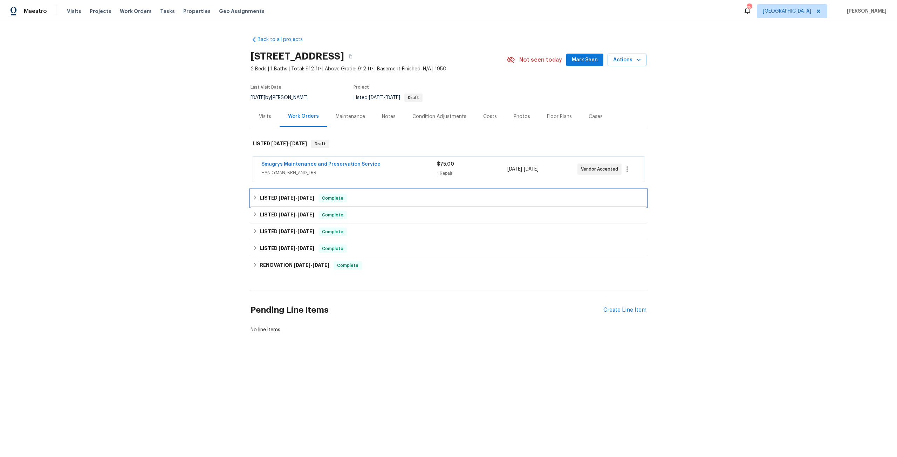
click at [302, 198] on span "[DATE]" at bounding box center [305, 197] width 17 height 5
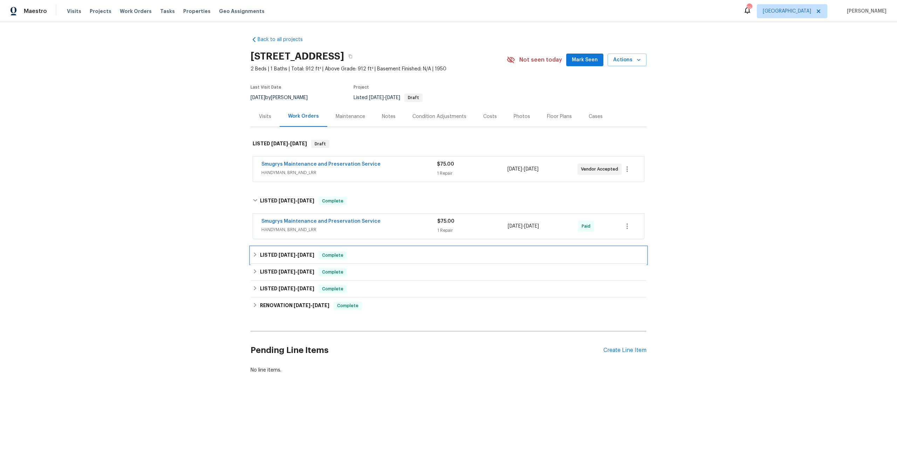
click at [297, 258] on h6 "LISTED [DATE] - [DATE]" at bounding box center [287, 255] width 54 height 8
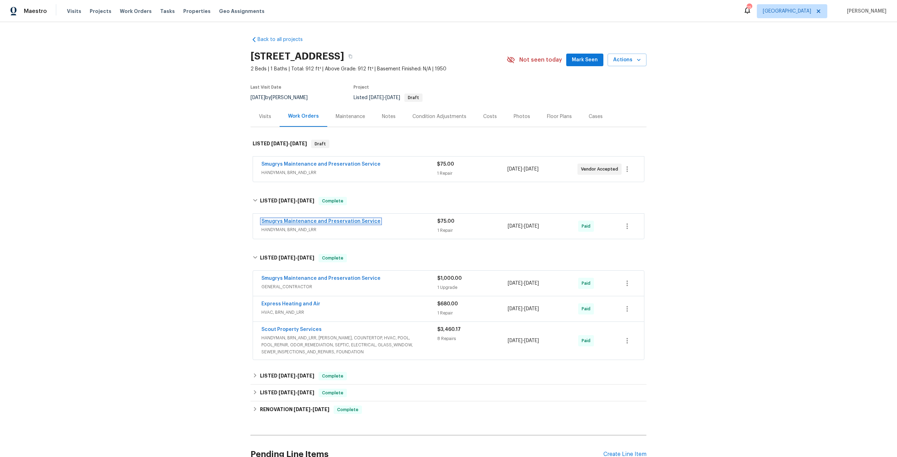
click at [310, 221] on link "Smugrys Maintenance and Preservation Service" at bounding box center [320, 221] width 119 height 5
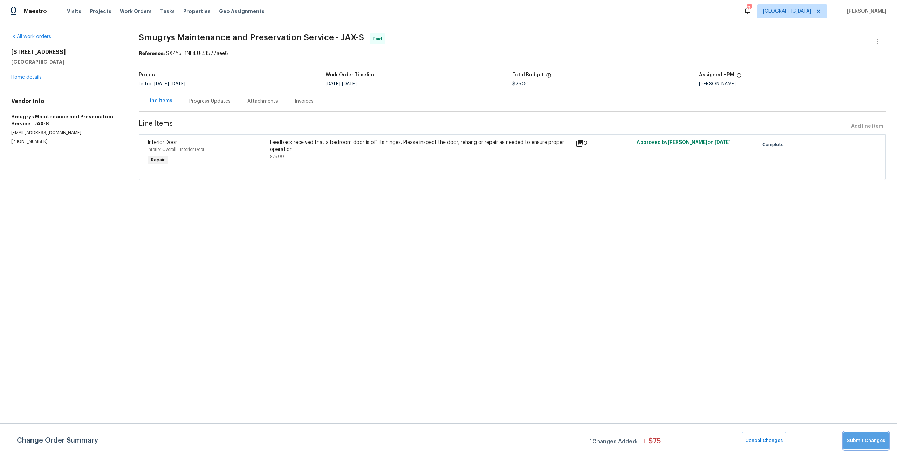
click at [870, 435] on button "Submit Changes" at bounding box center [865, 440] width 45 height 17
click at [34, 75] on div "[STREET_ADDRESS] Home details" at bounding box center [66, 65] width 111 height 32
click at [27, 75] on link "Home details" at bounding box center [26, 77] width 30 height 5
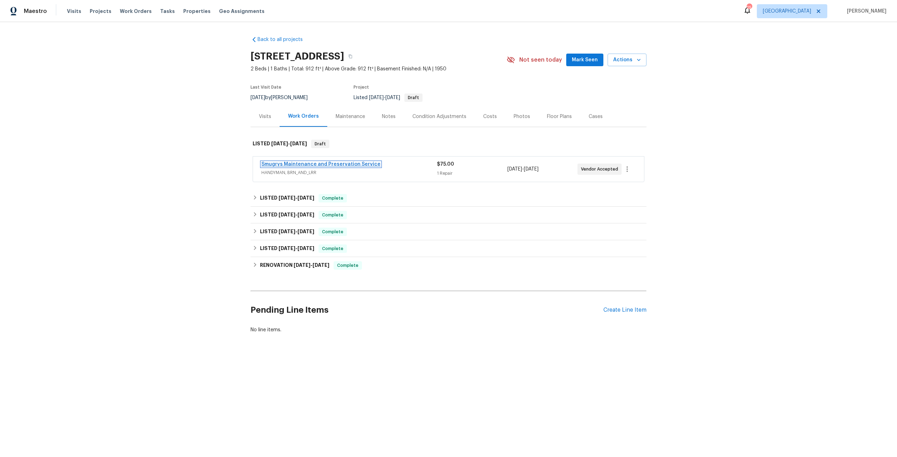
click at [353, 166] on link "Smugrys Maintenance and Preservation Service" at bounding box center [320, 164] width 119 height 5
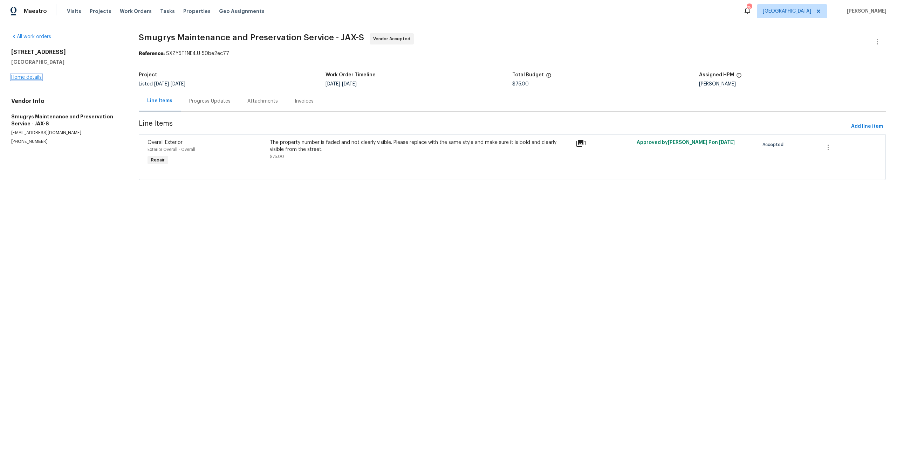
click at [34, 78] on link "Home details" at bounding box center [26, 77] width 30 height 5
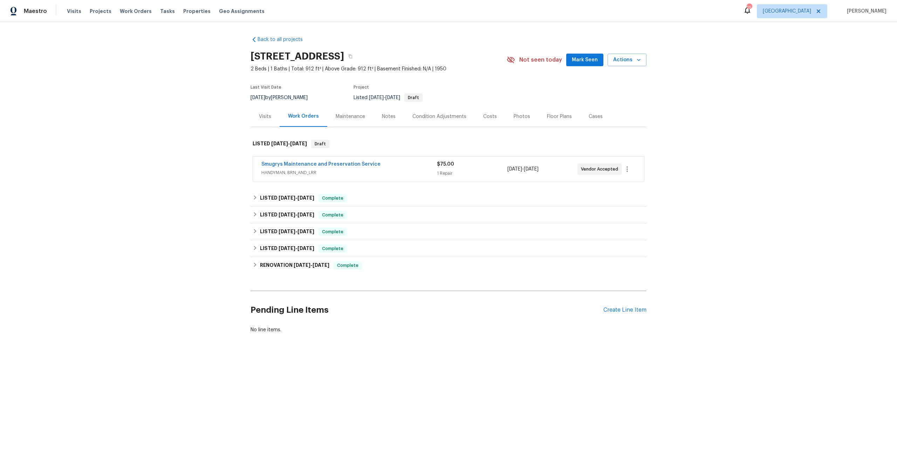
click at [619, 318] on div "Pending Line Items Create Line Item" at bounding box center [448, 310] width 396 height 33
click at [622, 310] on div "Create Line Item" at bounding box center [624, 310] width 43 height 7
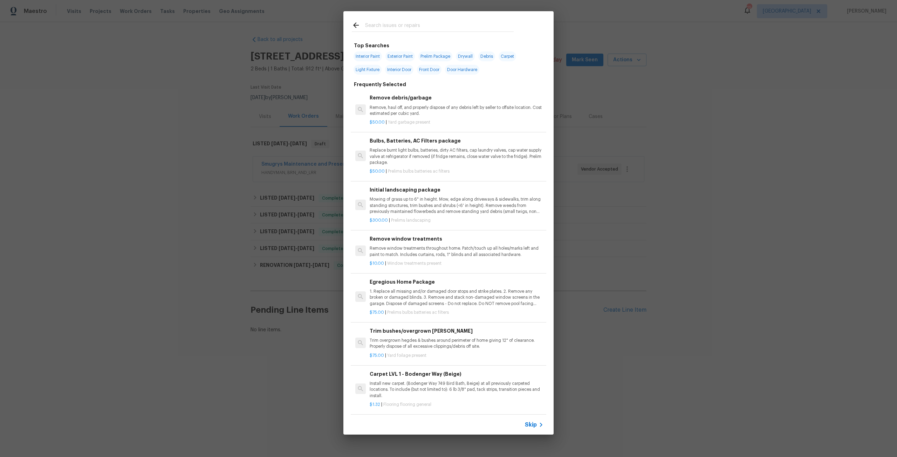
click at [448, 29] on input "text" at bounding box center [439, 26] width 148 height 11
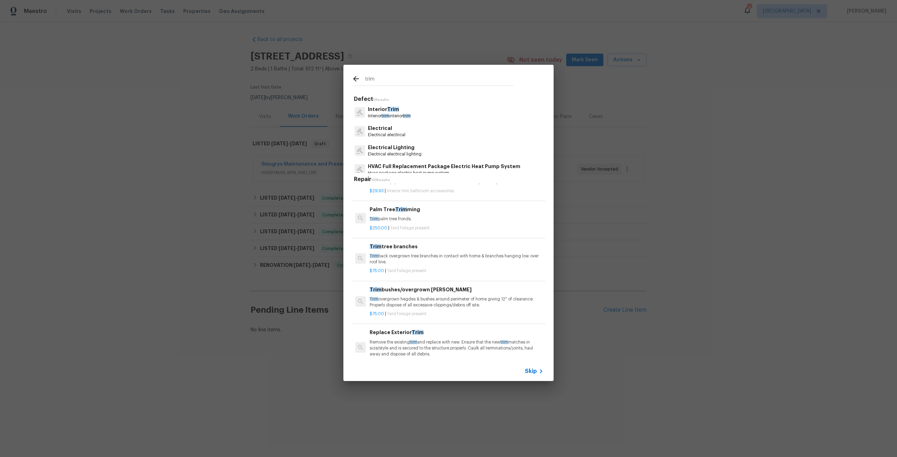
scroll to position [1086, 0]
type input "trim"
click at [409, 257] on p "Trim back overgrown tree branches in contact with home & branches hanging low o…" at bounding box center [456, 262] width 174 height 12
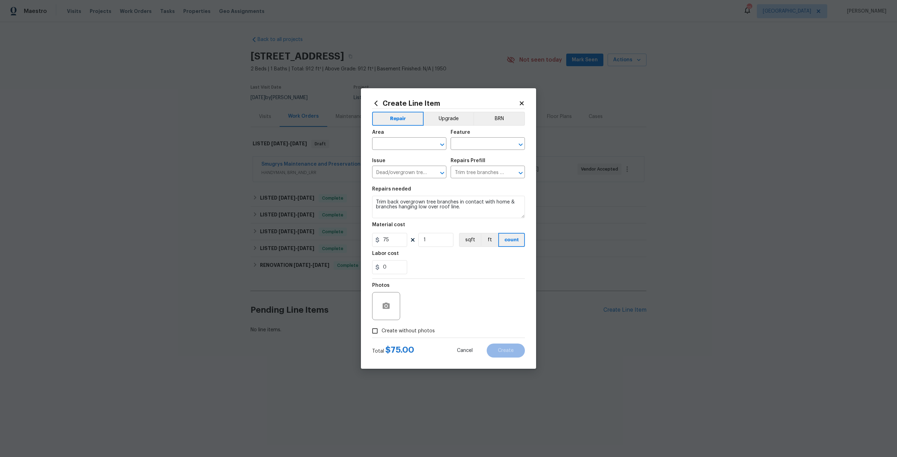
click at [399, 151] on span "Area ​" at bounding box center [409, 140] width 74 height 28
click at [409, 148] on input "text" at bounding box center [399, 144] width 55 height 11
click at [403, 165] on li "Back" at bounding box center [409, 160] width 74 height 12
type input "Back"
click at [483, 137] on div "Feature" at bounding box center [487, 134] width 74 height 9
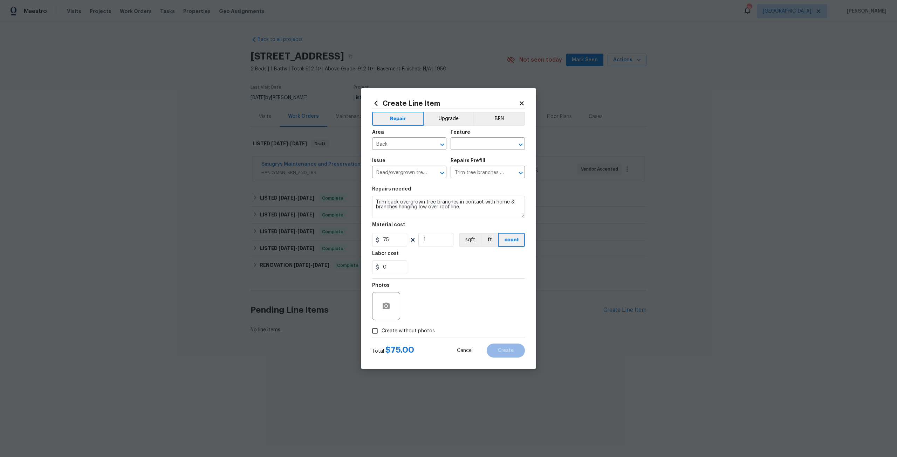
click at [484, 138] on div "Feature" at bounding box center [487, 134] width 74 height 9
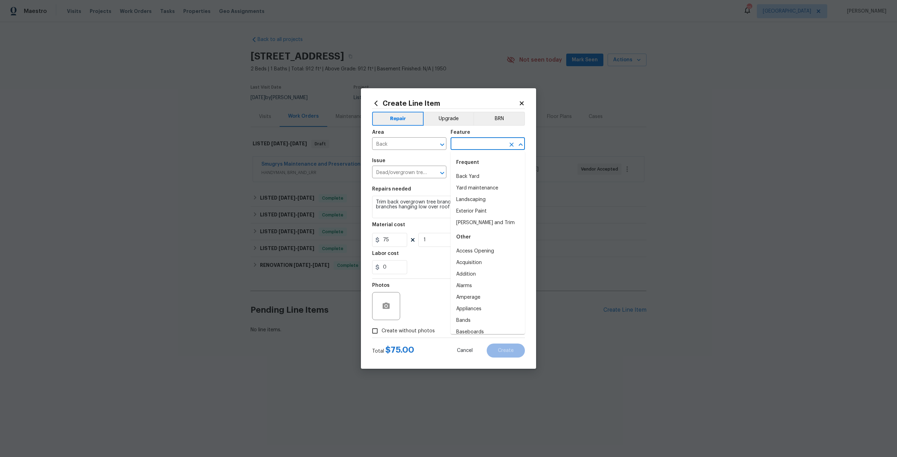
click at [483, 144] on input "text" at bounding box center [477, 144] width 55 height 11
click at [468, 180] on li "Back Yard" at bounding box center [487, 177] width 74 height 12
type input "Back Yard"
click at [425, 238] on input "1" at bounding box center [435, 240] width 35 height 14
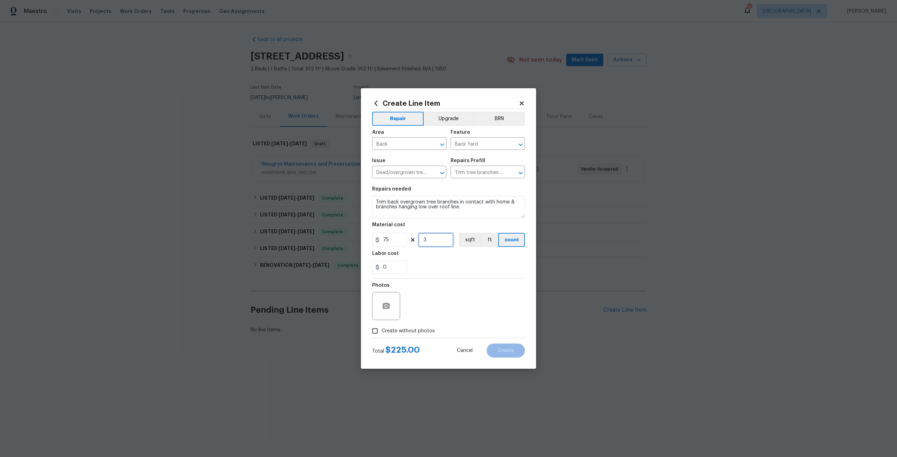
type input "3"
click at [422, 327] on span "Create without photos" at bounding box center [407, 330] width 53 height 7
click at [381, 327] on input "Create without photos" at bounding box center [374, 330] width 13 height 13
checkbox input "true"
click at [440, 295] on textarea at bounding box center [465, 306] width 119 height 28
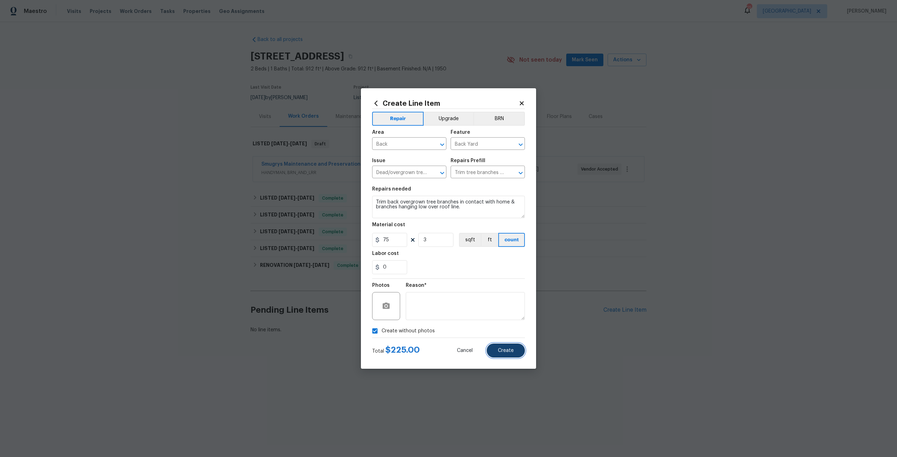
click at [496, 347] on button "Create" at bounding box center [505, 351] width 38 height 14
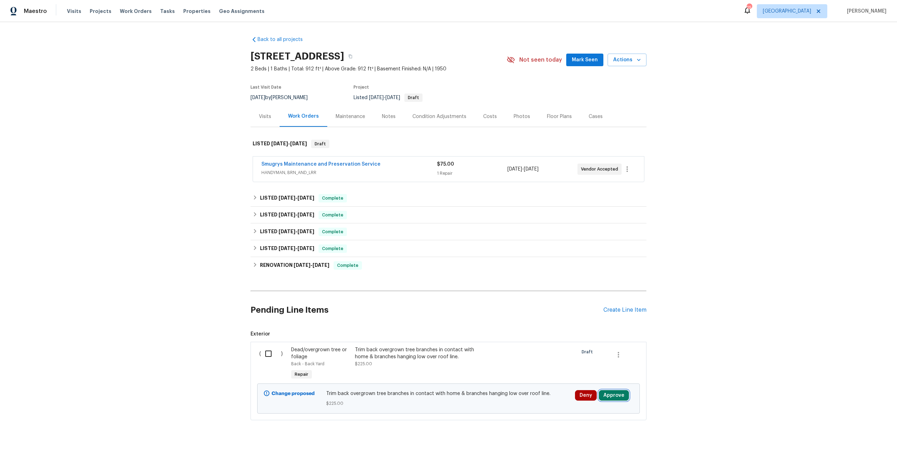
click at [602, 392] on button "Approve" at bounding box center [614, 395] width 30 height 11
click at [583, 371] on span "Approve" at bounding box center [591, 372] width 20 height 5
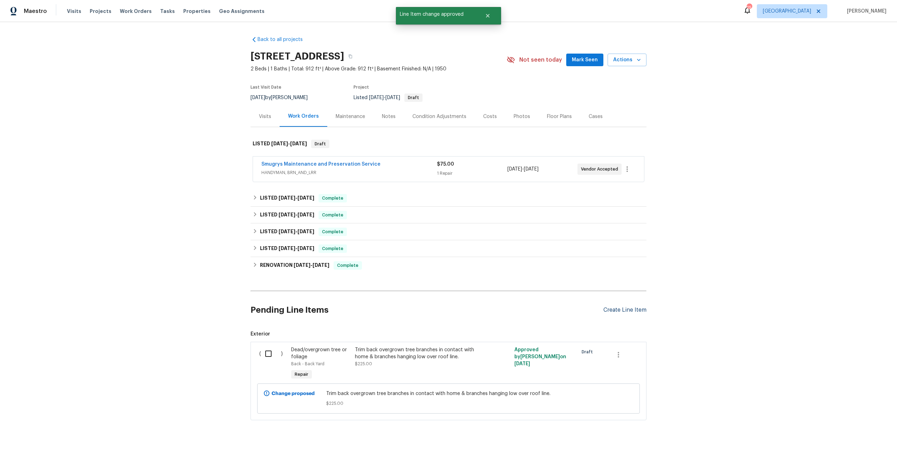
click at [633, 308] on div "Create Line Item" at bounding box center [624, 310] width 43 height 7
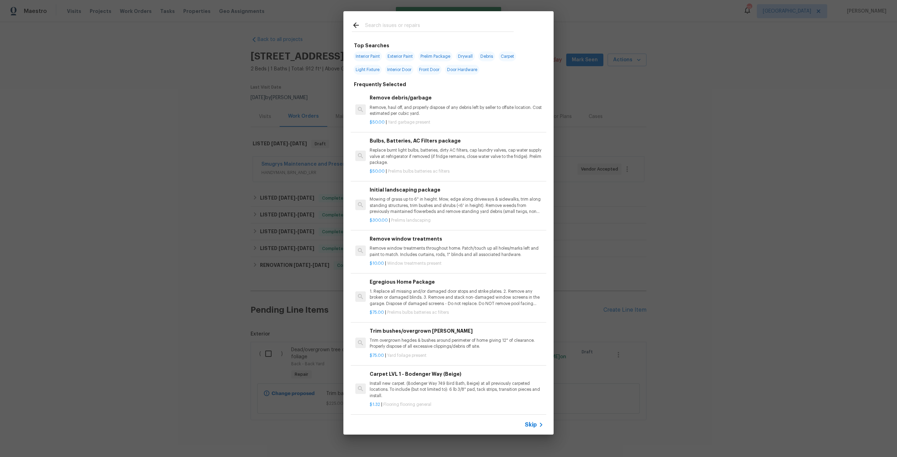
click at [409, 23] on input "text" at bounding box center [439, 26] width 148 height 11
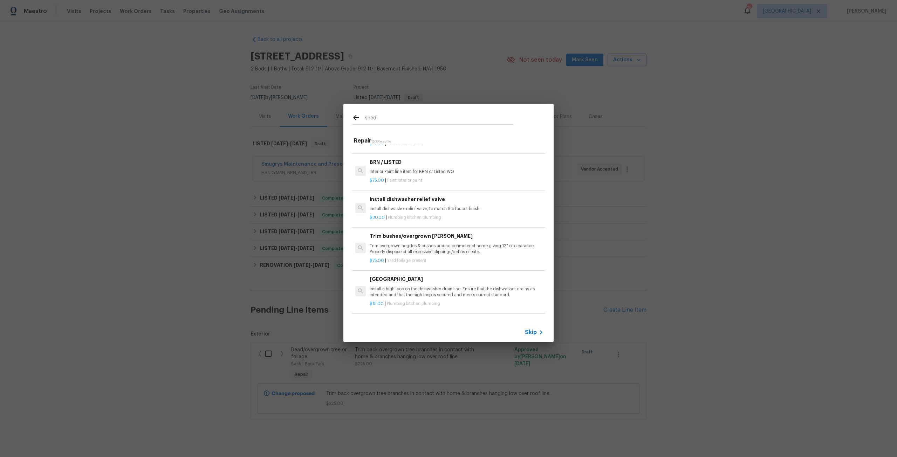
scroll to position [0, 0]
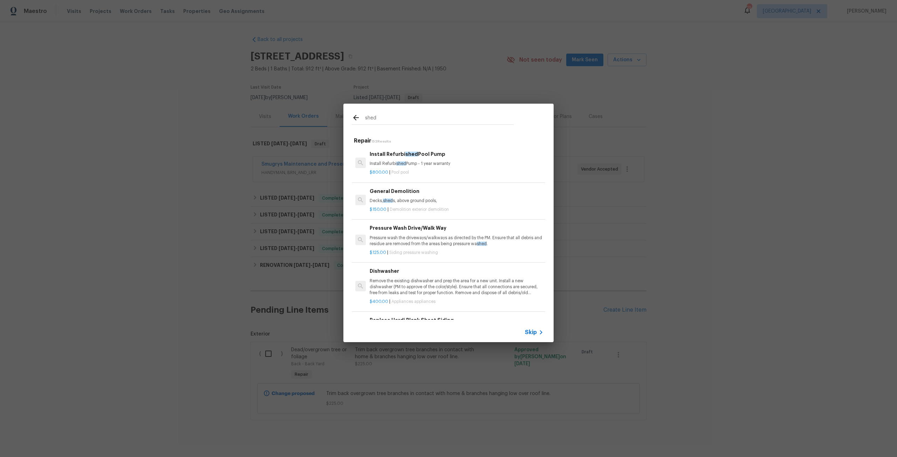
drag, startPoint x: 385, startPoint y: 119, endPoint x: 330, endPoint y: 116, distance: 54.4
click at [330, 116] on div "shed Repair 152 Results Install Refurbi shed Pool Pump Install Refurbi shed Pum…" at bounding box center [448, 223] width 897 height 446
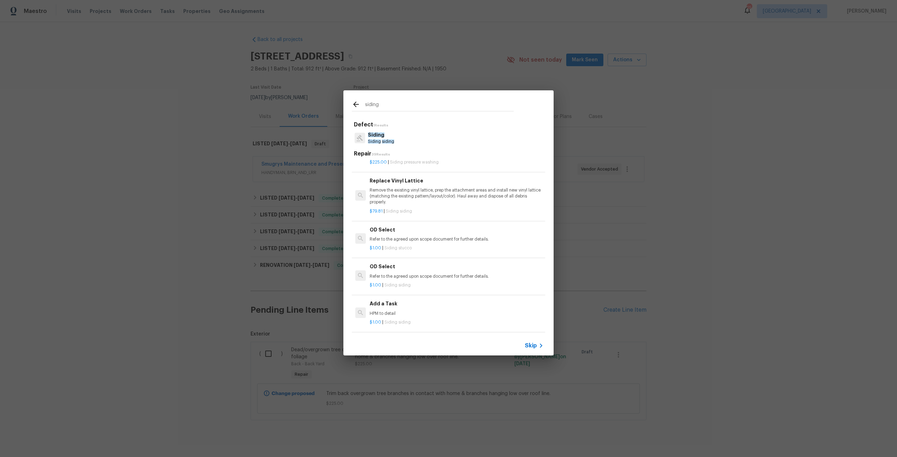
scroll to position [385, 0]
type input "siding"
click at [834, 199] on div "siding Defect 1 Results Siding Siding siding Repair 39 Results Replace T-1-11 S…" at bounding box center [448, 223] width 897 height 446
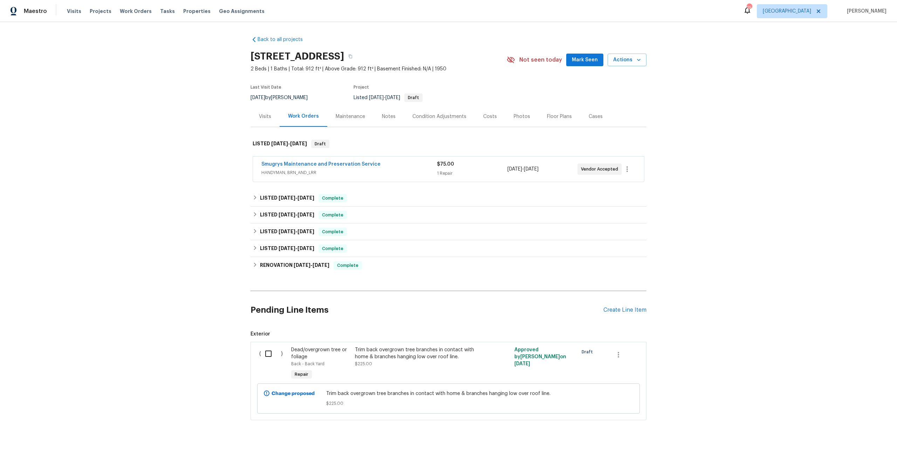
click at [526, 114] on div "Photos" at bounding box center [521, 116] width 33 height 21
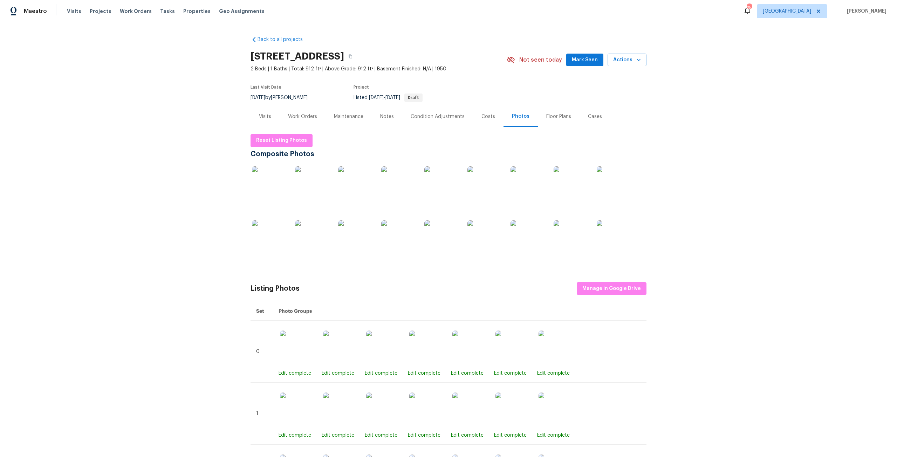
click at [268, 192] on img at bounding box center [269, 183] width 35 height 35
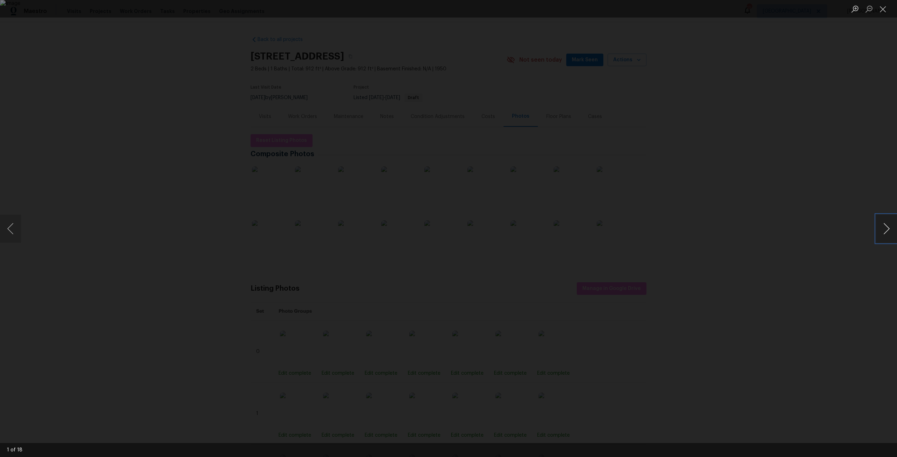
click at [879, 233] on button "Next image" at bounding box center [886, 229] width 21 height 28
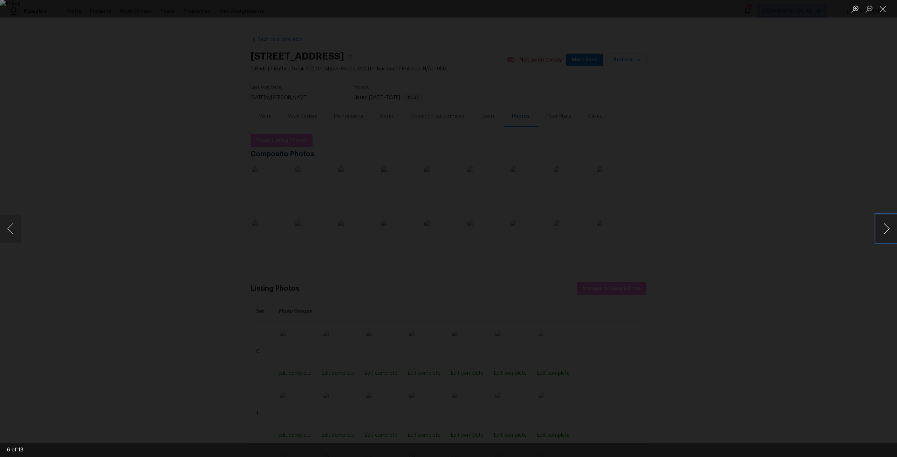
click at [879, 233] on button "Next image" at bounding box center [886, 229] width 21 height 28
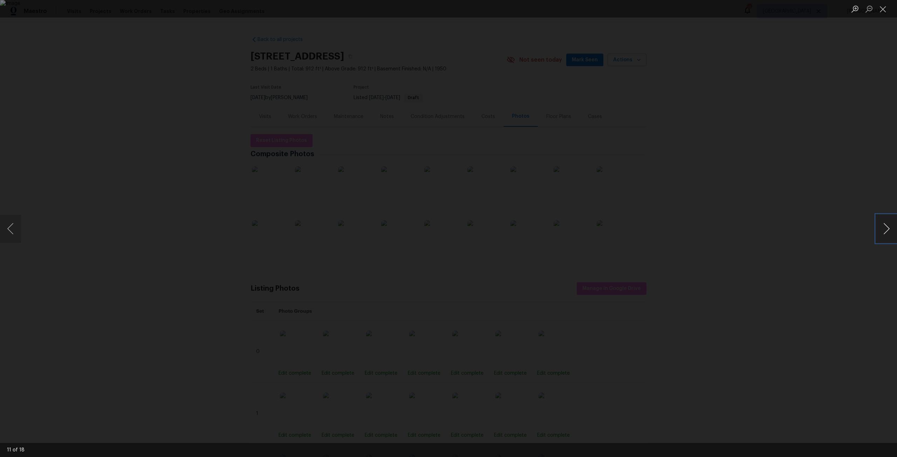
drag, startPoint x: 879, startPoint y: 233, endPoint x: 883, endPoint y: 235, distance: 4.6
click at [883, 235] on button "Next image" at bounding box center [886, 229] width 21 height 28
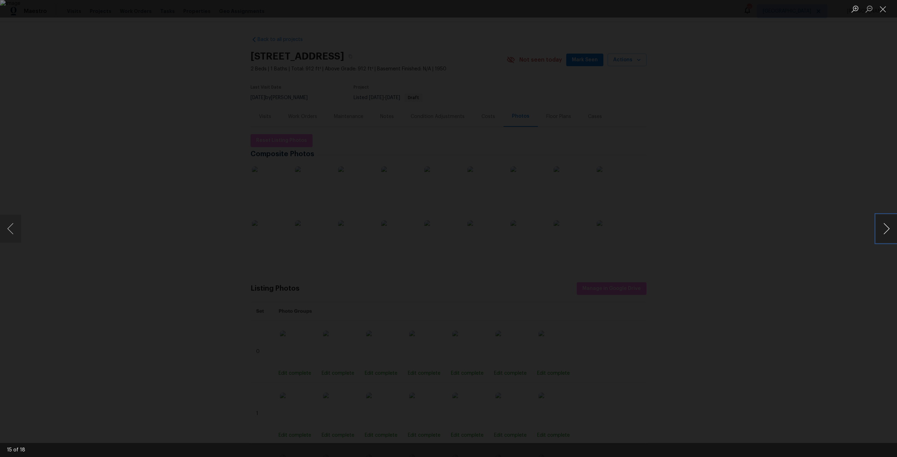
click at [883, 235] on button "Next image" at bounding box center [886, 229] width 21 height 28
click at [664, 87] on div "Lightbox" at bounding box center [448, 228] width 897 height 457
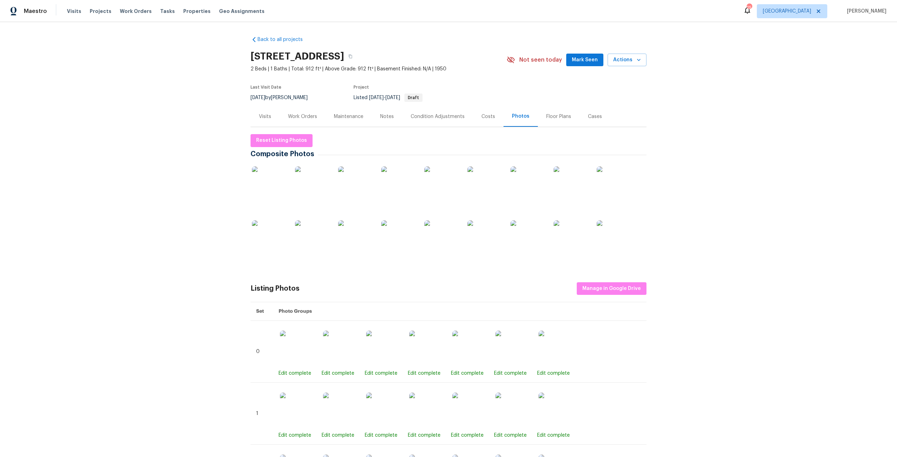
click at [305, 118] on div "Work Orders" at bounding box center [302, 116] width 29 height 7
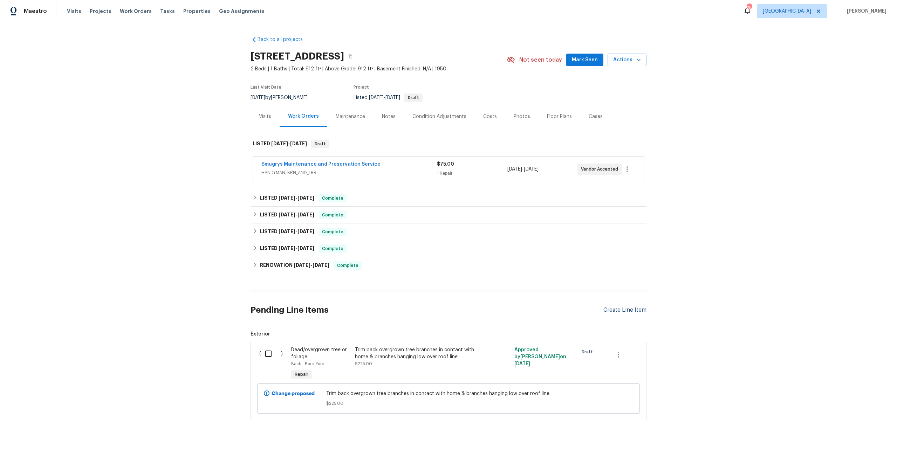
click at [628, 310] on div "Create Line Item" at bounding box center [624, 310] width 43 height 7
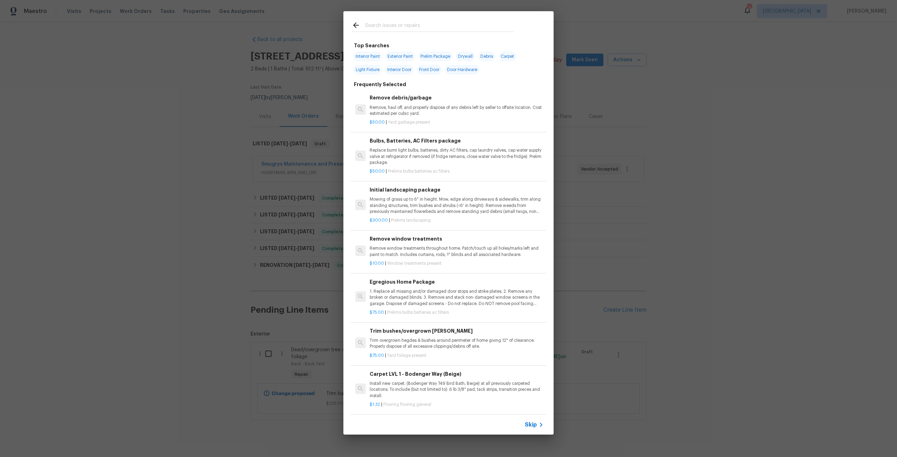
click at [414, 31] on input "text" at bounding box center [439, 26] width 148 height 11
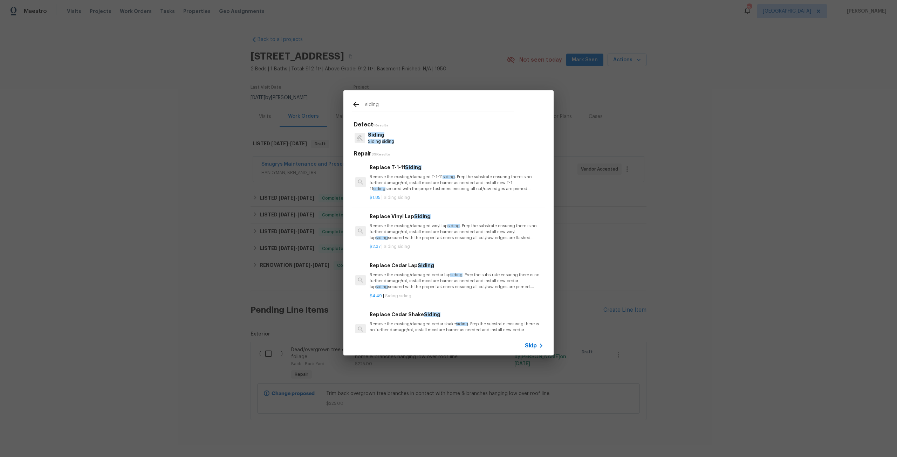
type input "siding"
click at [392, 176] on p "Remove the existing/damaged T-1-11 siding . Prep the substrate ensuring there i…" at bounding box center [456, 183] width 174 height 18
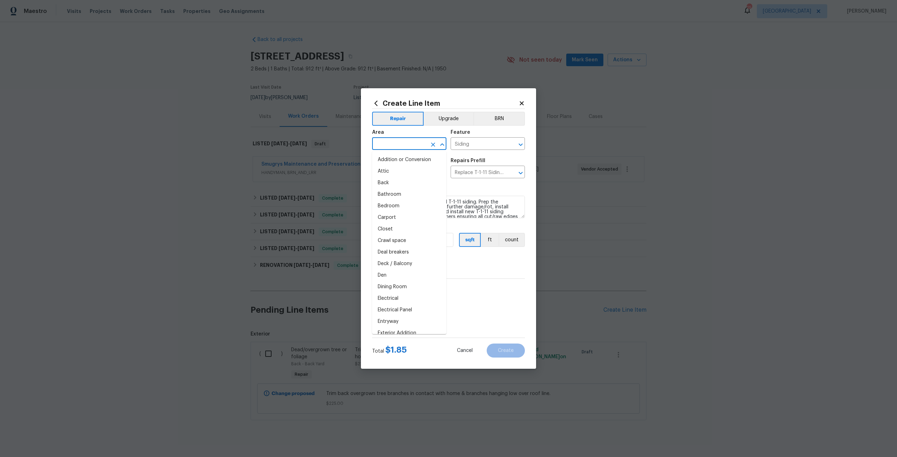
click at [407, 148] on input "text" at bounding box center [399, 144] width 55 height 11
type input "s"
click at [396, 164] on li "Back" at bounding box center [409, 160] width 74 height 12
type input "Back"
click at [375, 202] on textarea "Remove the existing/damaged T-1-11 siding. Prep the substrate ensuring there is…" at bounding box center [448, 207] width 153 height 22
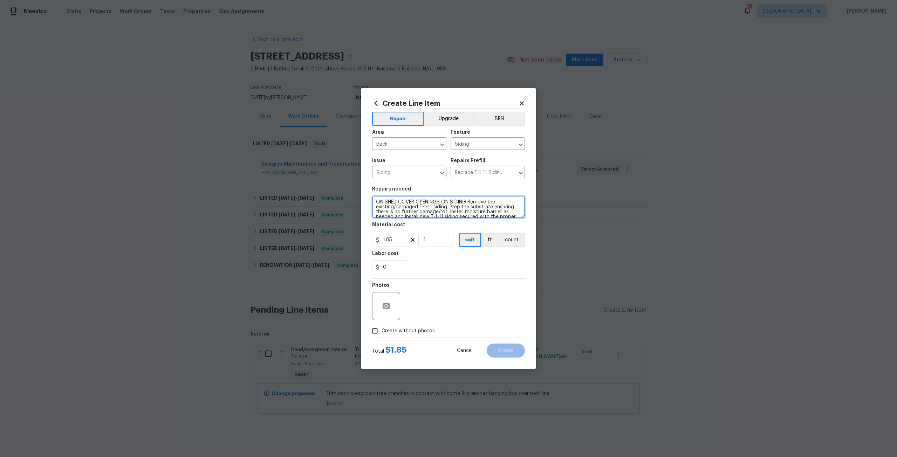
type textarea "ON SHED COVER OPENINGS ON SIDING Remove the existing/damaged T-1-11 siding. Pre…"
click at [435, 237] on input "1" at bounding box center [435, 240] width 35 height 14
type input "100"
click at [468, 205] on textarea "ON SHED COVER OPENINGS ON SIDING Remove the existing/damaged T-1-11 siding. Pre…" at bounding box center [448, 207] width 153 height 22
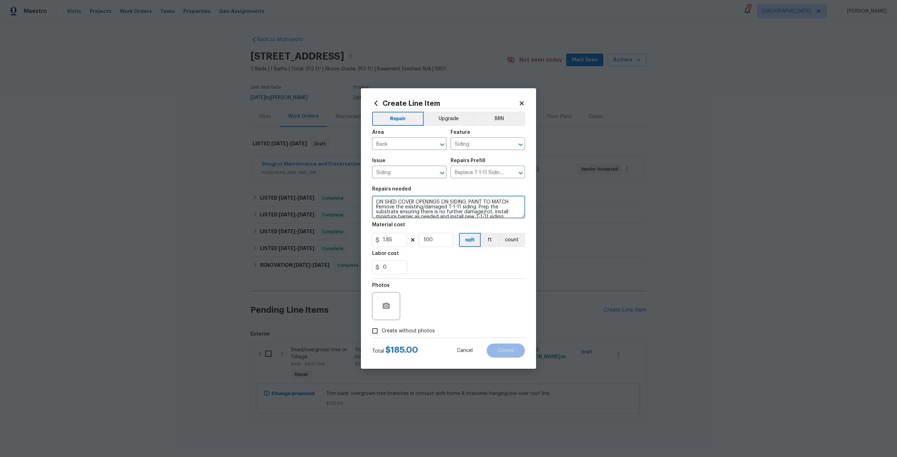
type textarea "ON SHED COVER OPENINGS ON SIDING, PAINT TO MATCH Remove the existing/damaged T-…"
click at [401, 331] on span "Create without photos" at bounding box center [407, 330] width 53 height 7
click at [381, 331] on input "Create without photos" at bounding box center [374, 330] width 13 height 13
checkbox input "true"
click at [436, 311] on textarea at bounding box center [465, 306] width 119 height 28
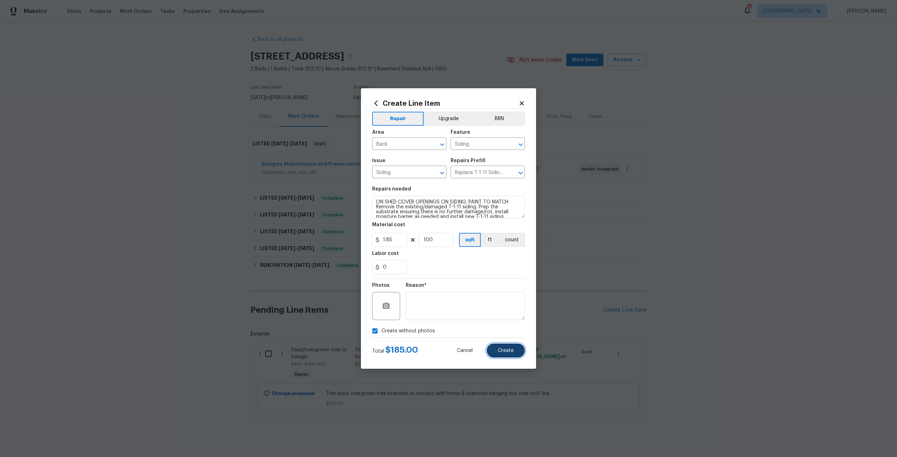
click at [510, 352] on span "Create" at bounding box center [506, 350] width 16 height 5
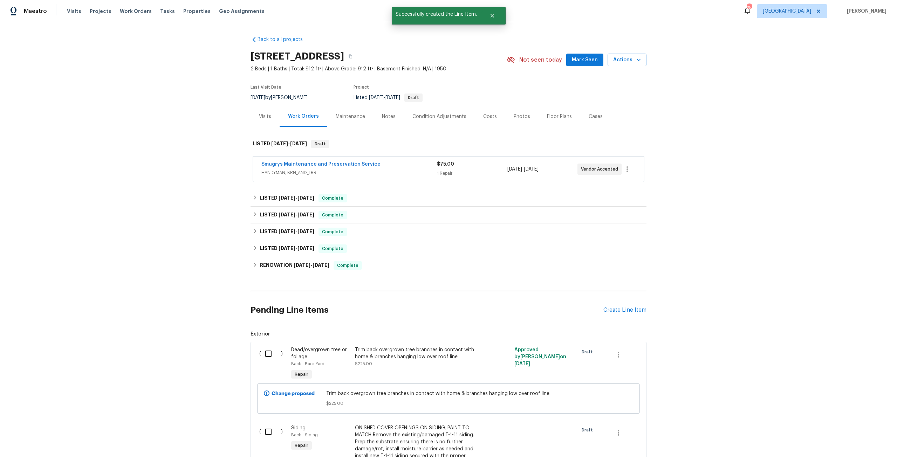
click at [631, 313] on div "Pending Line Items Create Line Item" at bounding box center [448, 310] width 396 height 33
click at [633, 311] on div "Create Line Item" at bounding box center [624, 310] width 43 height 7
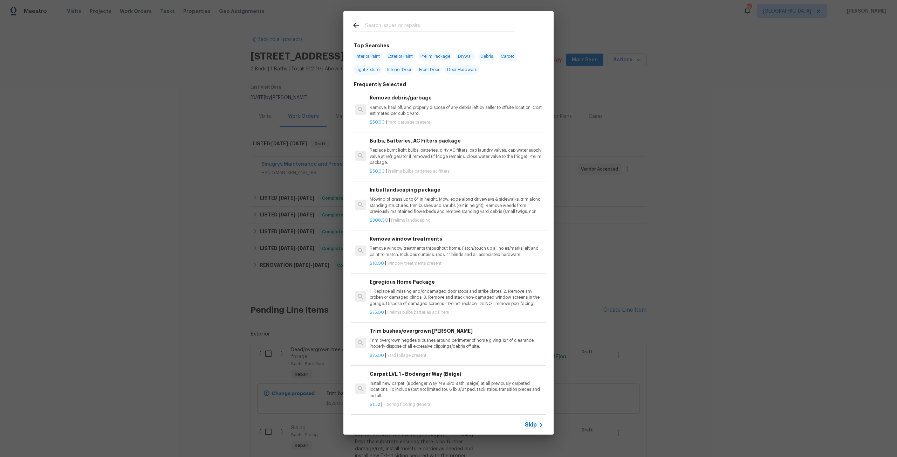
click at [401, 29] on input "text" at bounding box center [439, 26] width 148 height 11
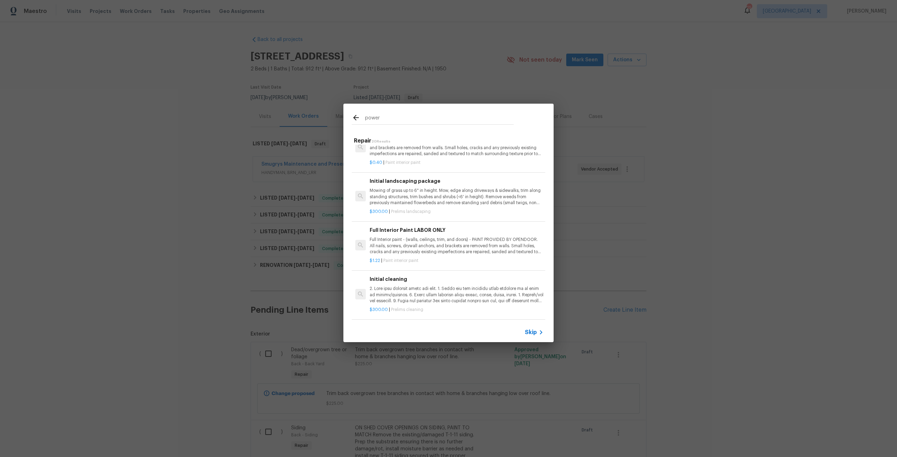
scroll to position [770, 0]
drag, startPoint x: 417, startPoint y: 119, endPoint x: 308, endPoint y: 118, distance: 108.6
click at [308, 118] on div "power Repair 20 Results Acid Wash Shower Pan Prep and acid wash/deep clean the …" at bounding box center [448, 223] width 897 height 446
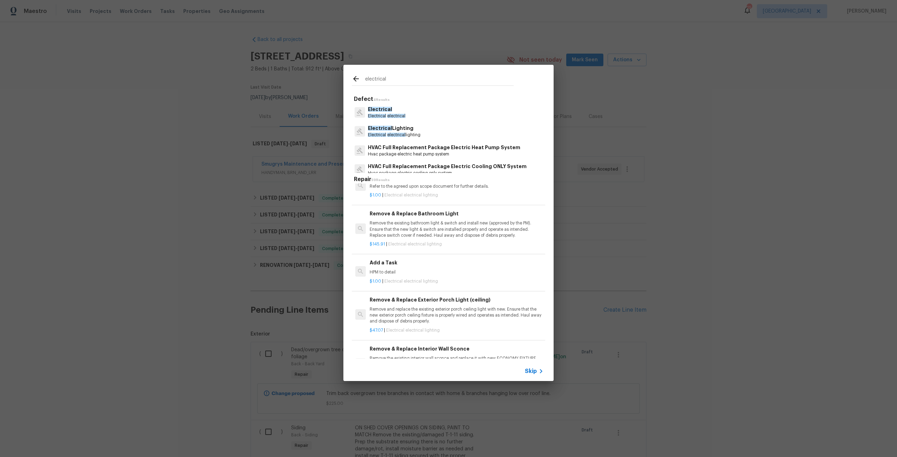
scroll to position [1239, 0]
type input "electrical"
click at [401, 274] on p "HPM to detail" at bounding box center [456, 271] width 174 height 6
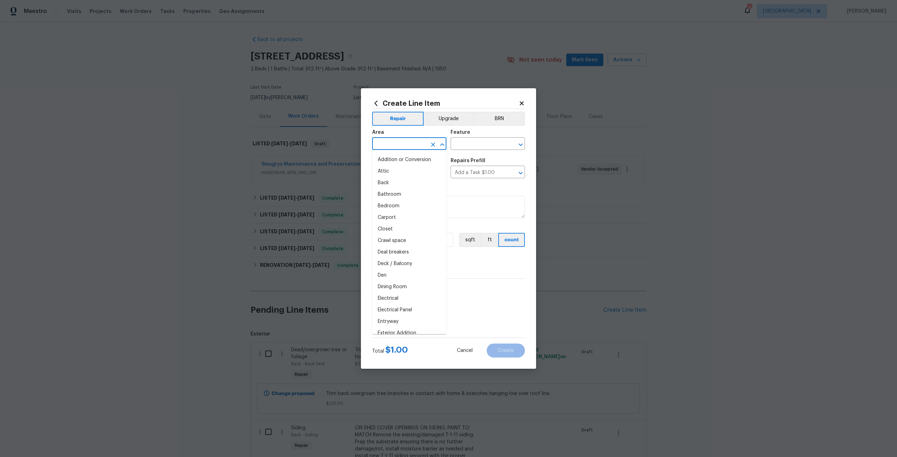
click at [412, 147] on input "text" at bounding box center [399, 144] width 55 height 11
click at [411, 157] on li "Back" at bounding box center [409, 160] width 74 height 12
type input "Back"
click at [457, 140] on input "text" at bounding box center [477, 144] width 55 height 11
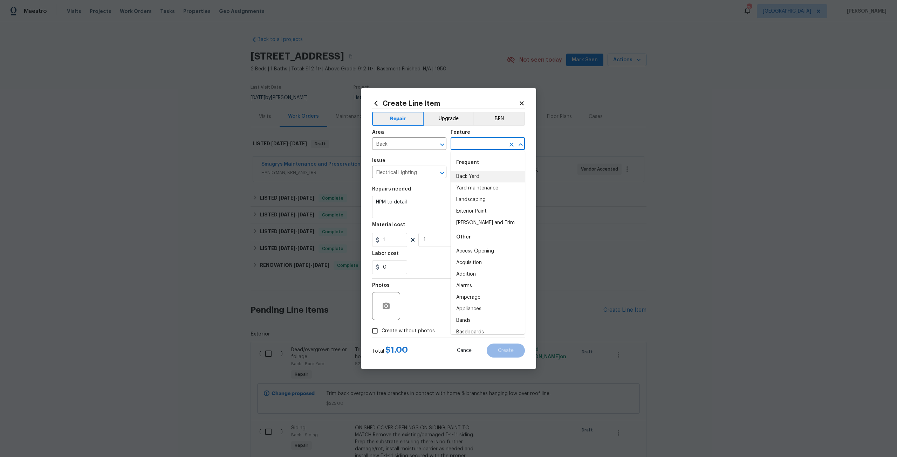
click at [475, 179] on li "Back Yard" at bounding box center [487, 177] width 74 height 12
type input "Back Yard"
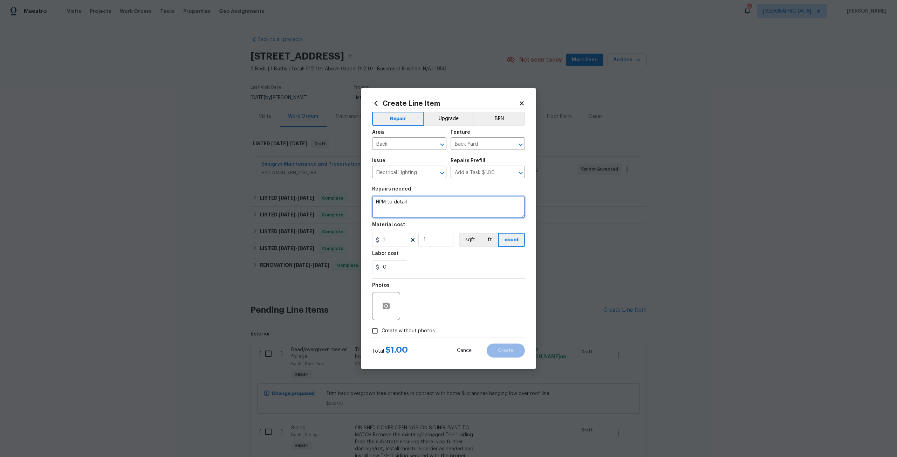
drag, startPoint x: 443, startPoint y: 204, endPoint x: 348, endPoint y: 203, distance: 94.9
click at [348, 203] on div "Create Line Item Repair Upgrade BRN Area Back ​ Feature Back Yard ​ Issue Elect…" at bounding box center [448, 228] width 897 height 457
type textarea "Remove all no eseential cables from that back of the home. Caulk areas to seal …"
click at [394, 243] on input "1" at bounding box center [389, 240] width 35 height 14
type input "150"
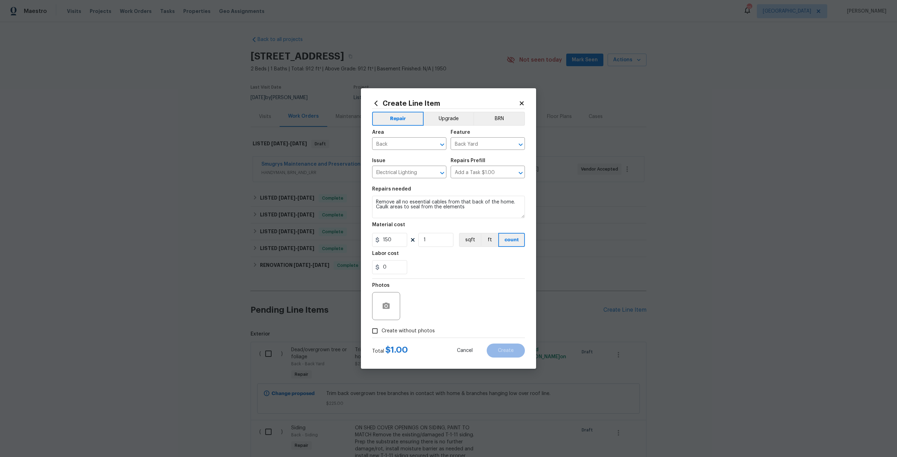
click at [405, 337] on label "Create without photos" at bounding box center [401, 330] width 67 height 13
click at [381, 337] on input "Create without photos" at bounding box center [374, 330] width 13 height 13
checkbox input "true"
click at [433, 322] on div "Reason*" at bounding box center [465, 302] width 119 height 46
click at [429, 301] on textarea at bounding box center [465, 306] width 119 height 28
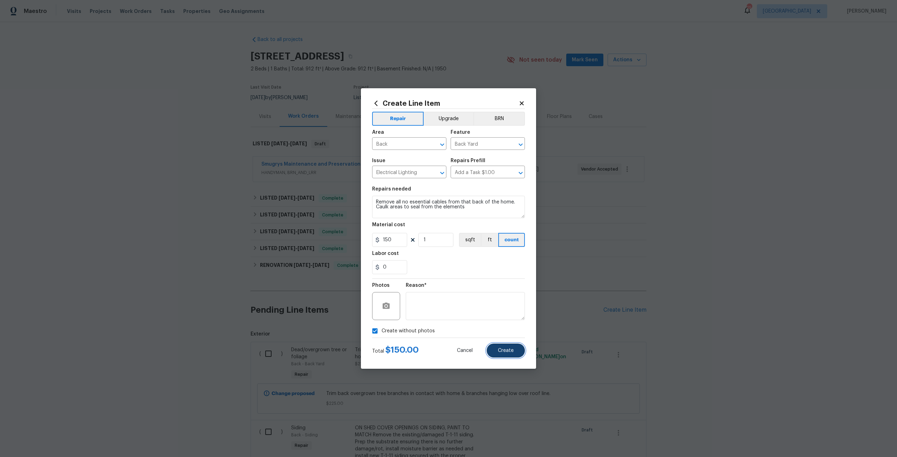
click at [509, 356] on button "Create" at bounding box center [505, 351] width 38 height 14
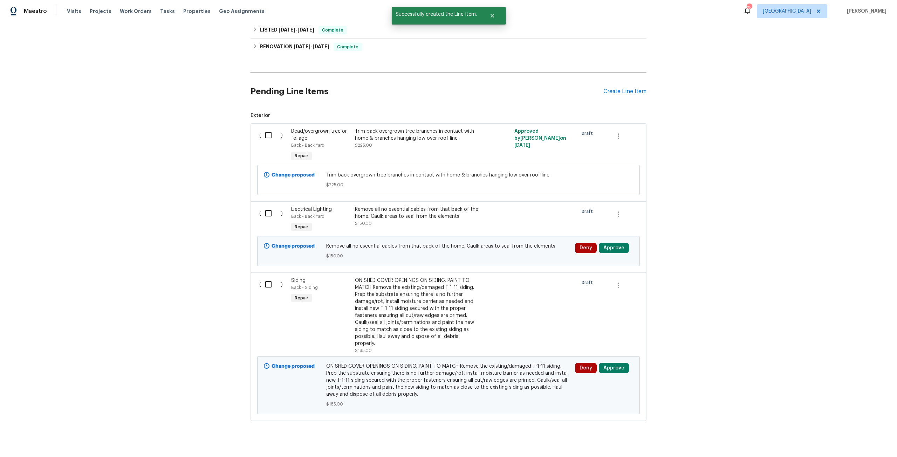
scroll to position [235, 0]
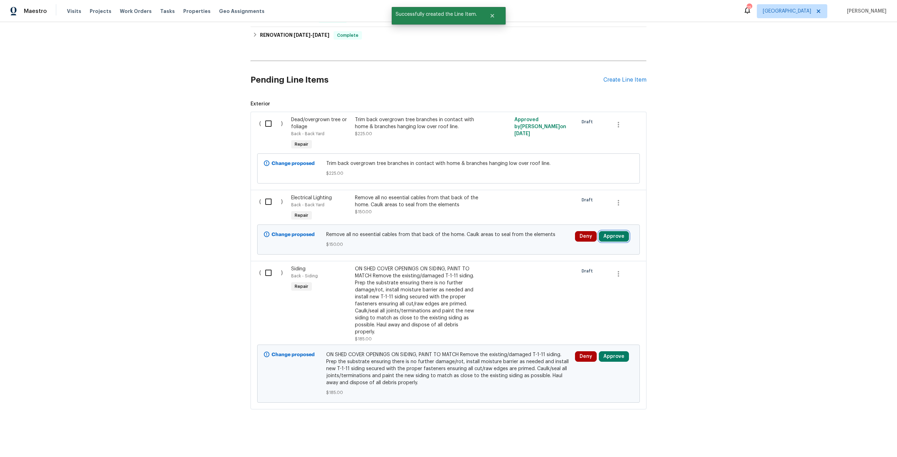
click at [600, 231] on button "Approve" at bounding box center [614, 236] width 30 height 11
click at [502, 234] on button "Approve" at bounding box center [511, 237] width 42 height 14
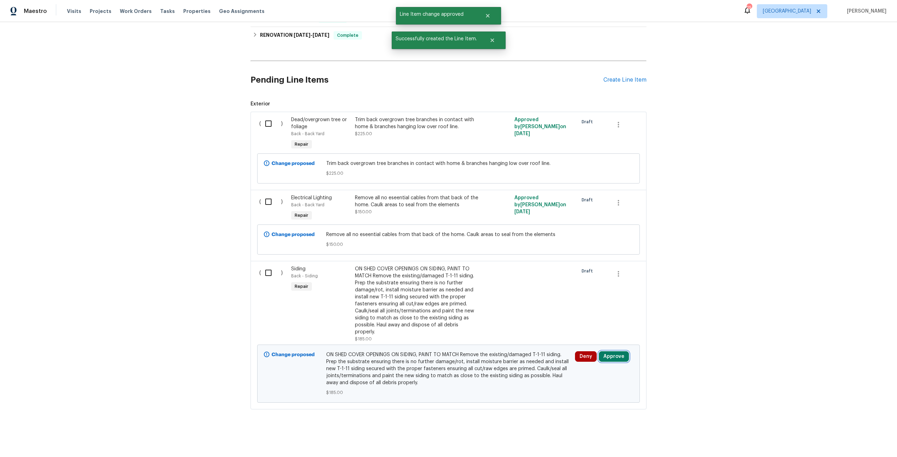
click at [607, 355] on button "Approve" at bounding box center [614, 356] width 30 height 11
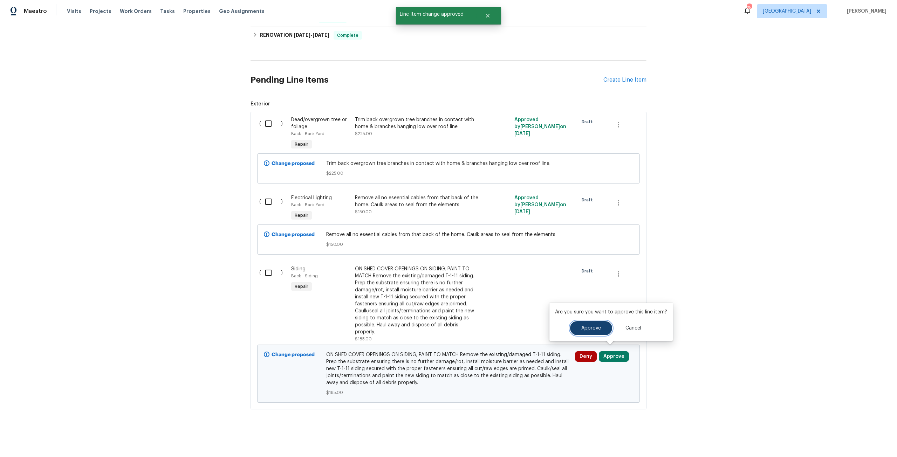
click at [579, 325] on button "Approve" at bounding box center [591, 328] width 42 height 14
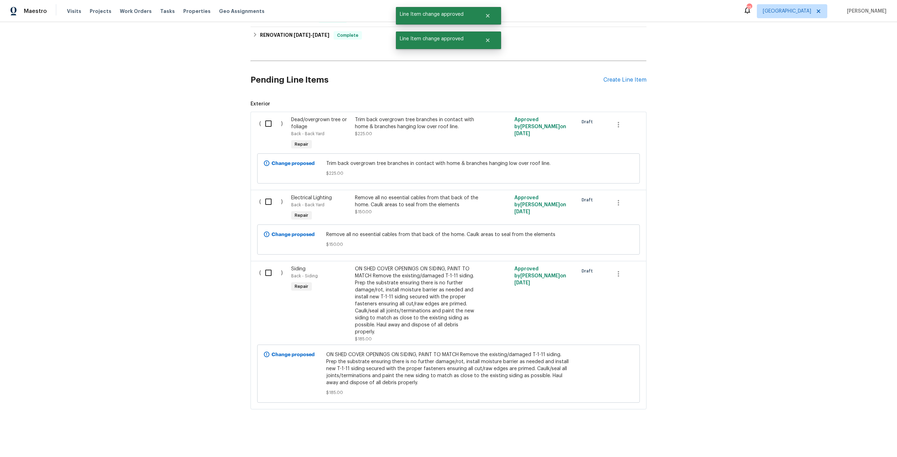
click at [270, 116] on input "checkbox" at bounding box center [271, 123] width 20 height 15
checkbox input "true"
click at [269, 195] on input "checkbox" at bounding box center [271, 201] width 20 height 15
checkbox input "true"
click at [264, 265] on input "checkbox" at bounding box center [271, 272] width 20 height 15
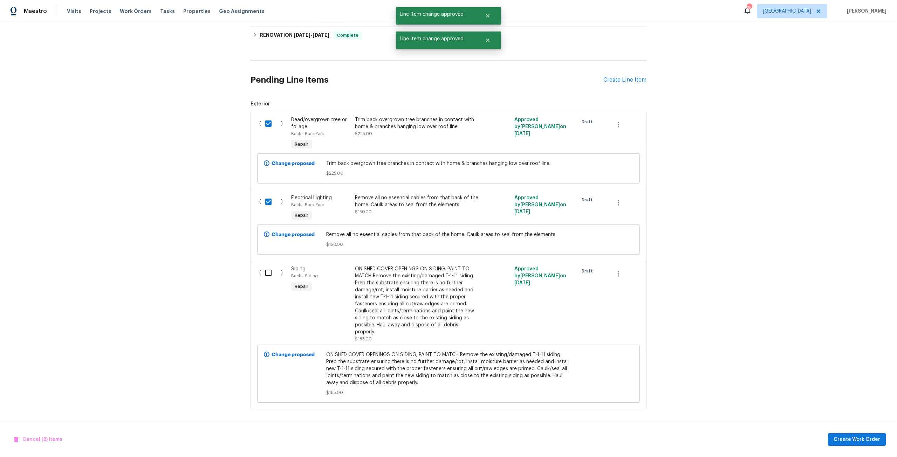
checkbox input "true"
click at [849, 443] on span "Create Work Order" at bounding box center [856, 439] width 47 height 9
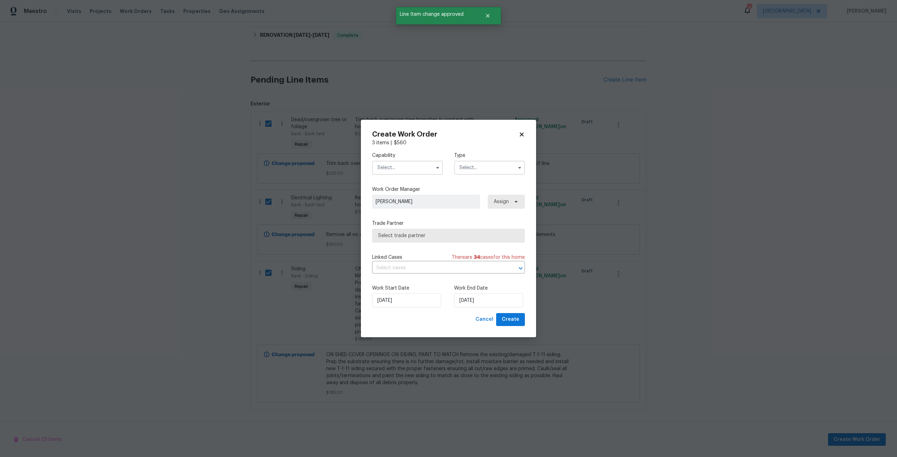
click at [397, 164] on input "text" at bounding box center [407, 168] width 71 height 14
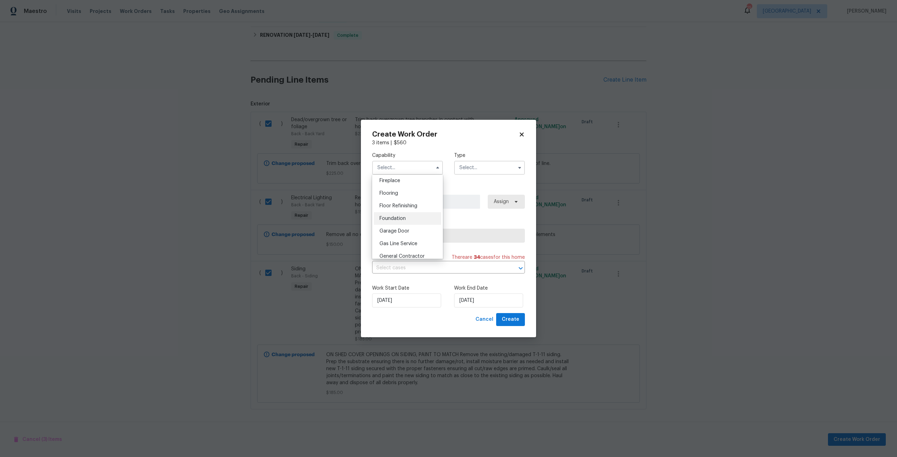
scroll to position [280, 0]
click at [415, 238] on div "General Contractor" at bounding box center [407, 237] width 67 height 13
type input "General Contractor"
click at [476, 171] on input "text" at bounding box center [489, 168] width 71 height 14
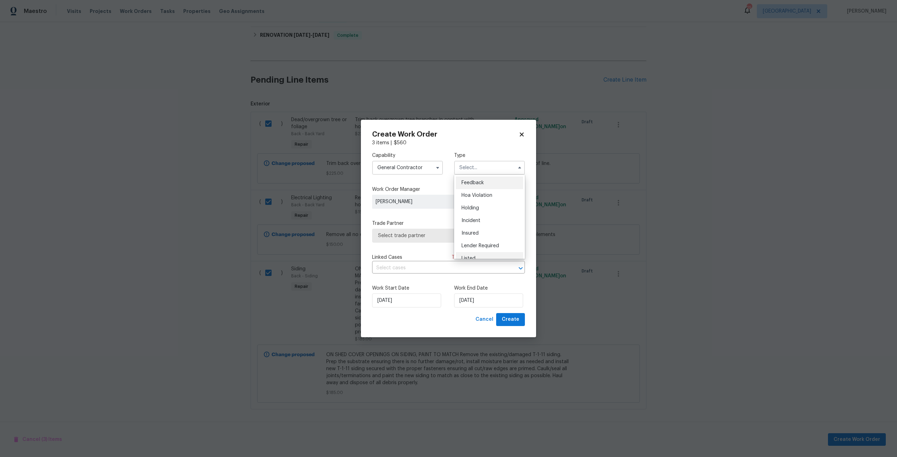
click at [478, 254] on div "Listed" at bounding box center [489, 258] width 67 height 13
type input "Listed"
click at [498, 204] on span "Assign" at bounding box center [500, 201] width 17 height 7
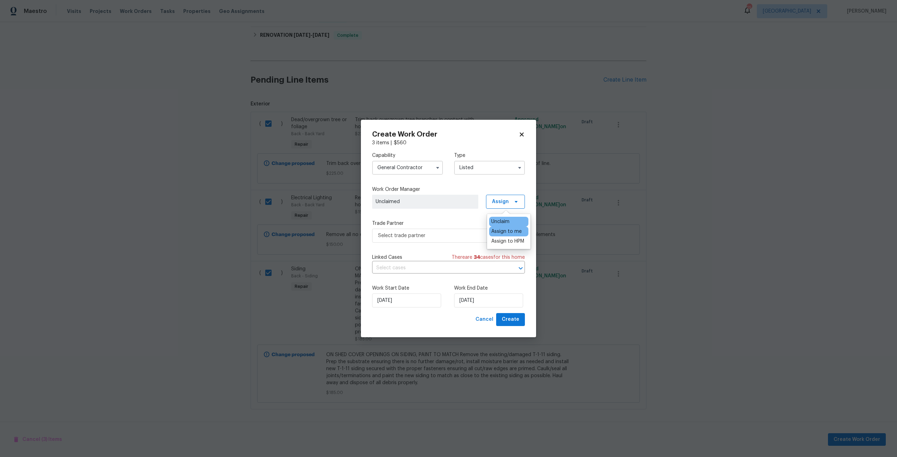
click at [497, 230] on div "Assign to me" at bounding box center [506, 231] width 30 height 7
click at [442, 231] on span "Select trade partner" at bounding box center [448, 236] width 153 height 14
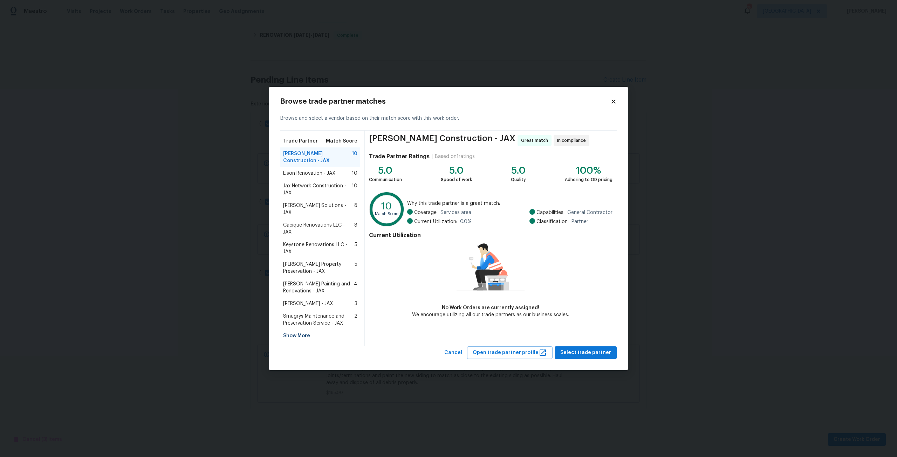
click at [320, 210] on span "Sethy Solutions - JAX" at bounding box center [318, 209] width 71 height 14
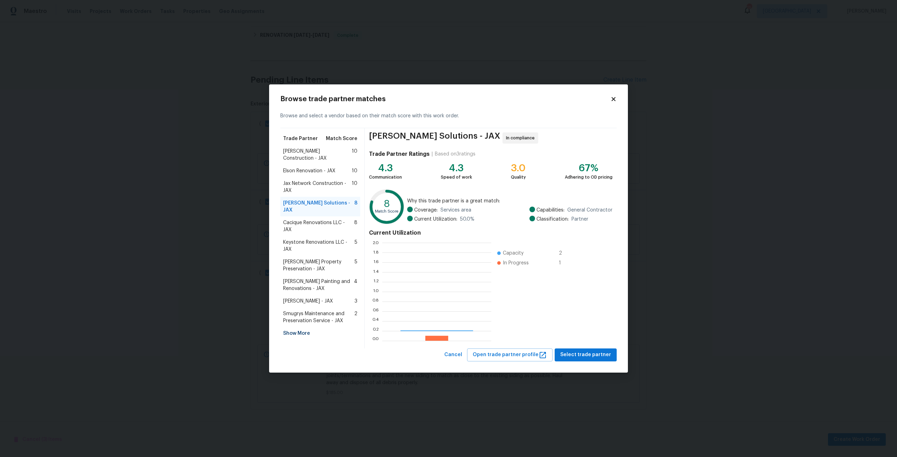
scroll to position [93, 104]
click at [588, 356] on span "Select trade partner" at bounding box center [585, 355] width 51 height 9
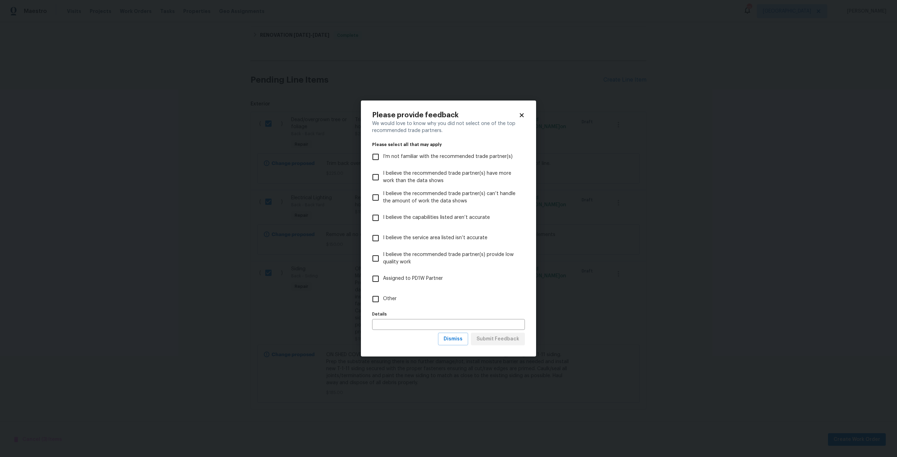
click at [417, 215] on span "I believe the capabilities listed aren’t accurate" at bounding box center [436, 217] width 107 height 7
click at [383, 215] on input "I believe the capabilities listed aren’t accurate" at bounding box center [375, 217] width 15 height 15
checkbox input "true"
click at [462, 342] on span "Dismiss" at bounding box center [452, 339] width 19 height 9
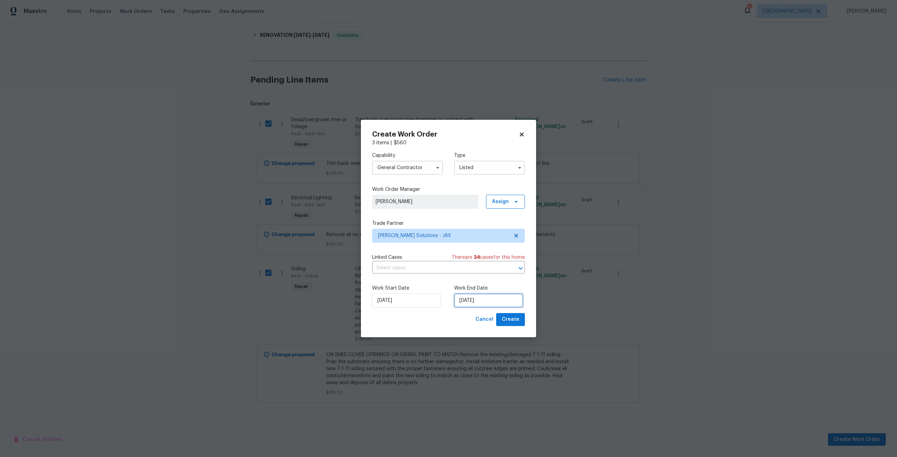
click at [497, 298] on input "9/2/2025" at bounding box center [488, 300] width 69 height 14
click at [505, 240] on div "5" at bounding box center [510, 239] width 11 height 10
type input "9/5/2025"
click at [519, 320] on button "Create" at bounding box center [510, 319] width 29 height 13
checkbox input "false"
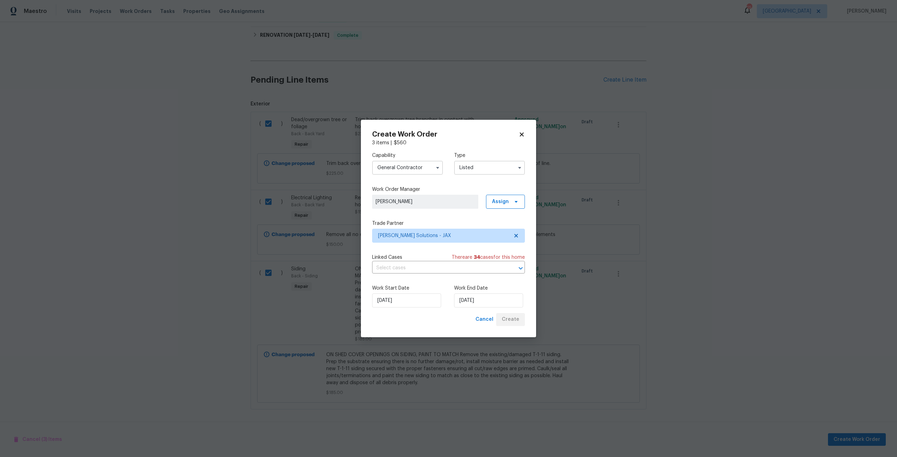
checkbox input "false"
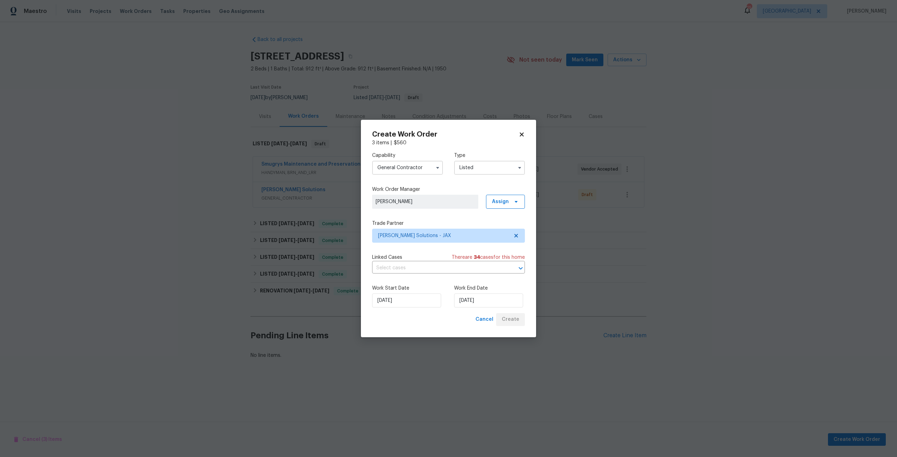
scroll to position [0, 0]
click at [524, 132] on icon at bounding box center [521, 134] width 6 height 6
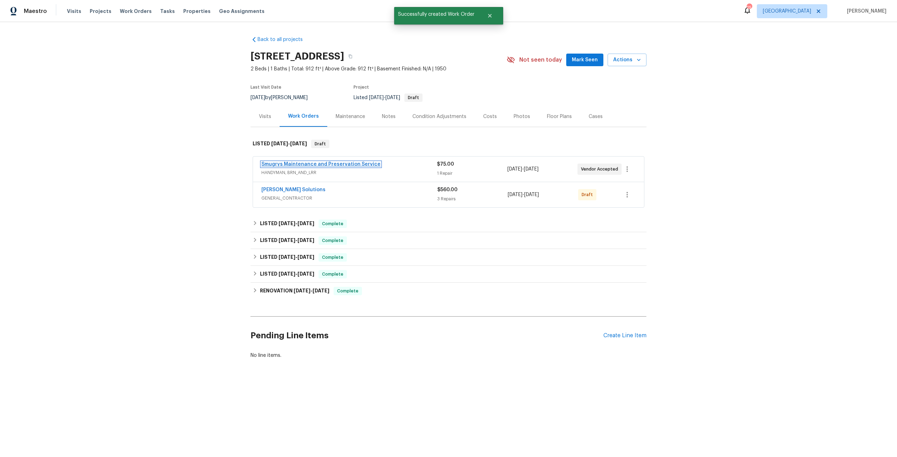
click at [341, 162] on link "Smugrys Maintenance and Preservation Service" at bounding box center [320, 164] width 119 height 5
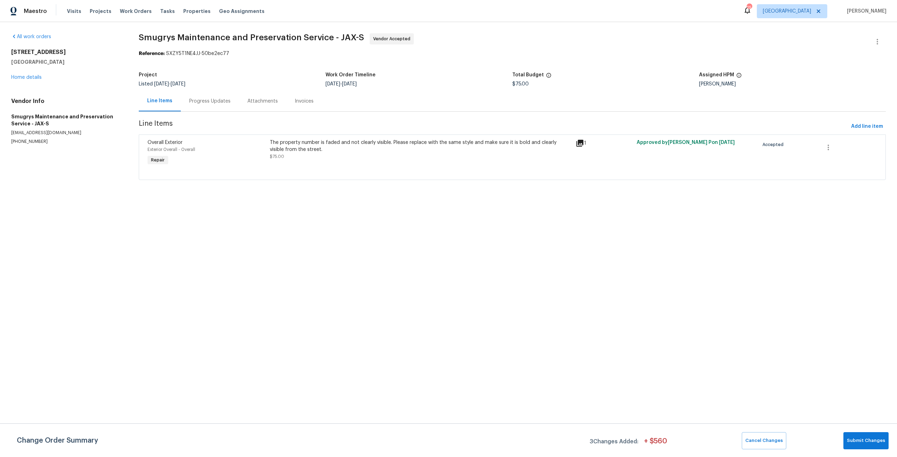
click at [299, 145] on div "The property number is faded and not clearly visible. Please replace with the s…" at bounding box center [421, 146] width 302 height 14
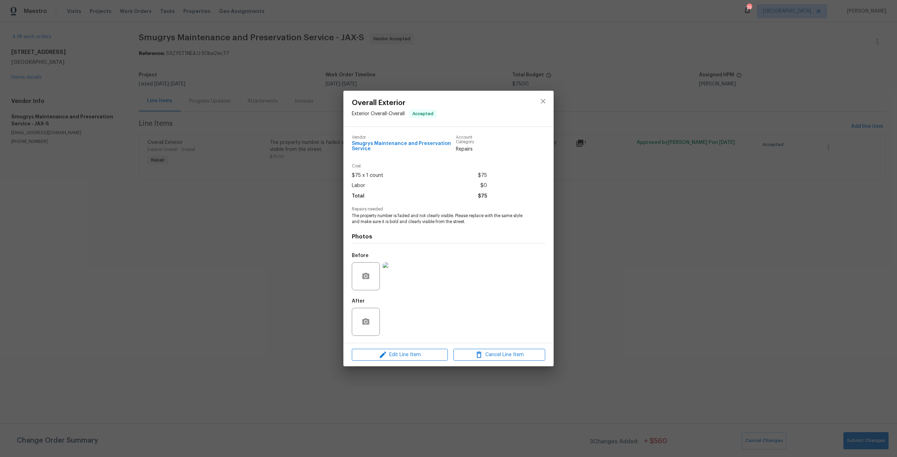
click at [400, 278] on img at bounding box center [396, 276] width 28 height 28
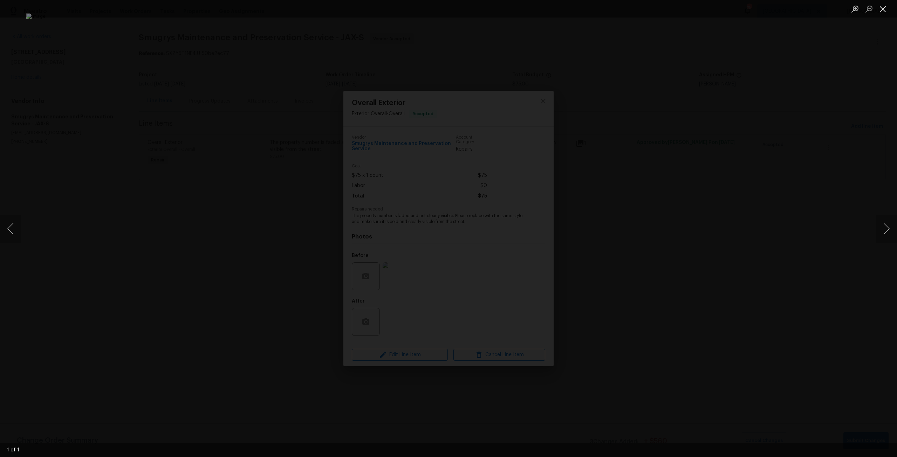
click at [887, 7] on button "Close lightbox" at bounding box center [883, 9] width 14 height 12
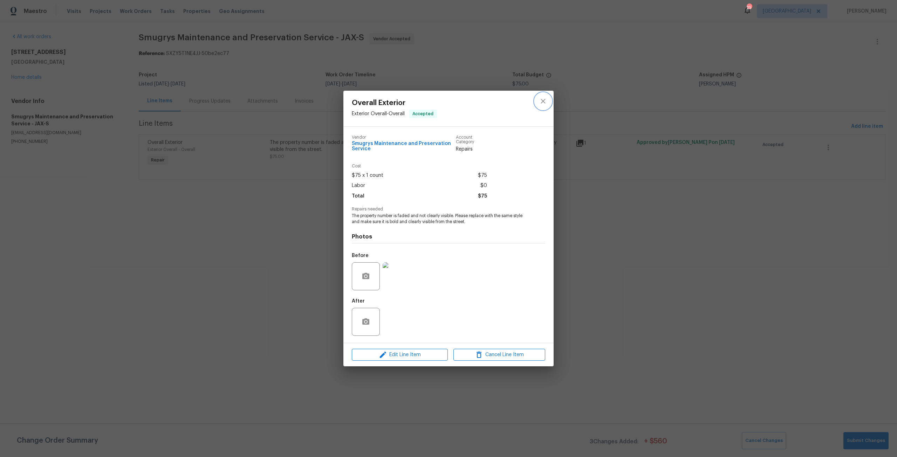
click at [545, 95] on button "close" at bounding box center [542, 101] width 17 height 17
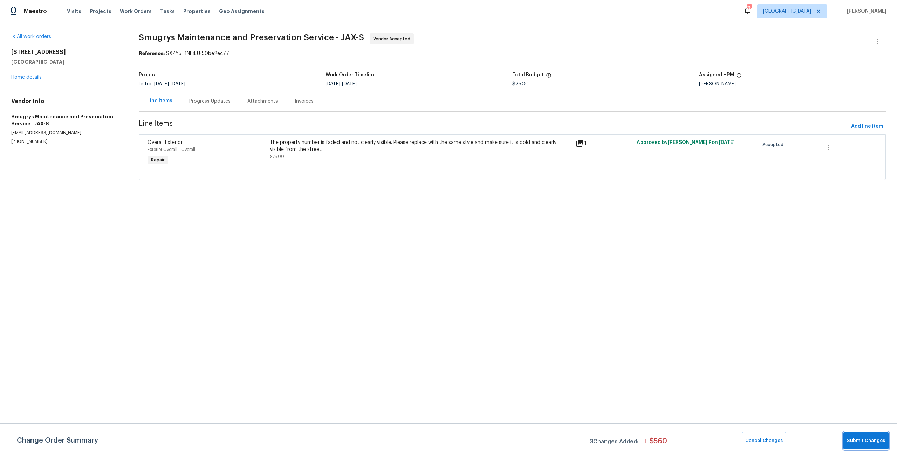
click at [869, 440] on span "Submit Changes" at bounding box center [866, 441] width 38 height 8
click at [35, 74] on div "4530 Hercules Ave Jacksonville, FL 32205 Home details" at bounding box center [66, 65] width 111 height 32
click at [35, 81] on div "4530 Hercules Ave Jacksonville, FL 32205 Home details" at bounding box center [66, 65] width 111 height 32
click at [35, 78] on link "Home details" at bounding box center [26, 77] width 30 height 5
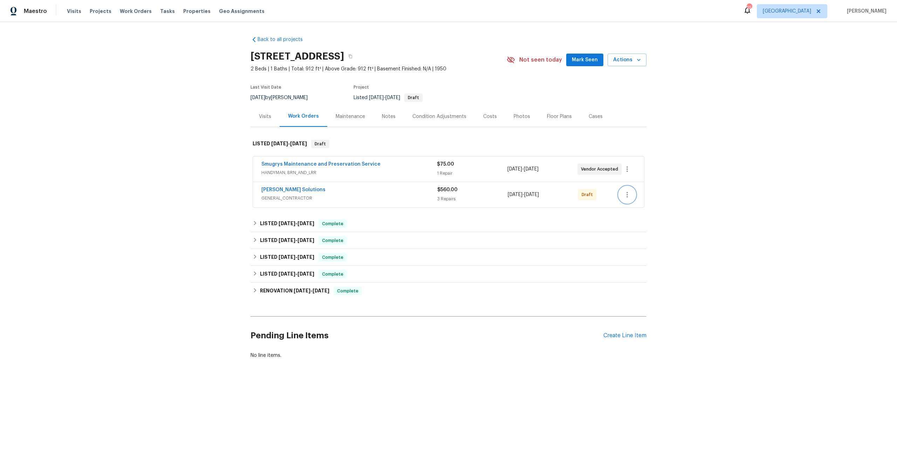
click at [631, 195] on button "button" at bounding box center [627, 194] width 17 height 17
click at [647, 198] on li "Send to Vendor" at bounding box center [655, 195] width 78 height 12
click at [288, 191] on div at bounding box center [448, 228] width 897 height 457
click at [290, 188] on link "Sethy Solutions" at bounding box center [293, 189] width 64 height 5
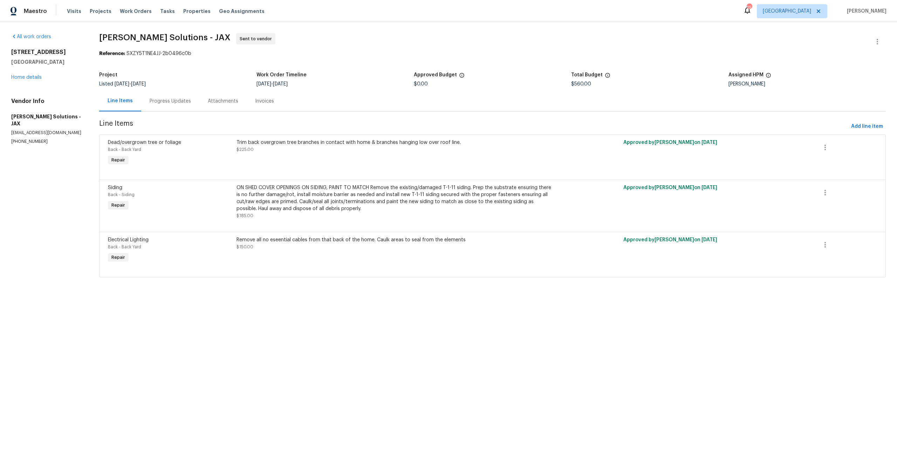
click at [187, 105] on div "Progress Updates" at bounding box center [170, 101] width 58 height 21
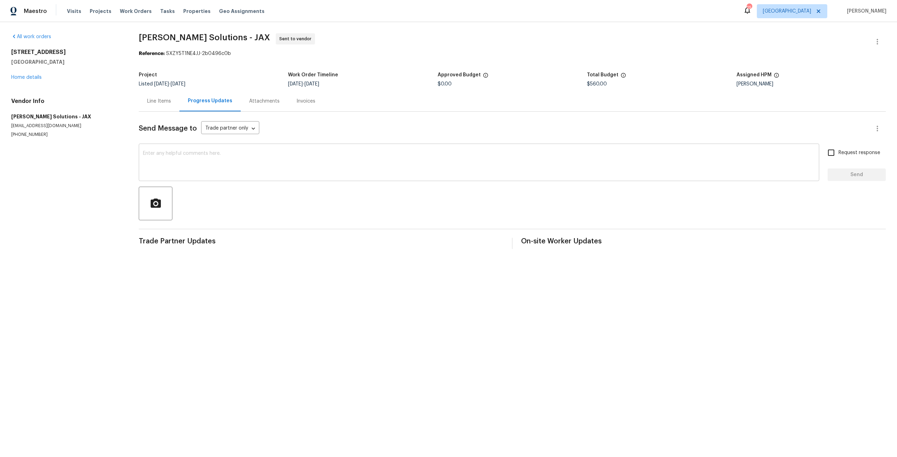
click at [195, 159] on textarea at bounding box center [479, 163] width 672 height 25
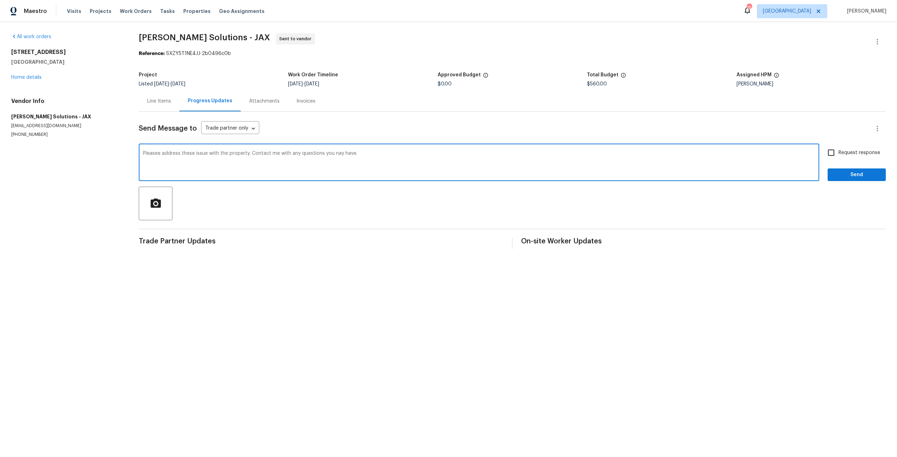
type textarea "Pleasee address these issue with the property. Contact me with any questions yo…"
click at [855, 154] on span "Request response" at bounding box center [859, 152] width 42 height 7
click at [838, 154] on input "Request response" at bounding box center [830, 152] width 15 height 15
checkbox input "true"
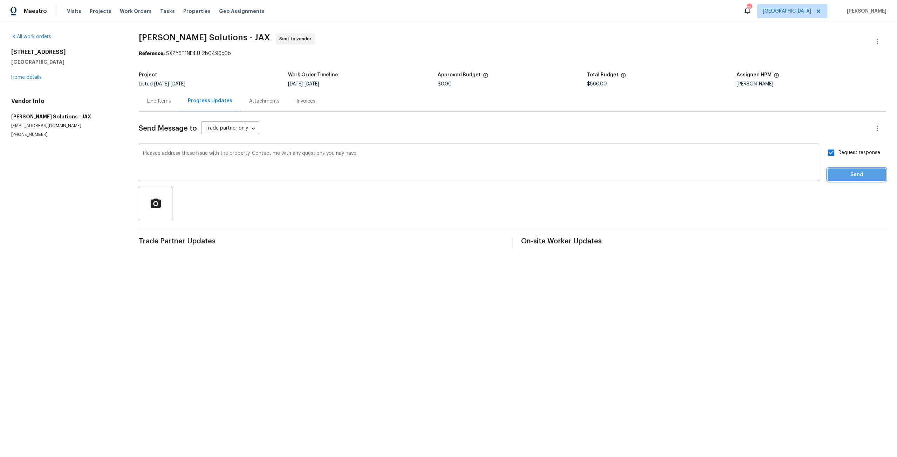
click at [859, 171] on span "Send" at bounding box center [856, 175] width 47 height 9
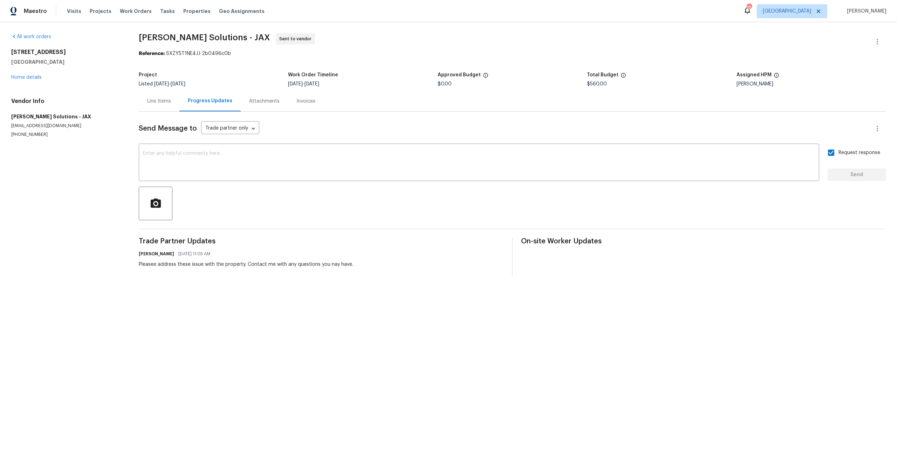
click at [154, 97] on div "Line Items" at bounding box center [159, 101] width 41 height 21
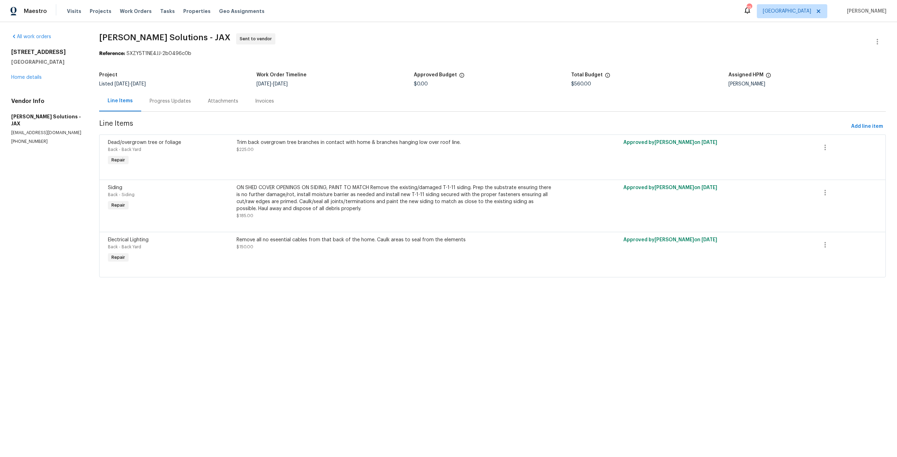
click at [13, 74] on div "4530 Hercules Ave Jacksonville, FL 32205 Home details" at bounding box center [46, 65] width 71 height 32
click at [23, 76] on link "Home details" at bounding box center [26, 77] width 30 height 5
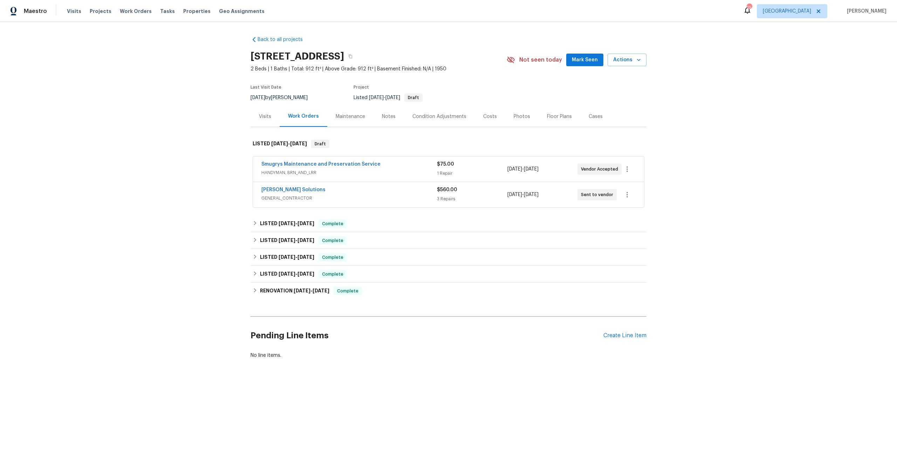
click at [513, 115] on div "Photos" at bounding box center [521, 116] width 16 height 7
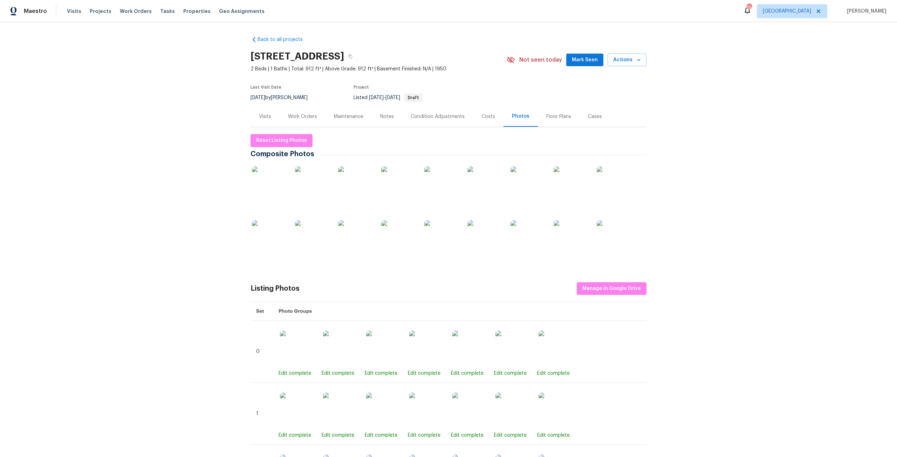
click at [491, 230] on img at bounding box center [484, 237] width 35 height 35
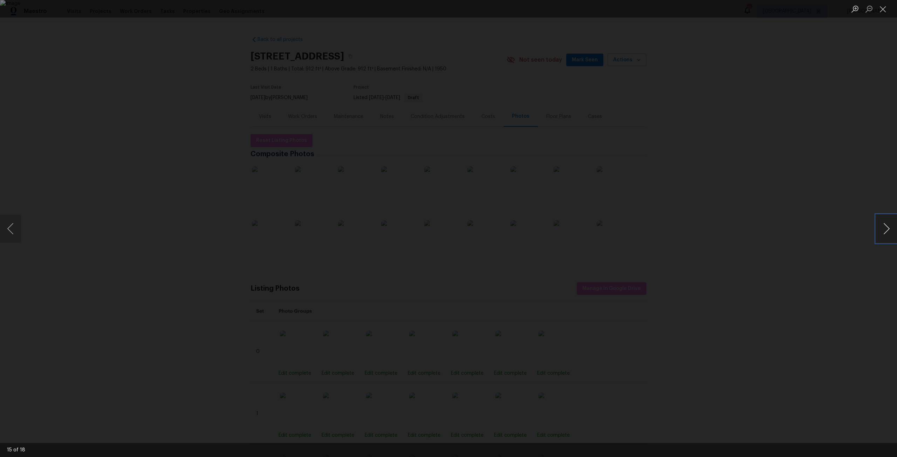
click at [884, 231] on button "Next image" at bounding box center [886, 229] width 21 height 28
click at [622, 96] on img "Lightbox" at bounding box center [448, 228] width 897 height 457
click at [697, 168] on div "Lightbox" at bounding box center [448, 228] width 897 height 457
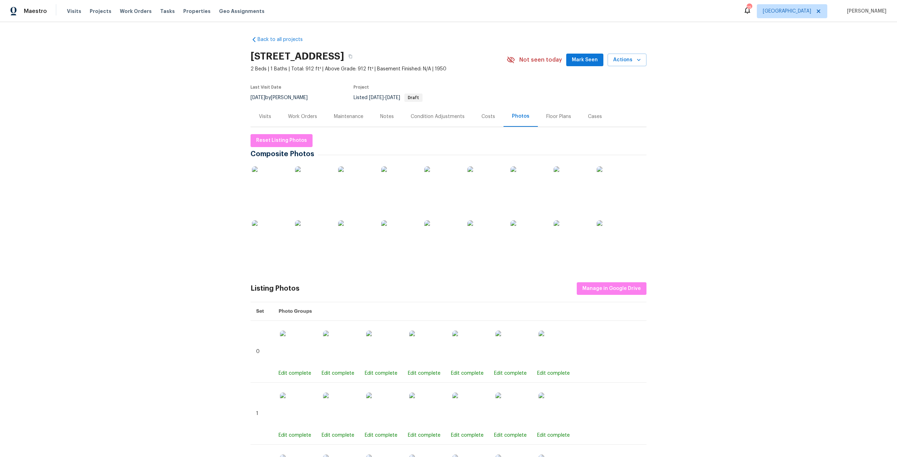
click at [305, 115] on div "Work Orders" at bounding box center [302, 116] width 29 height 7
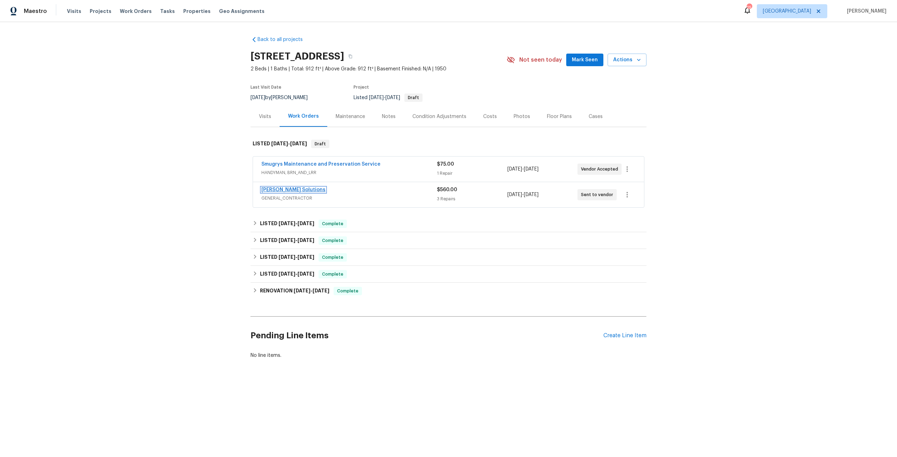
click at [288, 192] on link "Sethy Solutions" at bounding box center [293, 189] width 64 height 5
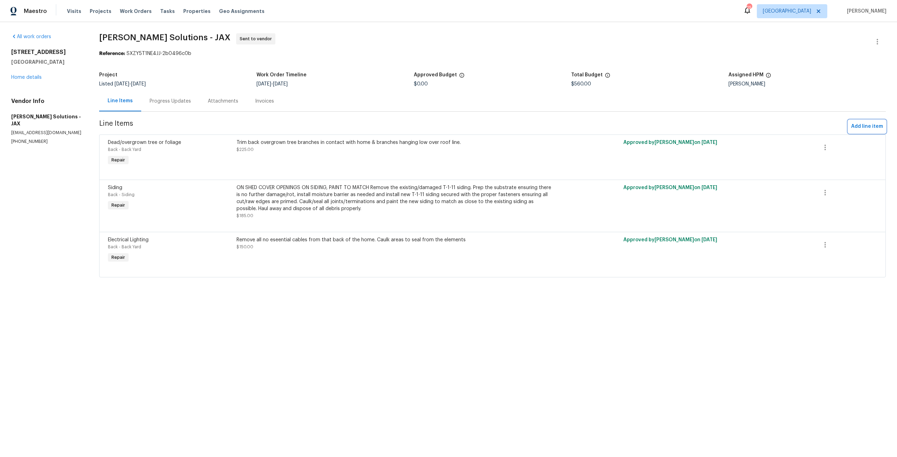
click at [862, 127] on span "Add line item" at bounding box center [867, 126] width 32 height 9
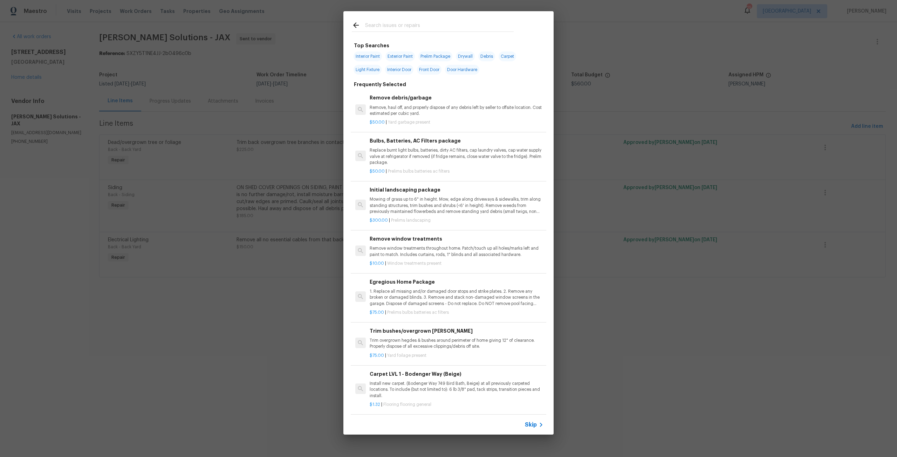
click at [406, 27] on input "text" at bounding box center [439, 26] width 148 height 11
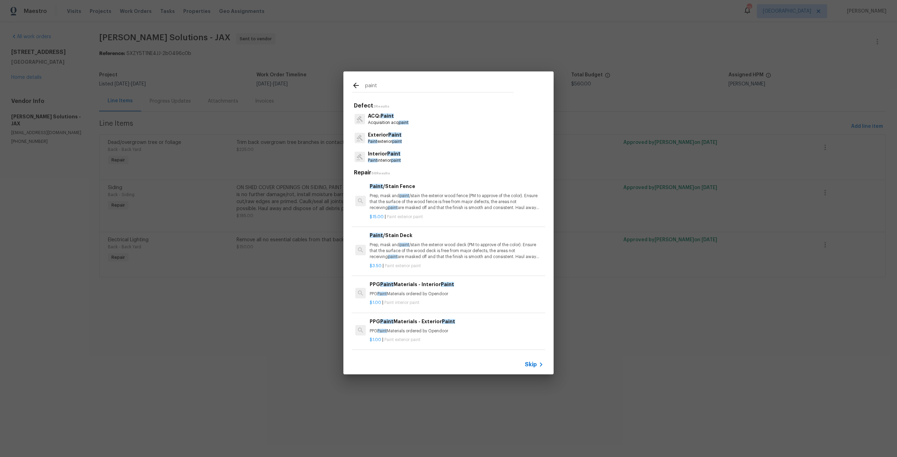
type input "paint"
click at [389, 135] on span "Paint" at bounding box center [394, 134] width 13 height 5
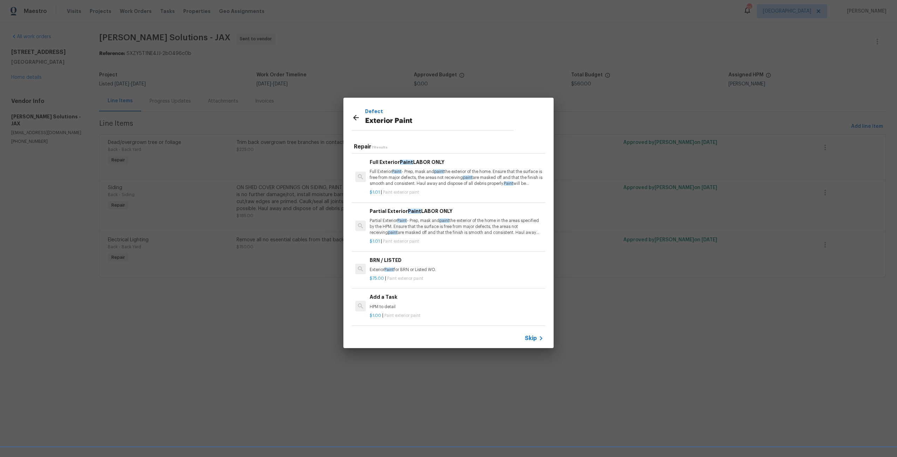
scroll to position [138, 0]
click at [398, 304] on p "HPM to detail" at bounding box center [456, 307] width 174 height 6
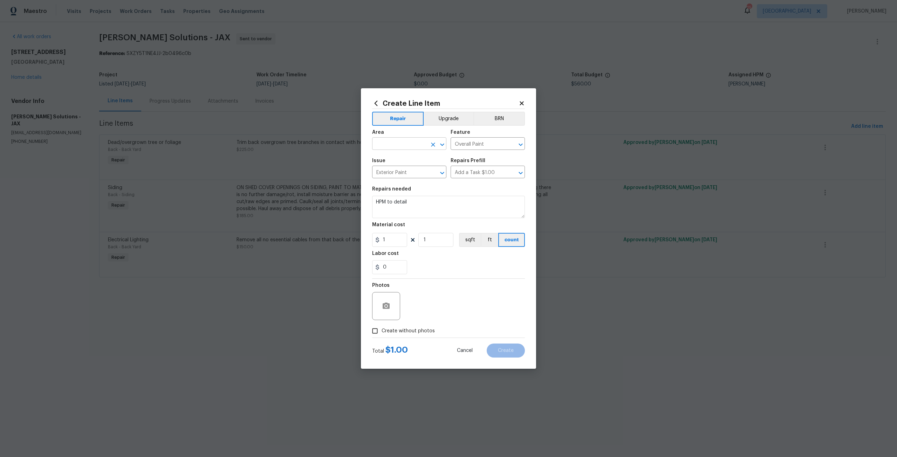
click at [395, 148] on input "text" at bounding box center [399, 144] width 55 height 11
click at [393, 159] on li "Front" at bounding box center [409, 160] width 74 height 12
type input "Front"
drag, startPoint x: 423, startPoint y: 204, endPoint x: 360, endPoint y: 204, distance: 63.0
click at [360, 204] on div "Create Line Item Repair Upgrade BRN Area Front ​ Feature Overall Paint ​ Issue …" at bounding box center [448, 228] width 897 height 457
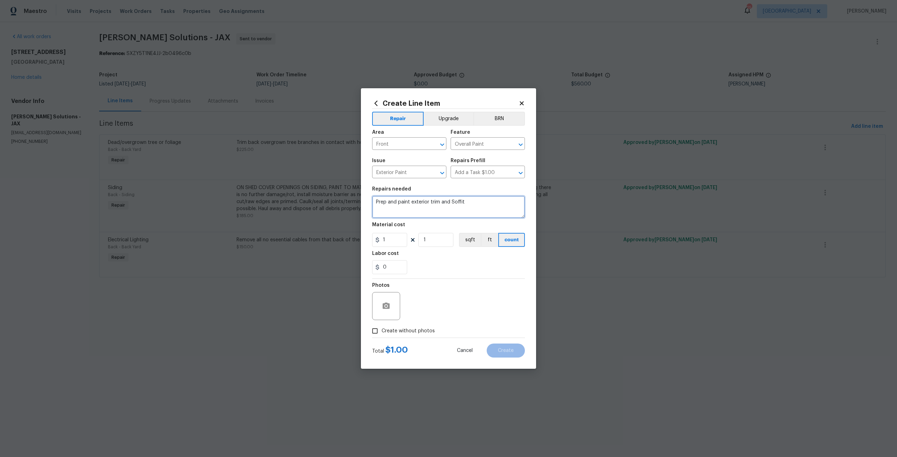
type textarea "Prep and paint exterior trim and Soffit"
click at [392, 239] on input "1" at bounding box center [389, 240] width 35 height 14
type input "200"
click at [469, 212] on textarea "Prep and paint exterior trim and Soffit" at bounding box center [448, 207] width 153 height 22
type textarea "Prep and paint exterior trim and Soffit, match color to existing color."
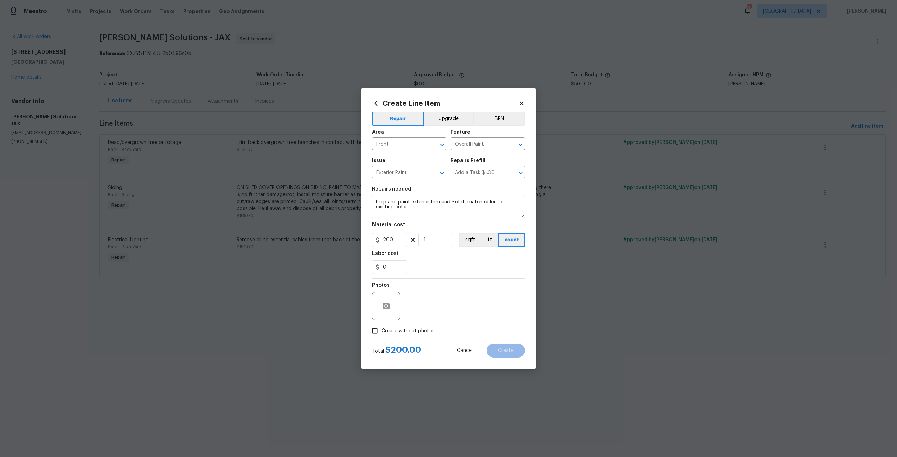
click at [403, 332] on span "Create without photos" at bounding box center [407, 330] width 53 height 7
click at [381, 332] on input "Create without photos" at bounding box center [374, 330] width 13 height 13
checkbox input "true"
click at [425, 320] on textarea at bounding box center [465, 306] width 119 height 28
click at [517, 356] on button "Create" at bounding box center [505, 351] width 38 height 14
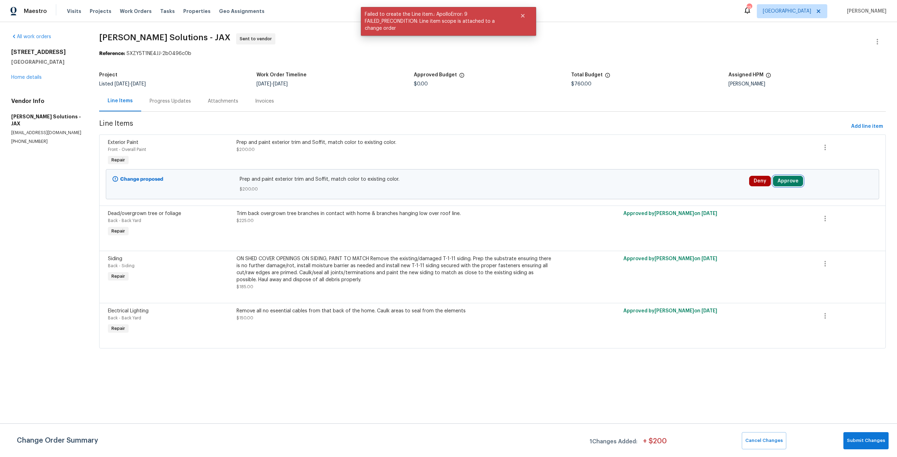
click at [787, 181] on button "Approve" at bounding box center [788, 181] width 30 height 11
click at [705, 184] on div "Approve Cancel" at bounding box center [703, 187] width 112 height 14
click at [693, 191] on button "Approve" at bounding box center [683, 187] width 42 height 14
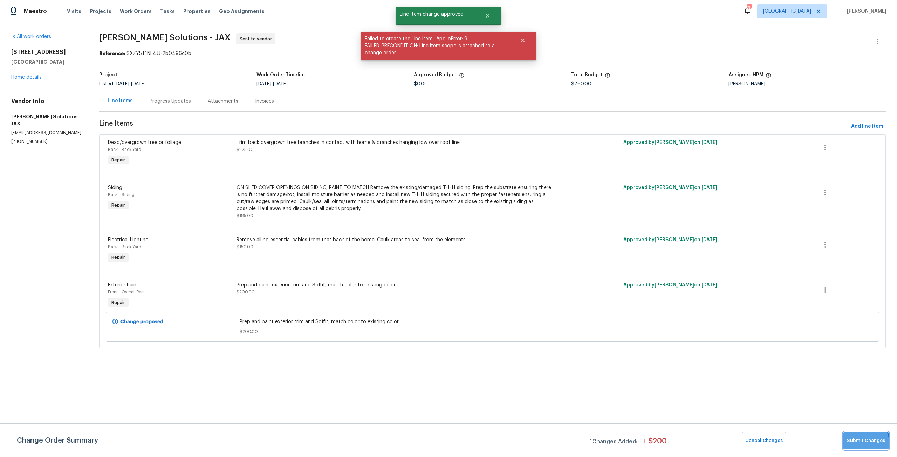
click at [858, 443] on span "Submit Changes" at bounding box center [866, 441] width 38 height 8
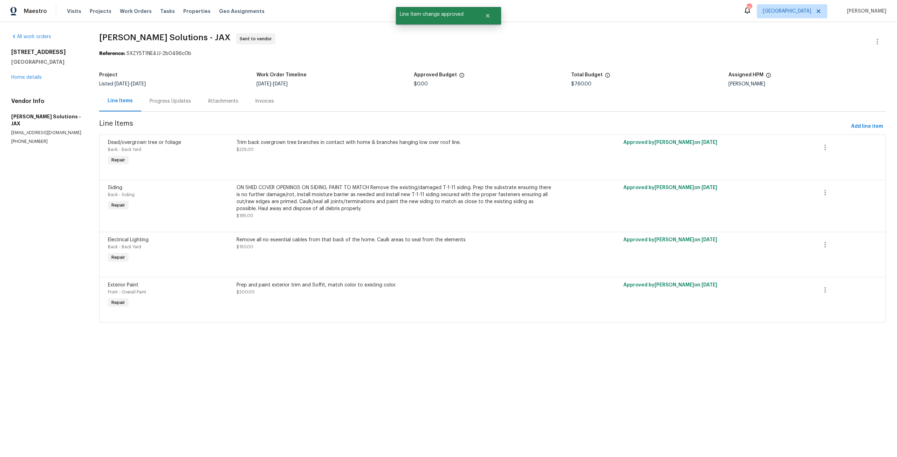
click at [33, 81] on div "All work orders 4530 Hercules Ave Jacksonville, FL 32205 Home details Vendor In…" at bounding box center [46, 88] width 71 height 111
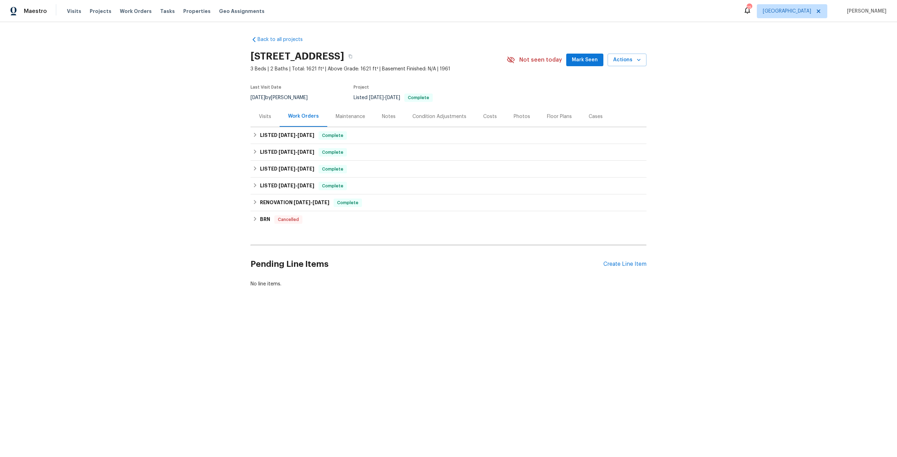
click at [505, 113] on div "Photos" at bounding box center [521, 116] width 33 height 21
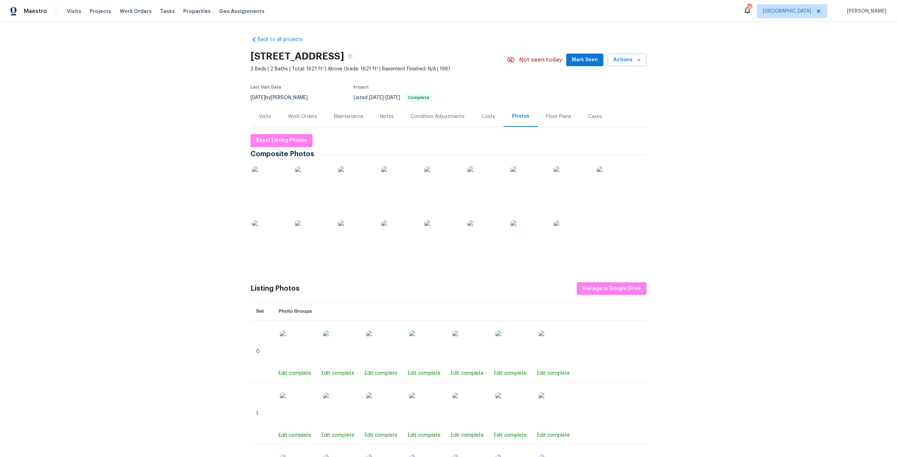
click at [481, 116] on div "Costs" at bounding box center [488, 116] width 14 height 7
